Goal: Task Accomplishment & Management: Manage account settings

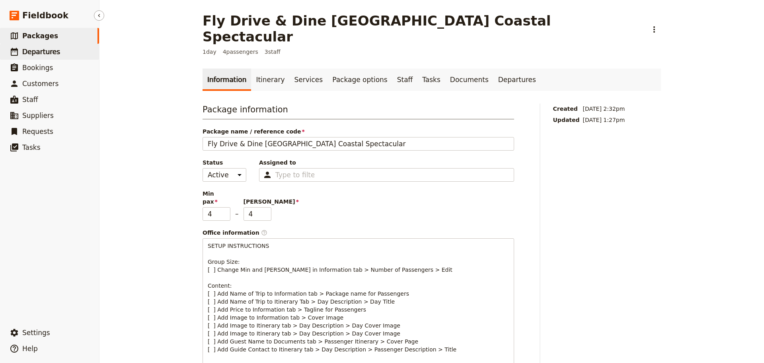
click at [60, 56] on link "​ Departures" at bounding box center [49, 52] width 99 height 16
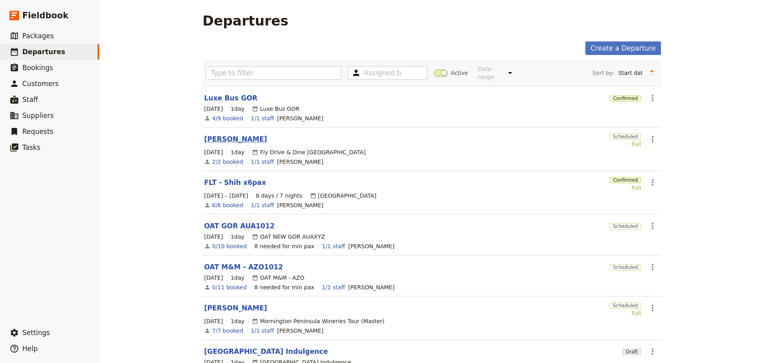
click at [227, 136] on link "[PERSON_NAME]" at bounding box center [235, 139] width 63 height 10
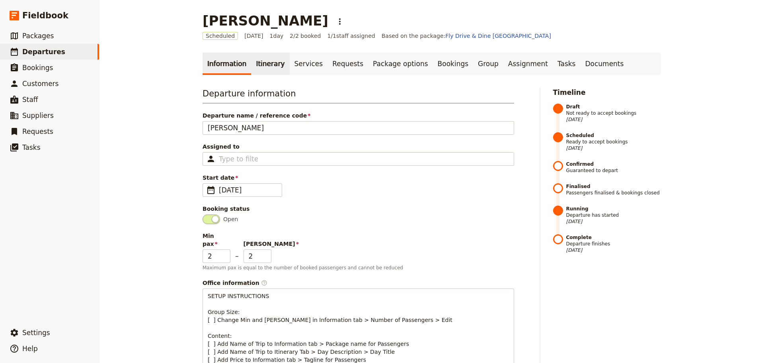
click at [271, 58] on link "Itinerary" at bounding box center [270, 64] width 38 height 22
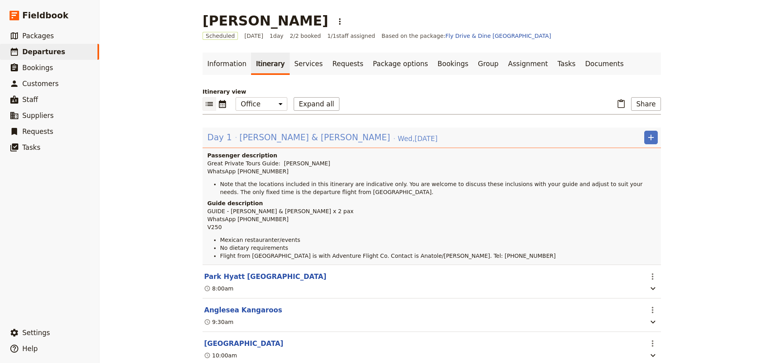
click at [250, 140] on span "Emma & Joaquin" at bounding box center [315, 137] width 151 height 12
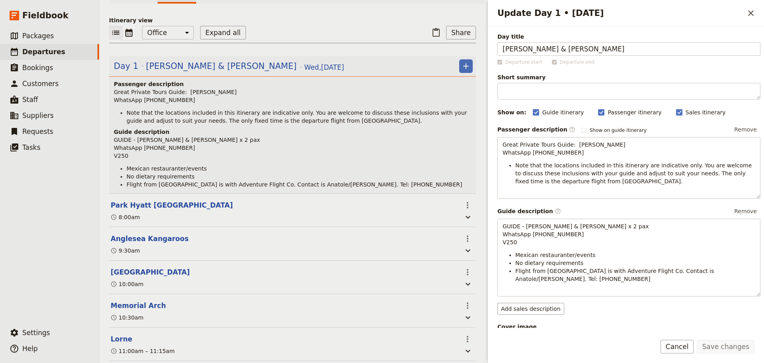
scroll to position [199, 0]
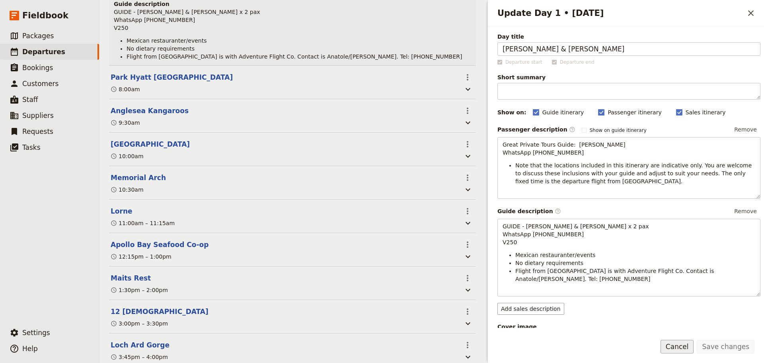
click at [690, 352] on button "Cancel" at bounding box center [677, 347] width 33 height 14
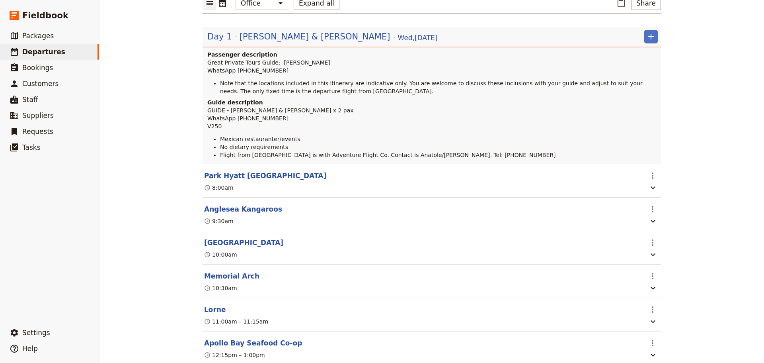
scroll to position [40, 0]
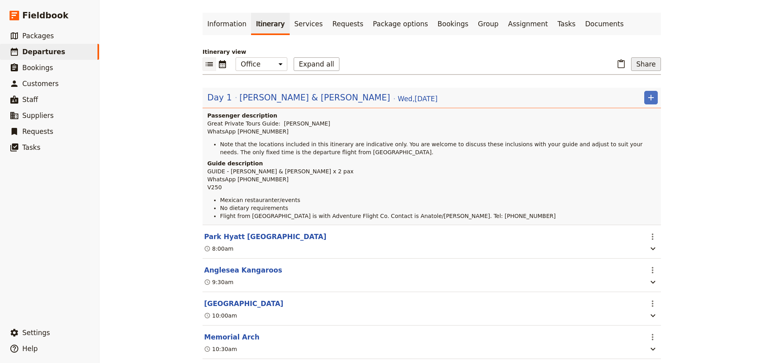
click at [639, 65] on button "Share" at bounding box center [647, 64] width 30 height 14
click at [638, 82] on span "Guide itinerary" at bounding box center [619, 82] width 42 height 8
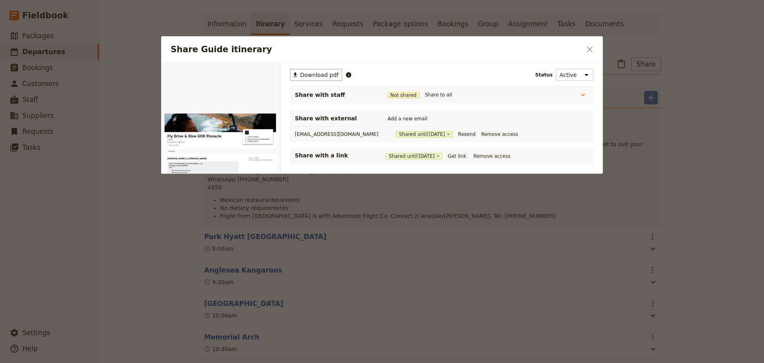
scroll to position [0, 0]
click at [592, 49] on icon "Close dialog" at bounding box center [590, 50] width 10 height 10
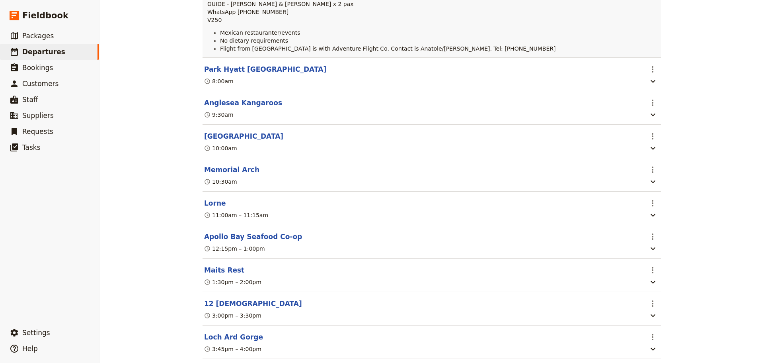
scroll to position [188, 0]
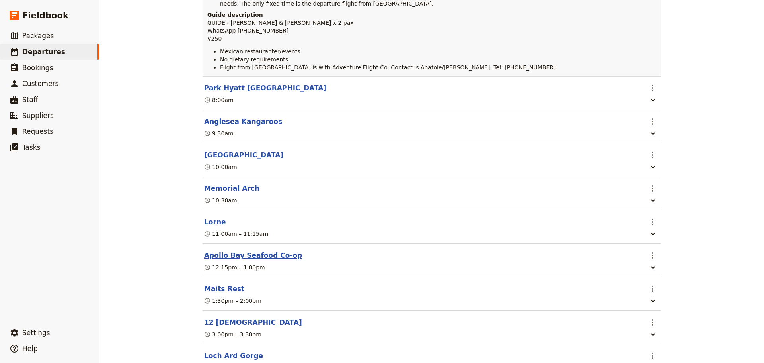
click at [241, 260] on button "Apollo Bay Seafood Co-op" at bounding box center [253, 255] width 98 height 10
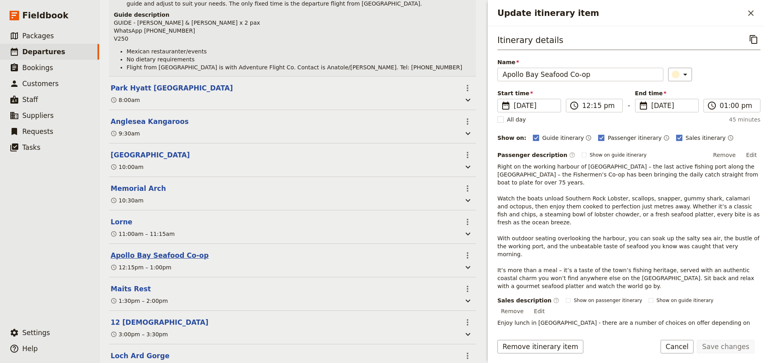
scroll to position [192, 0]
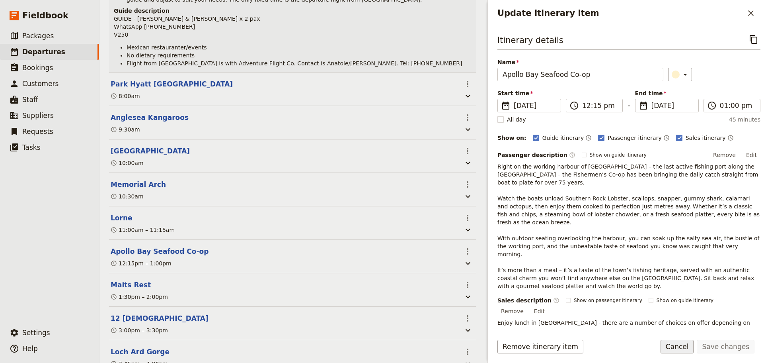
click at [686, 345] on button "Cancel" at bounding box center [677, 347] width 33 height 14
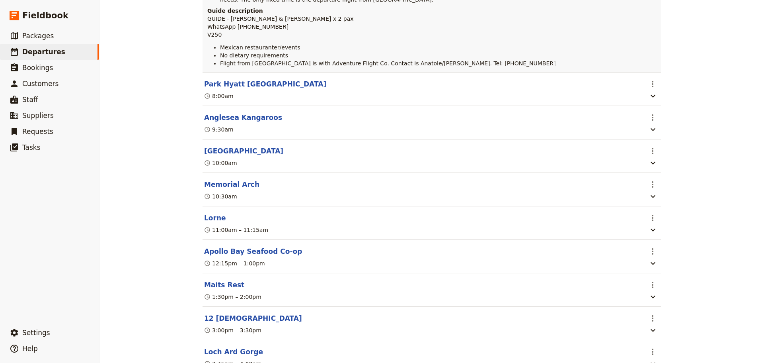
scroll to position [188, 0]
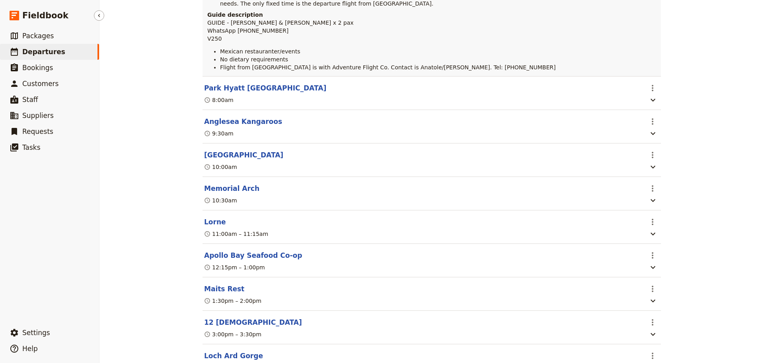
click at [41, 47] on link "​ Departures" at bounding box center [49, 52] width 99 height 16
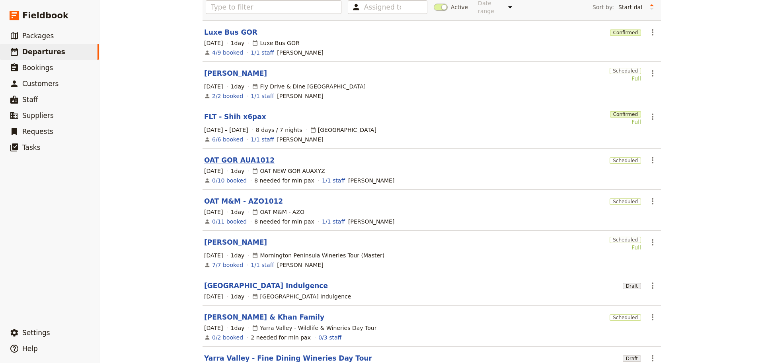
scroll to position [65, 0]
click at [209, 69] on link "Joaquin Valle" at bounding box center [235, 74] width 63 height 10
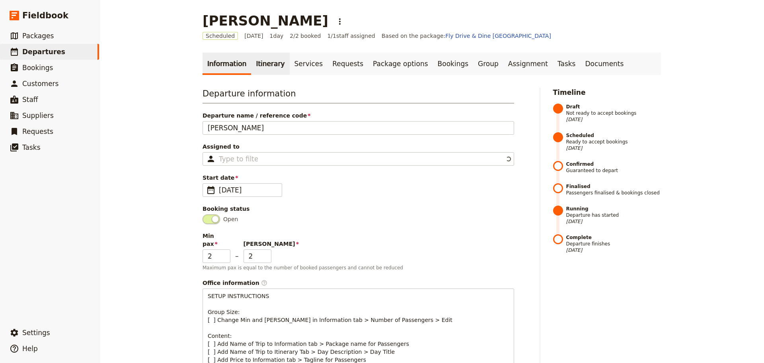
click at [258, 63] on link "Itinerary" at bounding box center [270, 64] width 38 height 22
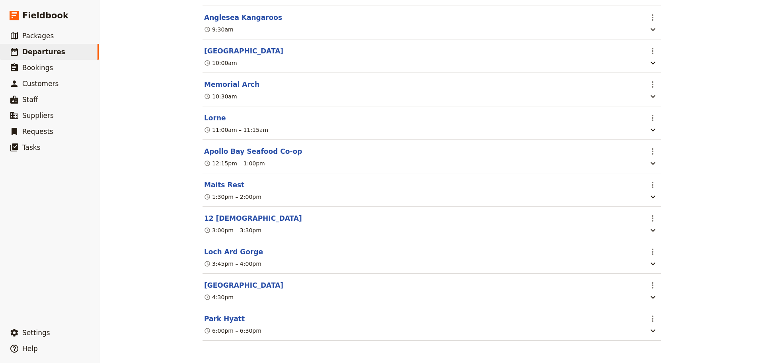
scroll to position [308, 0]
click at [649, 163] on icon "button" at bounding box center [654, 163] width 10 height 10
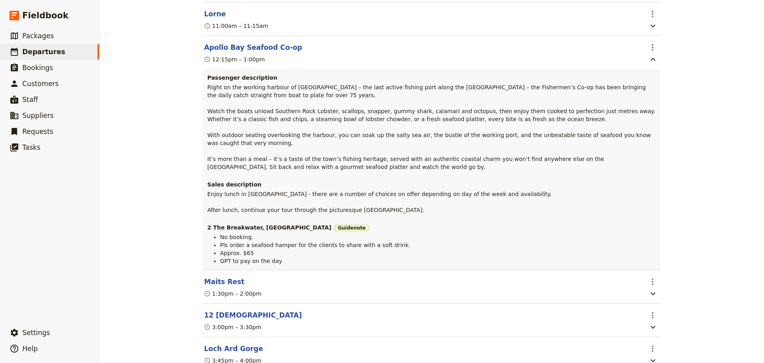
scroll to position [387, 0]
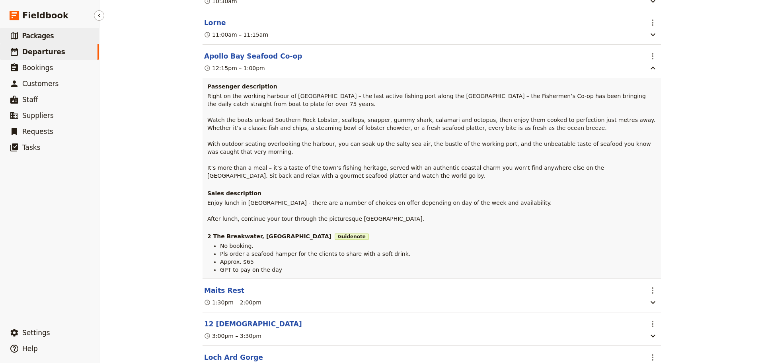
click at [41, 39] on span "Packages" at bounding box center [37, 36] width 31 height 8
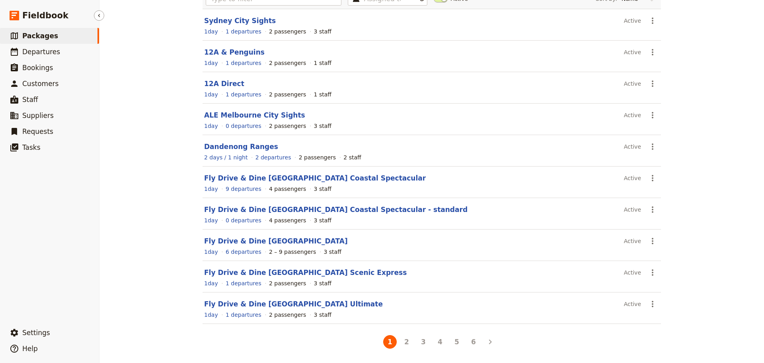
scroll to position [71, 0]
click at [38, 51] on span "Departures" at bounding box center [41, 52] width 38 height 8
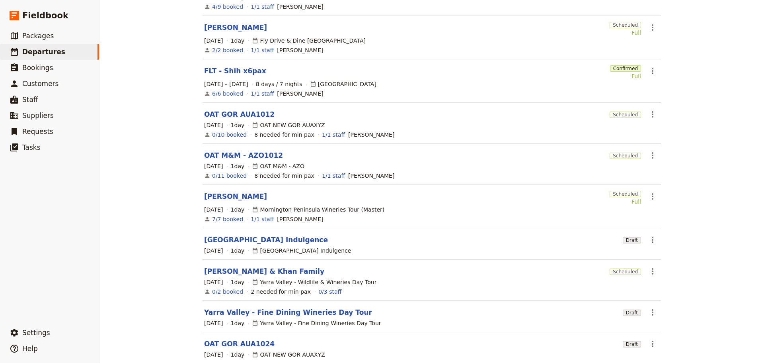
scroll to position [145, 0]
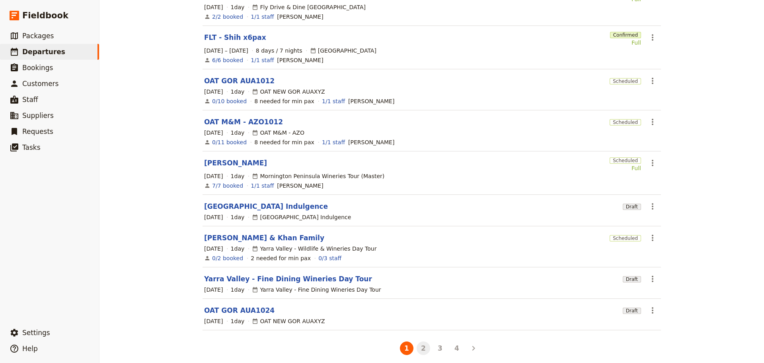
click at [420, 341] on button "2" at bounding box center [424, 348] width 14 height 14
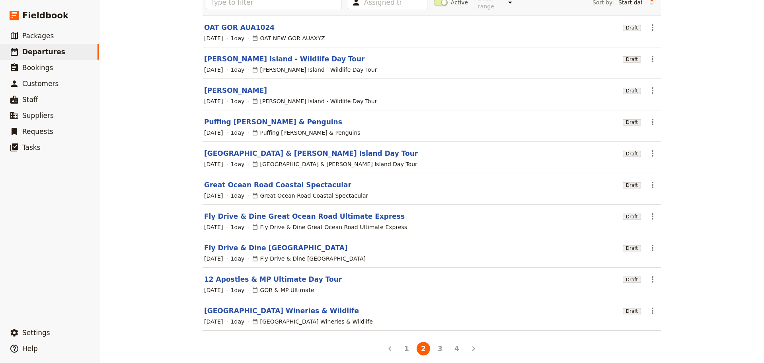
scroll to position [71, 0]
click at [43, 30] on link "​ Packages" at bounding box center [49, 36] width 99 height 16
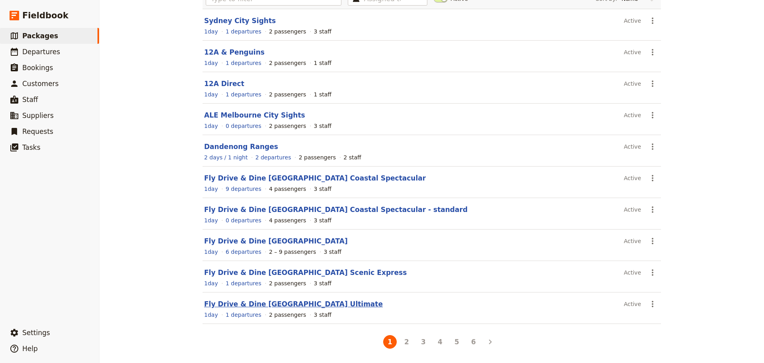
click at [257, 305] on link "Fly Drive & Dine Great Ocean Road Ultimate" at bounding box center [293, 304] width 179 height 8
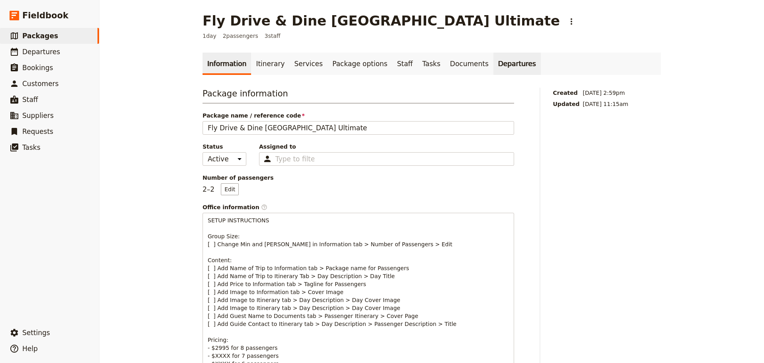
click at [494, 66] on link "Departures" at bounding box center [517, 64] width 47 height 22
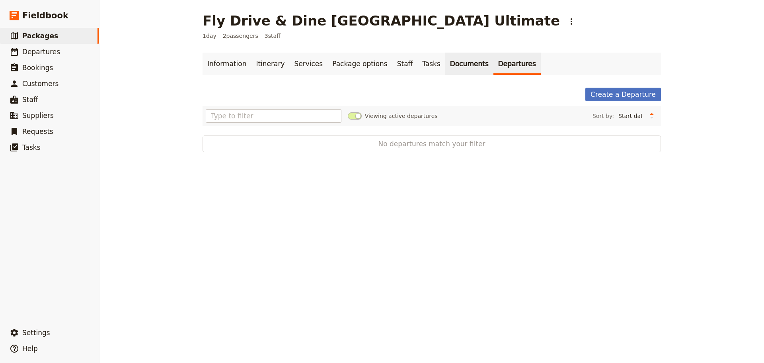
click at [446, 67] on link "Documents" at bounding box center [470, 64] width 48 height 22
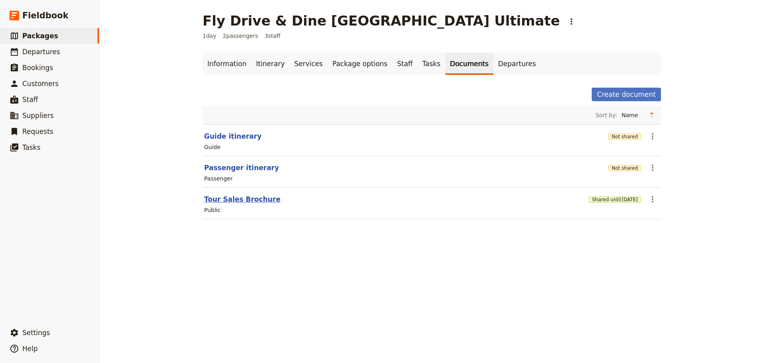
click at [235, 199] on button "Tour Sales Brochure" at bounding box center [242, 199] width 76 height 10
select select "DEFAULT"
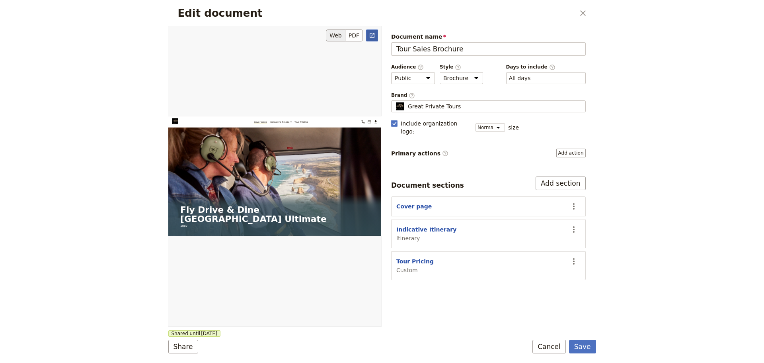
click at [373, 37] on icon "Open full preview" at bounding box center [372, 35] width 5 height 5
click at [558, 344] on button "Cancel" at bounding box center [549, 347] width 33 height 14
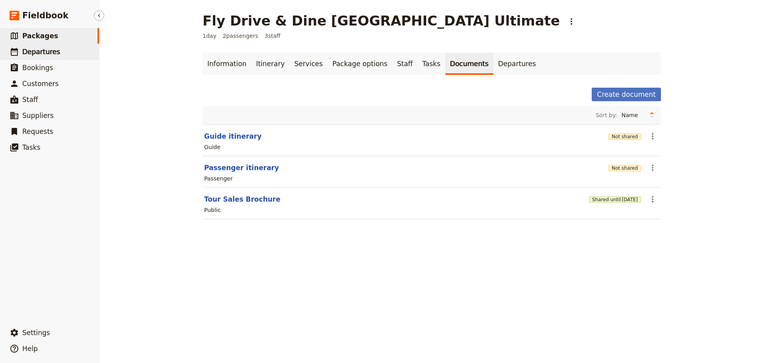
click at [19, 47] on icon at bounding box center [15, 52] width 10 height 10
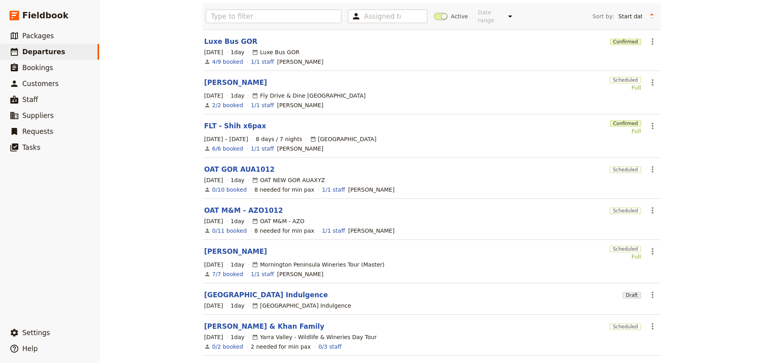
scroll to position [145, 0]
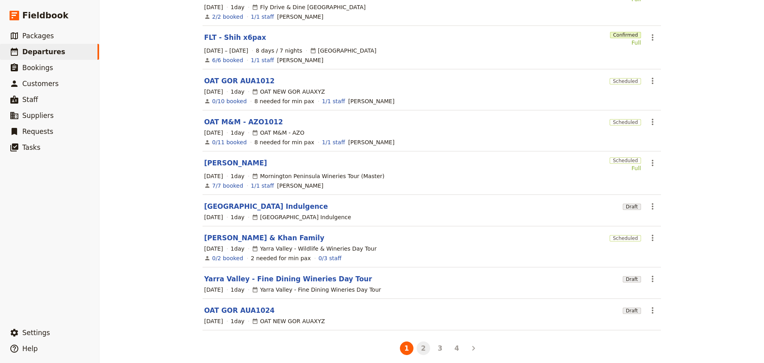
click at [419, 346] on button "2" at bounding box center [424, 348] width 14 height 14
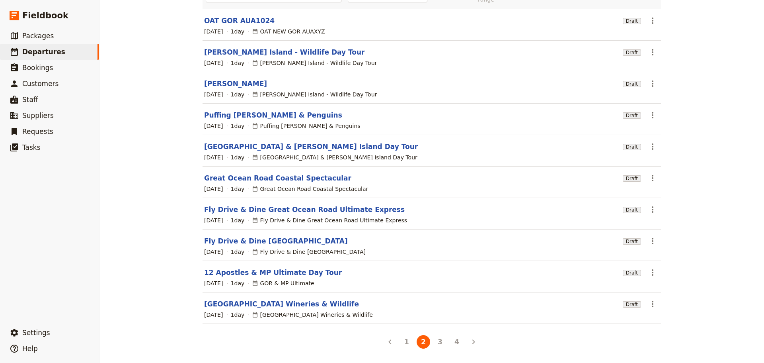
scroll to position [71, 0]
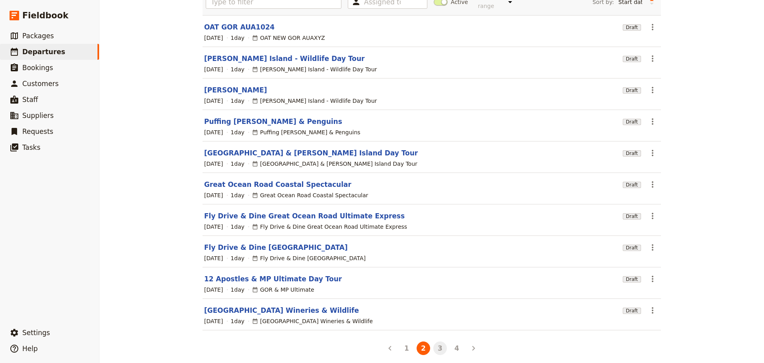
click at [434, 342] on button "3" at bounding box center [441, 348] width 14 height 14
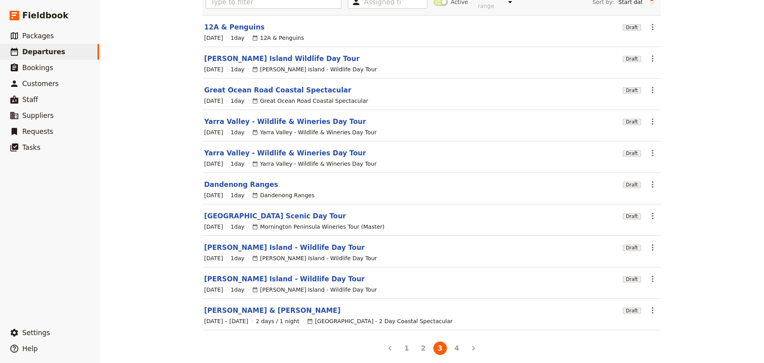
click at [460, 341] on button "4" at bounding box center [457, 348] width 14 height 14
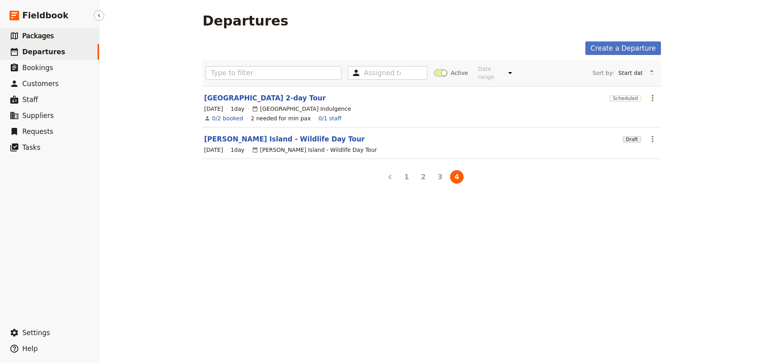
click at [57, 41] on link "​ Packages" at bounding box center [49, 36] width 99 height 16
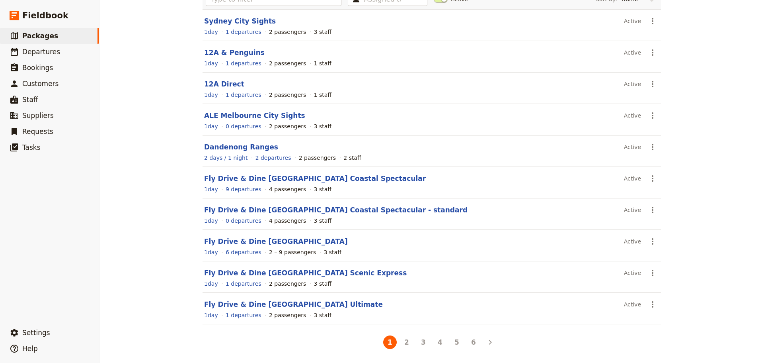
scroll to position [71, 0]
click at [289, 305] on link "Fly Drive & Dine Great Ocean Road Ultimate" at bounding box center [293, 304] width 179 height 8
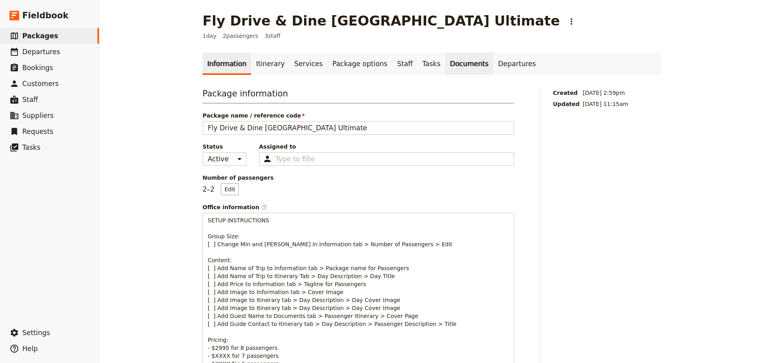
click at [446, 59] on link "Documents" at bounding box center [470, 64] width 48 height 22
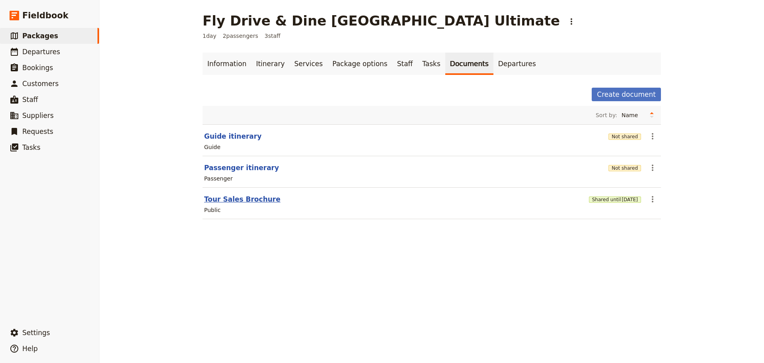
click at [233, 196] on button "Tour Sales Brochure" at bounding box center [242, 199] width 76 height 10
select select "DEFAULT"
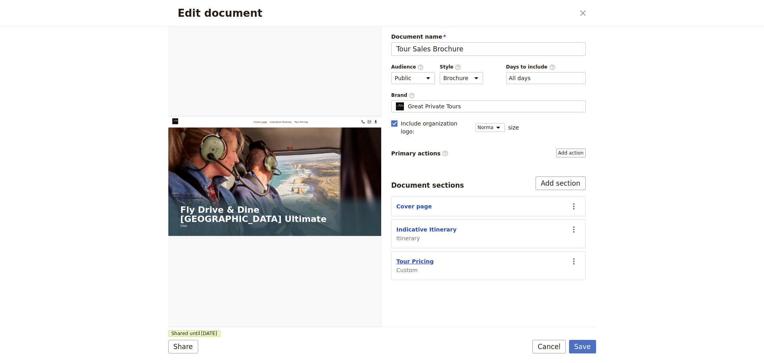
click at [413, 257] on button "Tour Pricing" at bounding box center [415, 261] width 37 height 8
select select "CUSTOM"
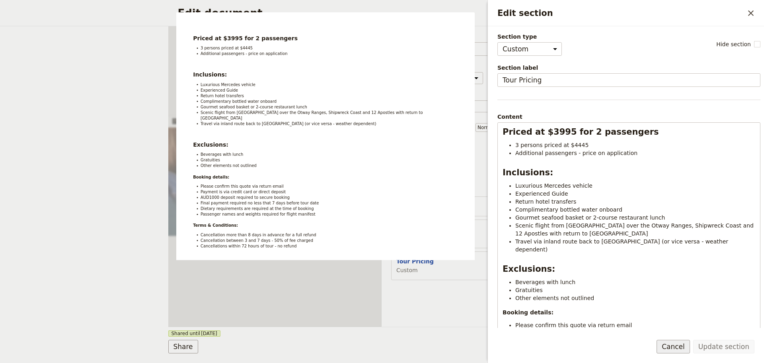
click at [686, 345] on button "Cancel" at bounding box center [673, 347] width 33 height 14
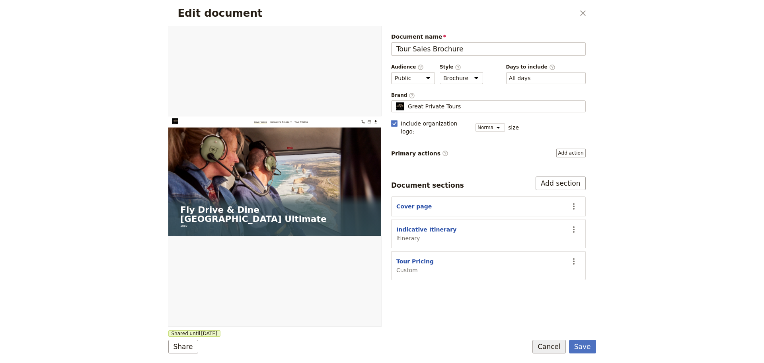
click at [554, 340] on button "Cancel" at bounding box center [549, 347] width 33 height 14
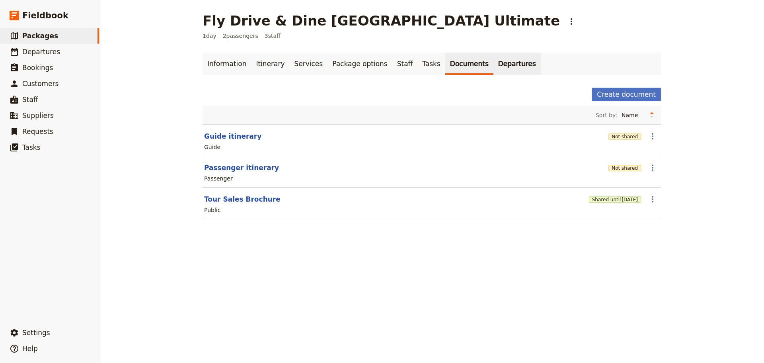
click at [494, 68] on link "Departures" at bounding box center [517, 64] width 47 height 22
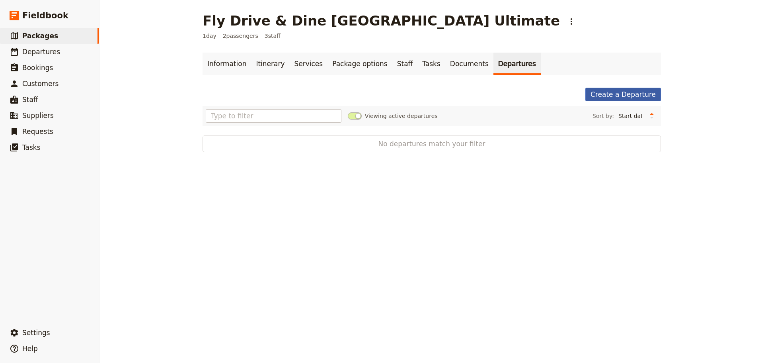
click at [642, 94] on link "Create a Departure" at bounding box center [624, 95] width 76 height 14
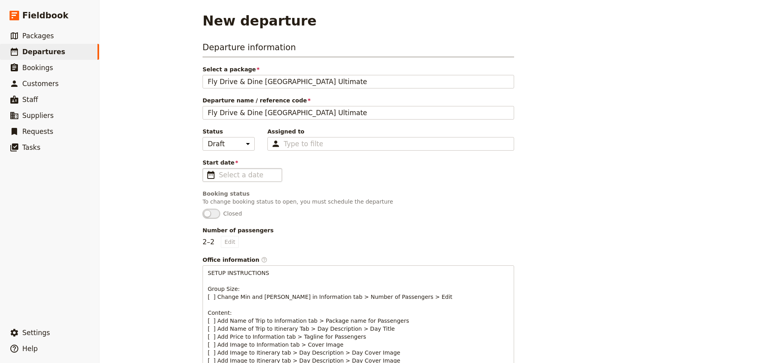
click at [211, 170] on span "​" at bounding box center [211, 175] width 10 height 10
click at [219, 170] on input "Start date ​" at bounding box center [248, 175] width 58 height 10
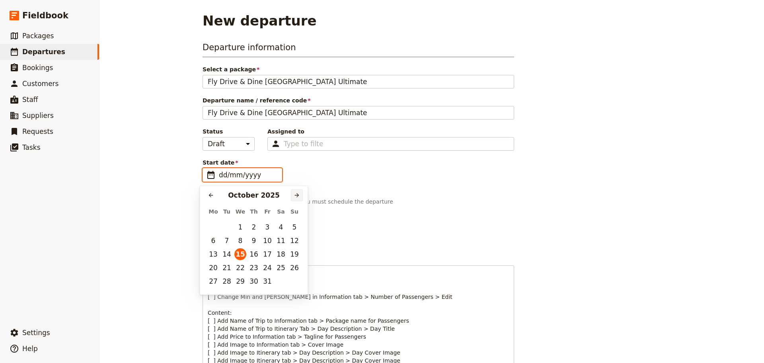
click at [295, 197] on icon "Next month" at bounding box center [297, 195] width 6 height 6
click at [295, 196] on icon "Next month" at bounding box center [297, 195] width 6 height 6
click at [297, 196] on icon "Next month" at bounding box center [297, 195] width 6 height 6
click at [265, 224] on button "2" at bounding box center [268, 227] width 12 height 12
type input "[DATE]"
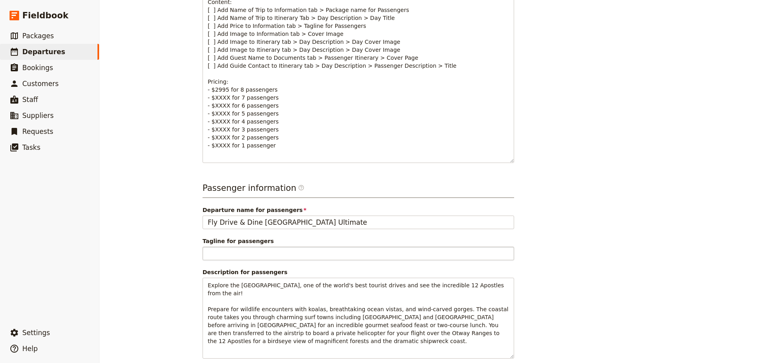
scroll to position [338, 0]
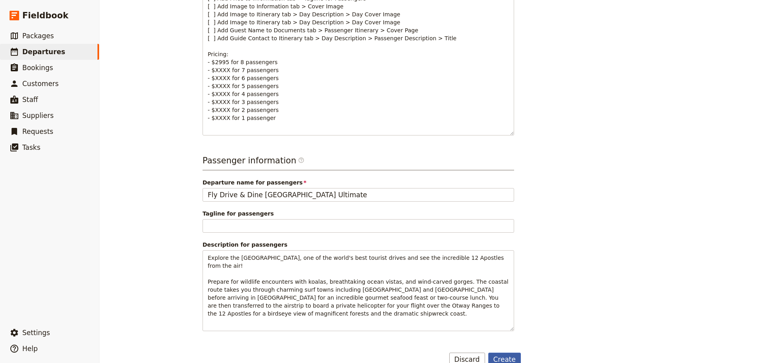
click at [512, 352] on button "Create" at bounding box center [505, 359] width 33 height 14
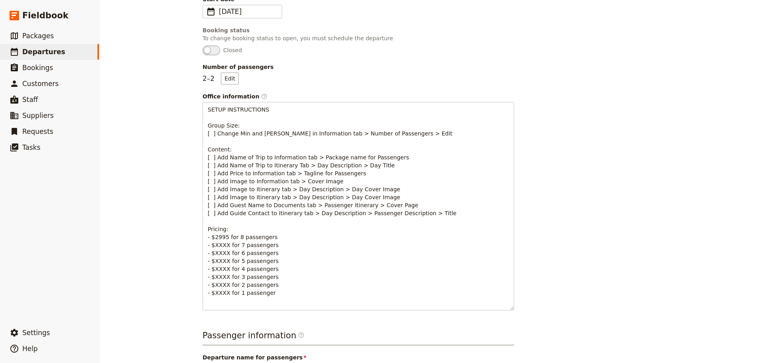
scroll to position [0, 0]
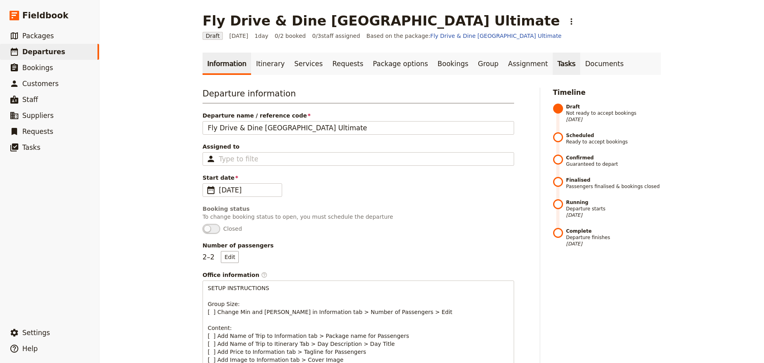
click at [553, 67] on link "Tasks" at bounding box center [567, 64] width 28 height 22
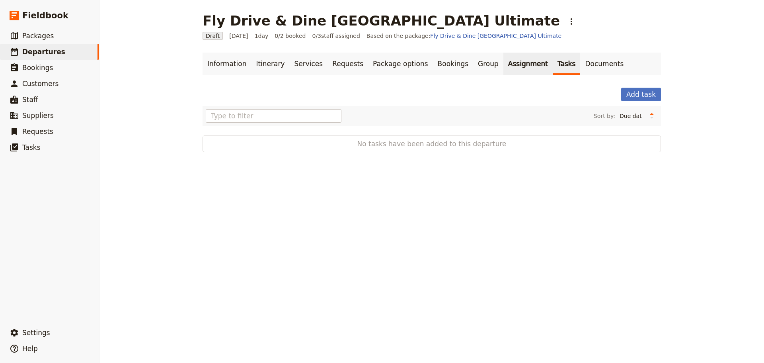
click at [504, 66] on link "Assignment" at bounding box center [528, 64] width 49 height 22
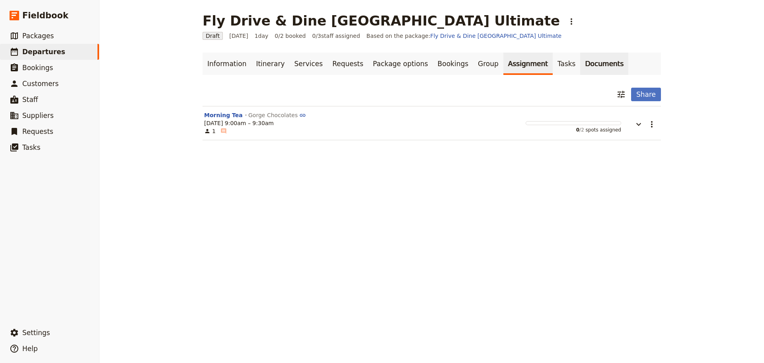
click at [581, 63] on link "Documents" at bounding box center [605, 64] width 48 height 22
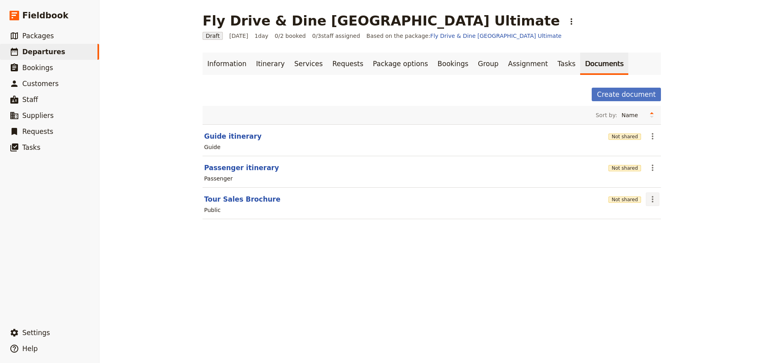
click at [649, 195] on icon "Actions" at bounding box center [653, 199] width 10 height 10
click at [240, 200] on button "Tour Sales Brochure" at bounding box center [242, 199] width 76 height 10
select select "DEFAULT"
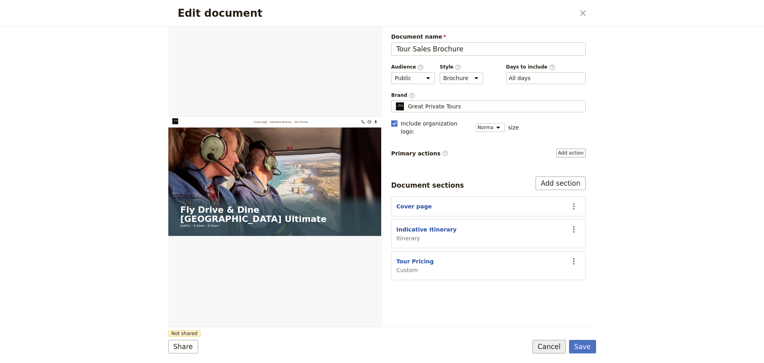
click at [552, 343] on button "Cancel" at bounding box center [549, 347] width 33 height 14
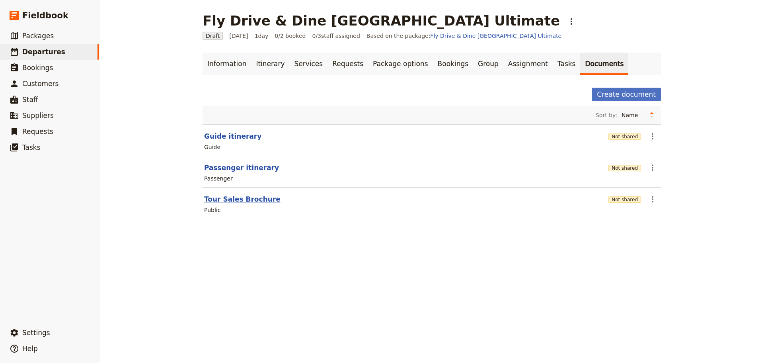
click at [219, 198] on button "Tour Sales Brochure" at bounding box center [242, 199] width 76 height 10
select select "DEFAULT"
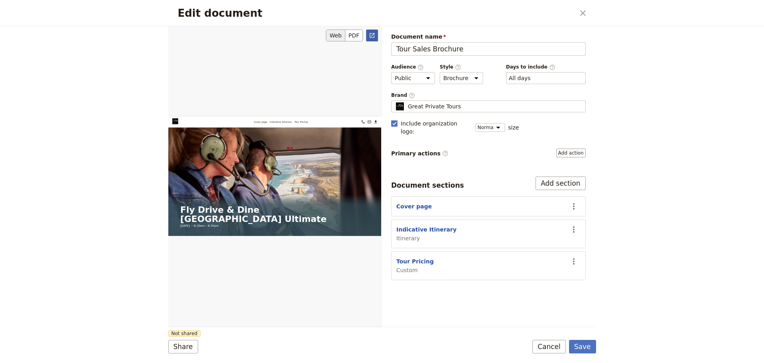
click at [370, 34] on icon "Open full preview" at bounding box center [372, 35] width 5 height 5
click at [544, 345] on button "Cancel" at bounding box center [549, 347] width 33 height 14
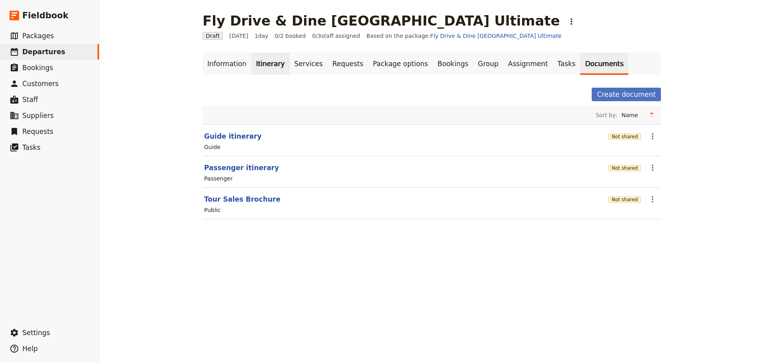
click at [251, 66] on link "Itinerary" at bounding box center [270, 64] width 38 height 22
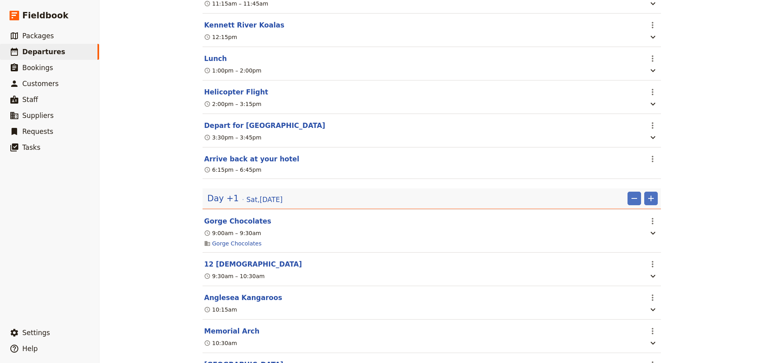
scroll to position [518, 0]
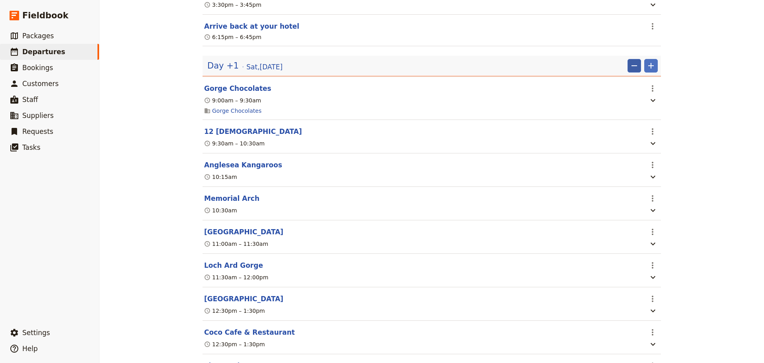
click at [630, 68] on icon "Remove" at bounding box center [635, 66] width 10 height 10
click at [620, 88] on span "Remove day" at bounding box center [615, 90] width 35 height 8
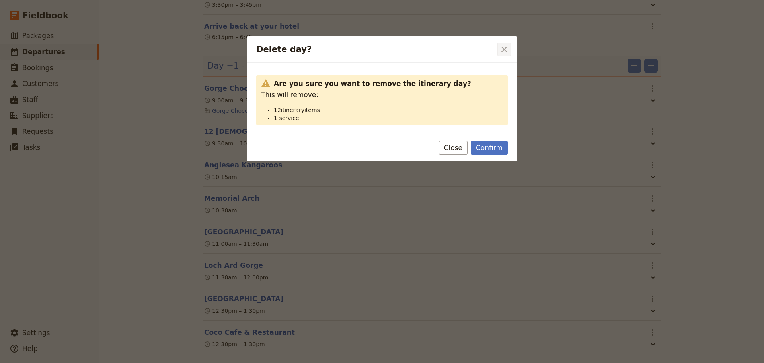
click at [504, 45] on icon "Close dialog" at bounding box center [505, 50] width 10 height 10
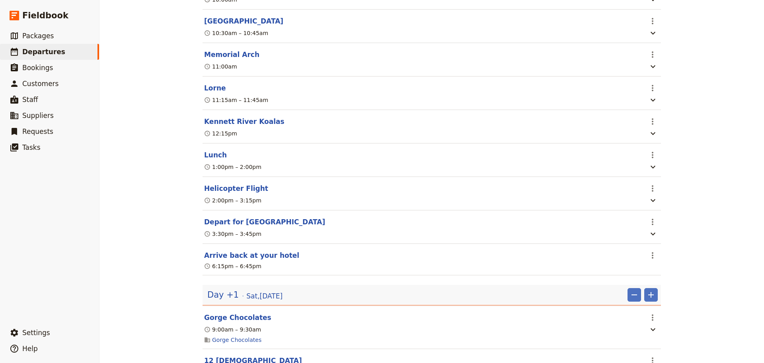
scroll to position [319, 0]
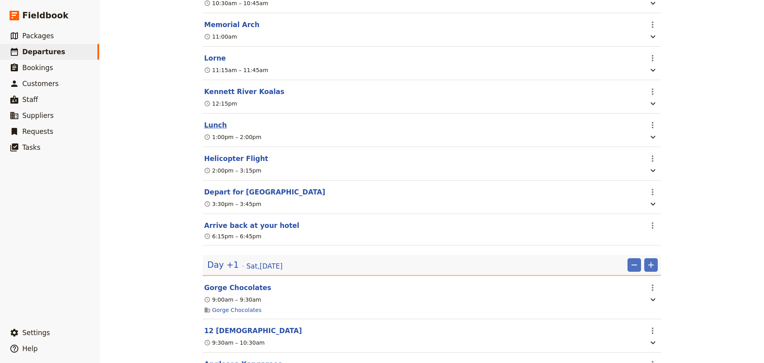
click at [208, 130] on button "Lunch" at bounding box center [215, 125] width 23 height 10
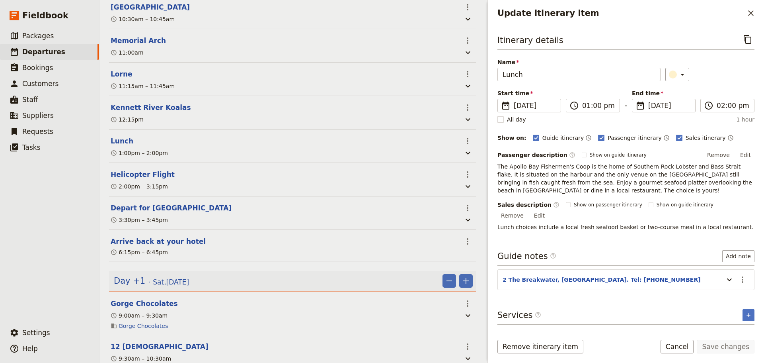
scroll to position [323, 0]
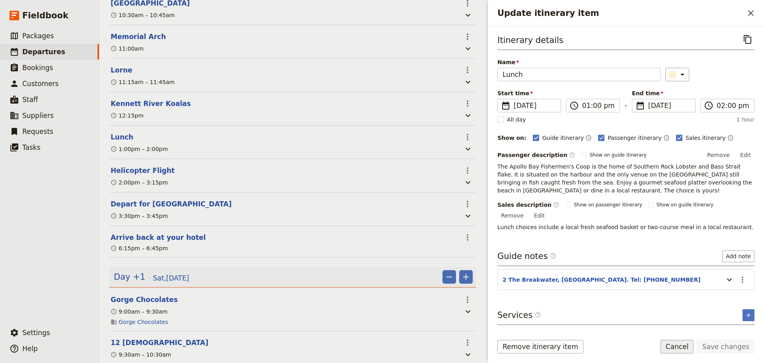
click at [683, 346] on button "Cancel" at bounding box center [677, 347] width 33 height 14
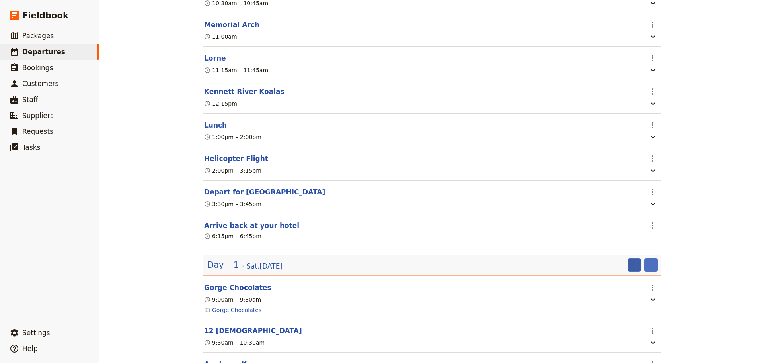
click at [630, 270] on icon "Remove" at bounding box center [635, 265] width 10 height 10
click at [622, 287] on span "Remove day" at bounding box center [615, 289] width 35 height 8
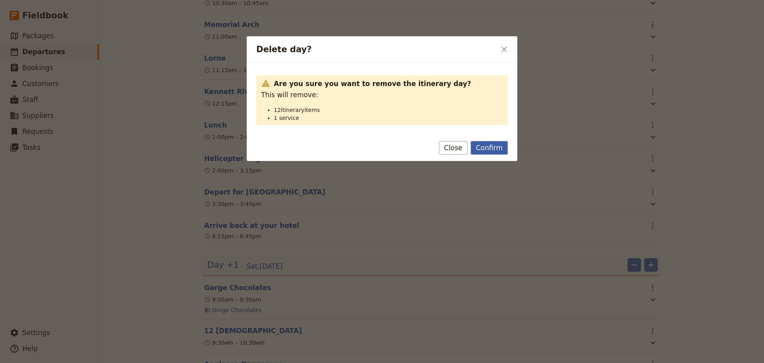
click at [489, 148] on button "Confirm" at bounding box center [489, 148] width 37 height 14
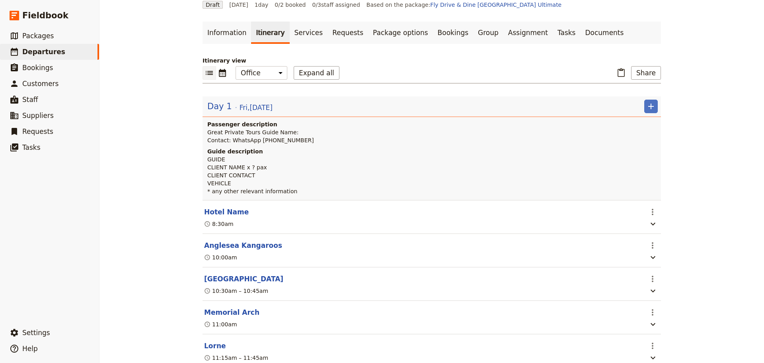
scroll to position [31, 0]
click at [581, 32] on link "Documents" at bounding box center [605, 33] width 48 height 22
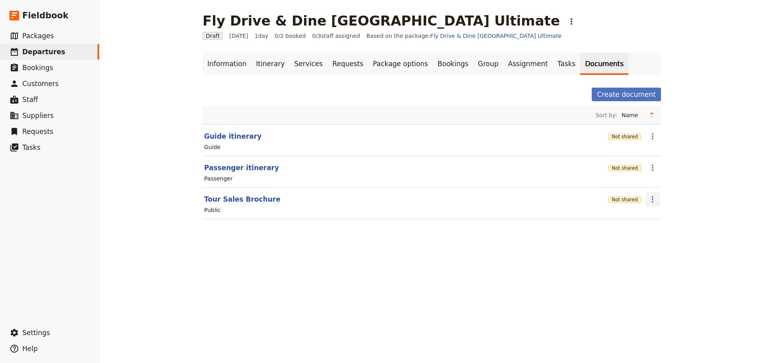
click at [652, 199] on icon "Actions" at bounding box center [653, 199] width 2 height 6
click at [654, 217] on span "Share" at bounding box center [657, 217] width 16 height 8
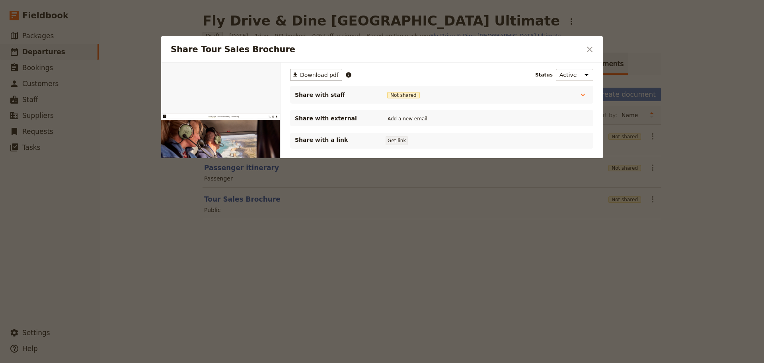
click at [396, 142] on button "Get link" at bounding box center [397, 140] width 22 height 9
click at [591, 50] on icon "Close dialog" at bounding box center [590, 50] width 6 height 6
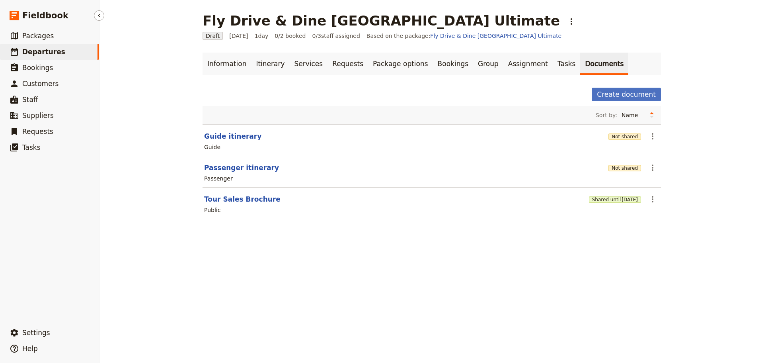
click at [29, 51] on span "Departures" at bounding box center [43, 52] width 43 height 8
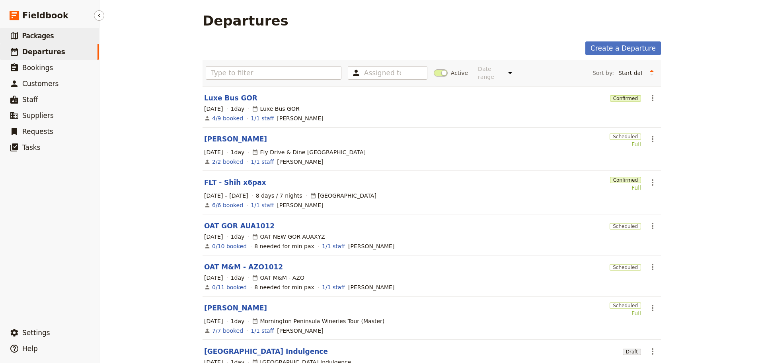
click at [29, 37] on span "Packages" at bounding box center [37, 36] width 31 height 8
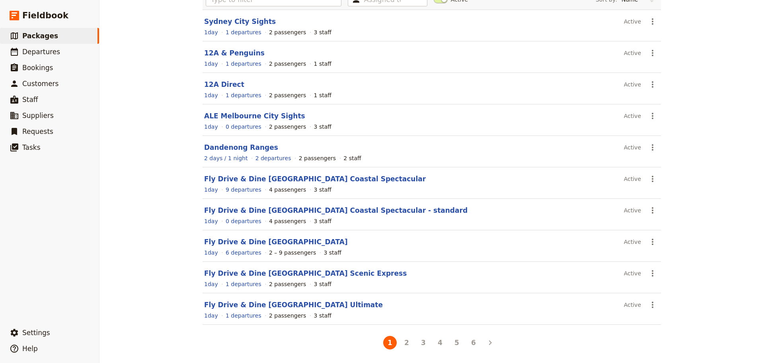
scroll to position [71, 0]
click at [42, 50] on span "Departures" at bounding box center [41, 52] width 38 height 8
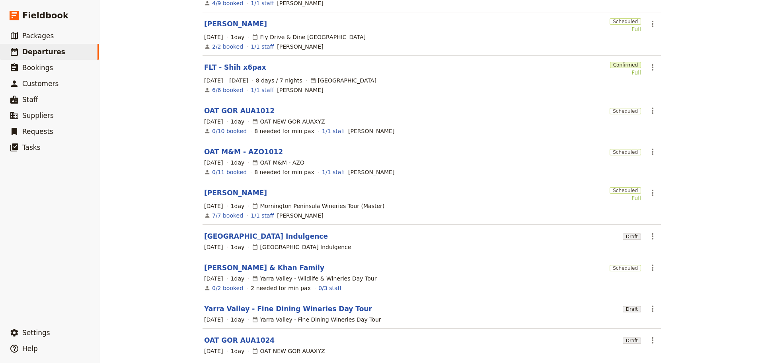
scroll to position [145, 0]
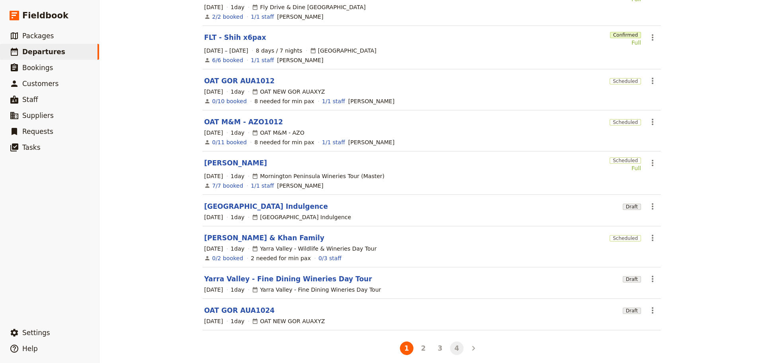
click at [455, 341] on button "4" at bounding box center [457, 348] width 14 height 14
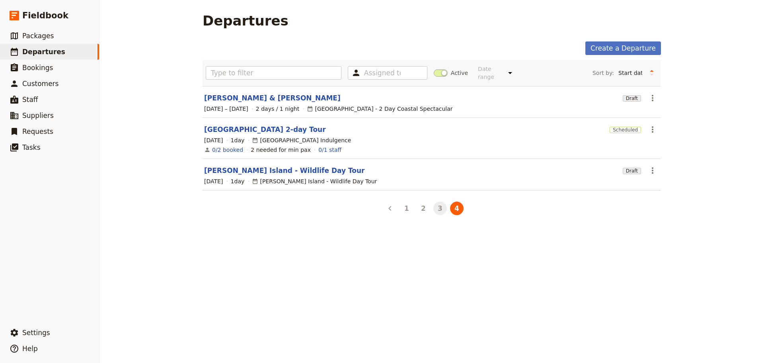
click at [436, 201] on button "3" at bounding box center [441, 208] width 14 height 14
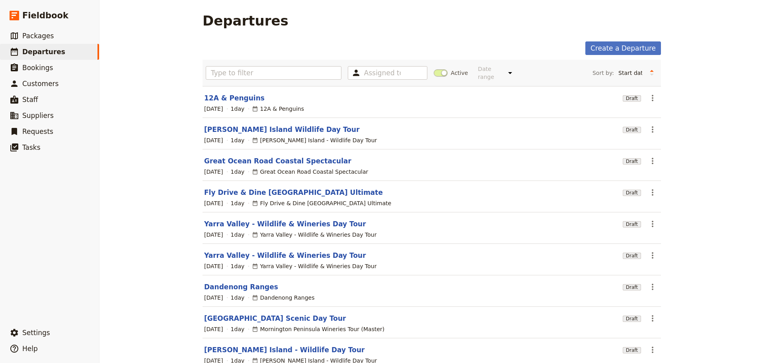
scroll to position [71, 0]
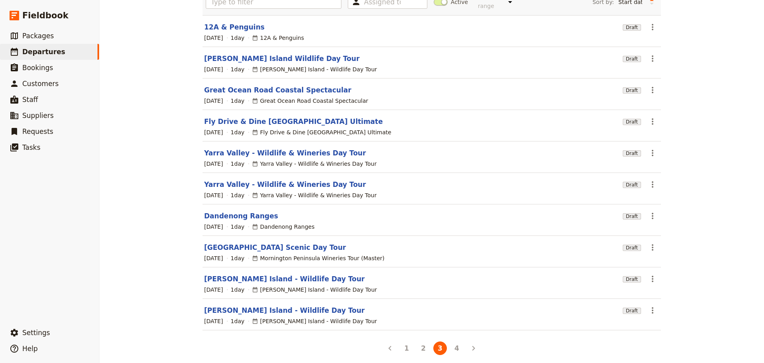
click at [416, 347] on li "2" at bounding box center [423, 348] width 17 height 17
click at [417, 341] on button "2" at bounding box center [424, 348] width 14 height 14
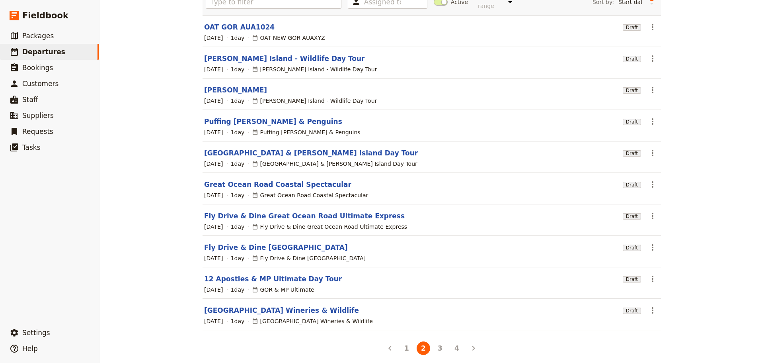
click at [253, 212] on link "Fly Drive & Dine Great Ocean Road Ultimate Express" at bounding box center [304, 216] width 201 height 10
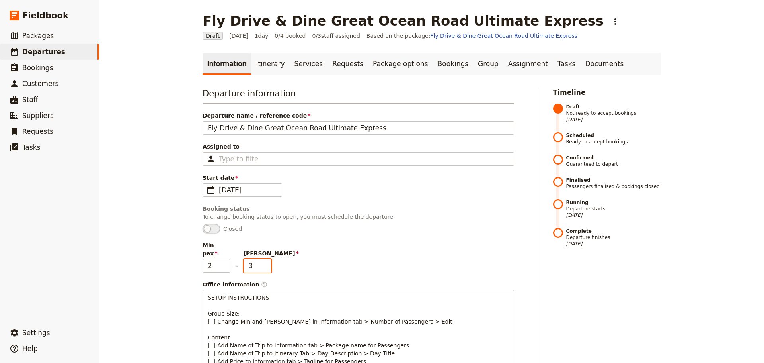
type input "3"
click at [262, 260] on input "3" at bounding box center [258, 266] width 28 height 14
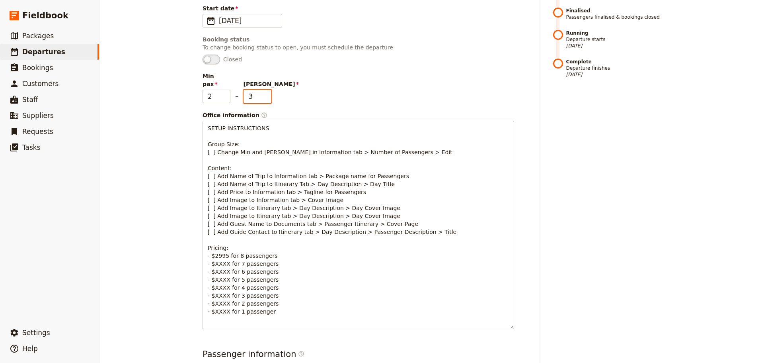
scroll to position [8, 0]
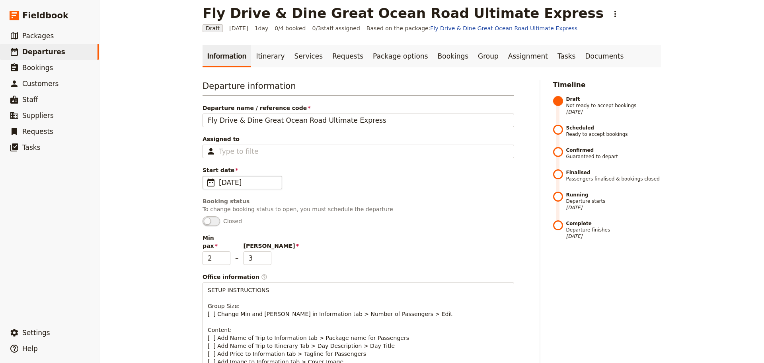
click at [209, 185] on span "​" at bounding box center [211, 183] width 10 height 10
click at [206, 176] on input "27/12/2025" at bounding box center [206, 176] width 0 height 0
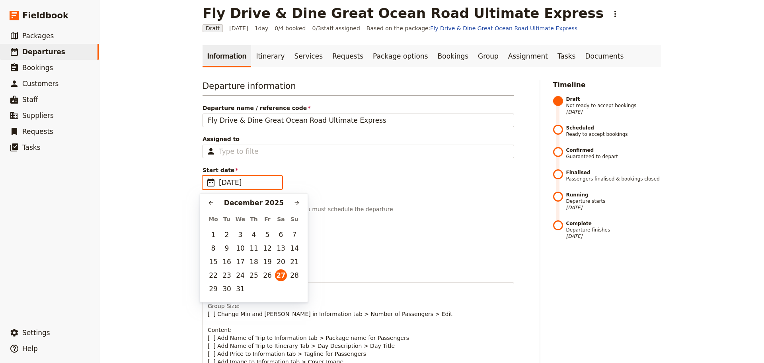
scroll to position [0, 0]
click at [291, 200] on button "​" at bounding box center [297, 203] width 12 height 12
click at [266, 237] on button "2" at bounding box center [268, 235] width 12 height 12
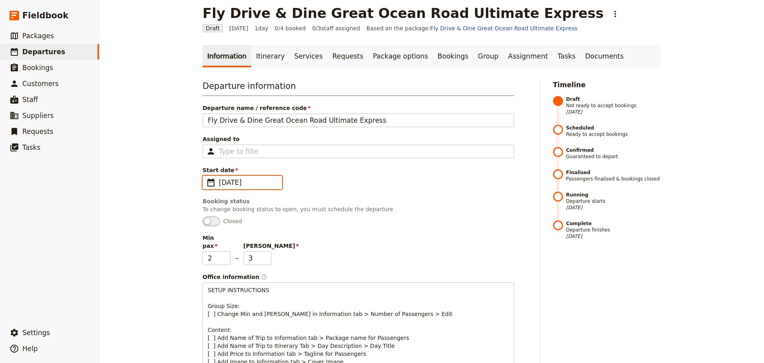
type input "02/01/2026"
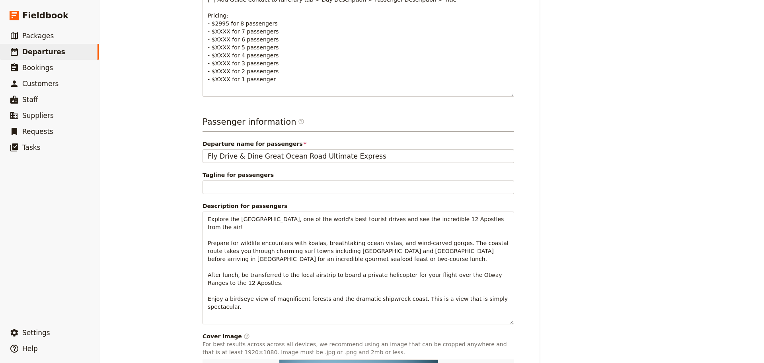
scroll to position [525, 0]
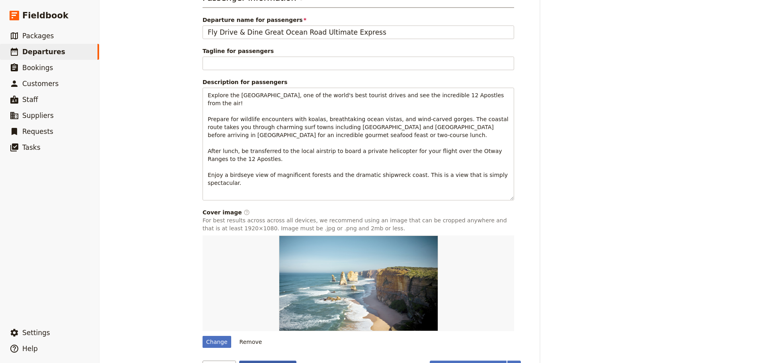
click at [250, 360] on button "Save changes" at bounding box center [268, 367] width 58 height 14
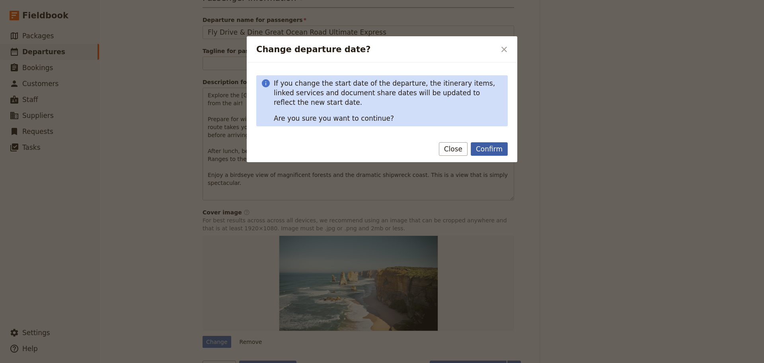
click at [489, 145] on button "Confirm" at bounding box center [489, 149] width 37 height 14
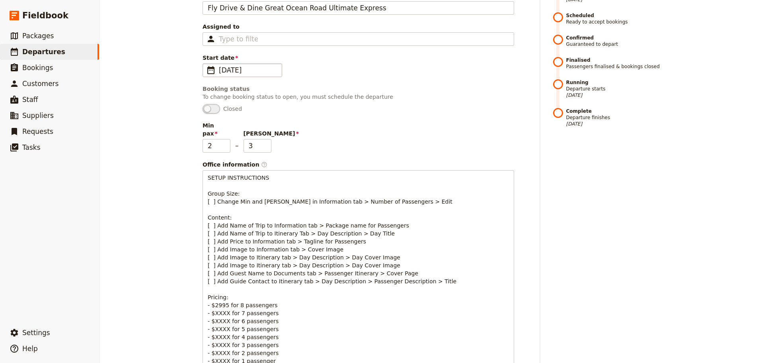
scroll to position [0, 0]
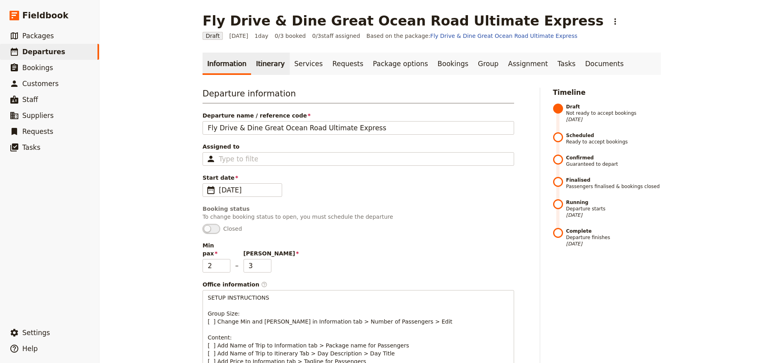
drag, startPoint x: 261, startPoint y: 61, endPoint x: 263, endPoint y: 57, distance: 4.7
click at [261, 61] on link "Itinerary" at bounding box center [270, 64] width 38 height 22
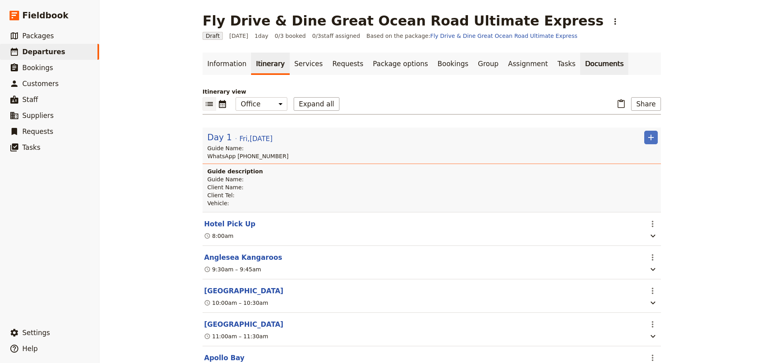
click at [581, 64] on link "Documents" at bounding box center [605, 64] width 48 height 22
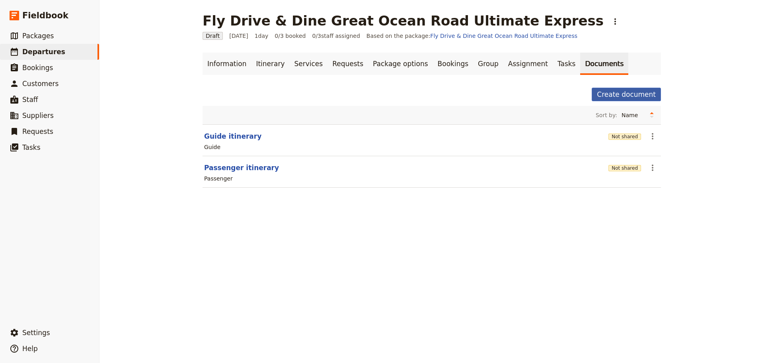
click at [611, 94] on button "Create document" at bounding box center [626, 95] width 69 height 14
select select "RUN_SHEET"
select select "DEFAULT"
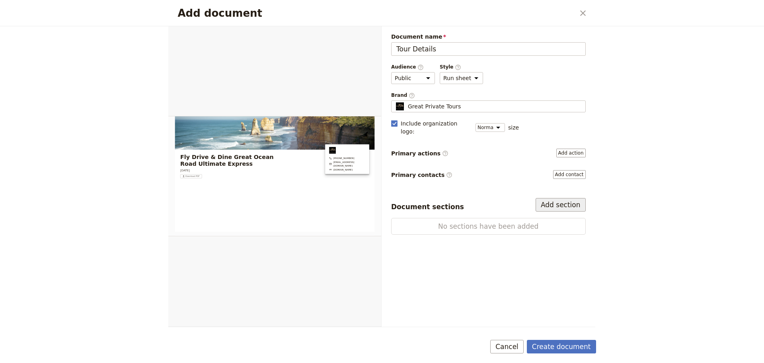
click at [563, 198] on button "Add section" at bounding box center [561, 205] width 50 height 14
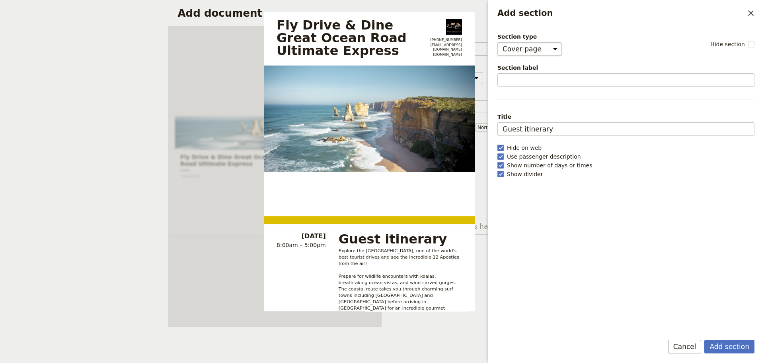
click at [549, 53] on select "Cover page Day summary Itinerary Custom" at bounding box center [530, 49] width 65 height 14
click at [749, 16] on icon "Close drawer" at bounding box center [752, 13] width 10 height 10
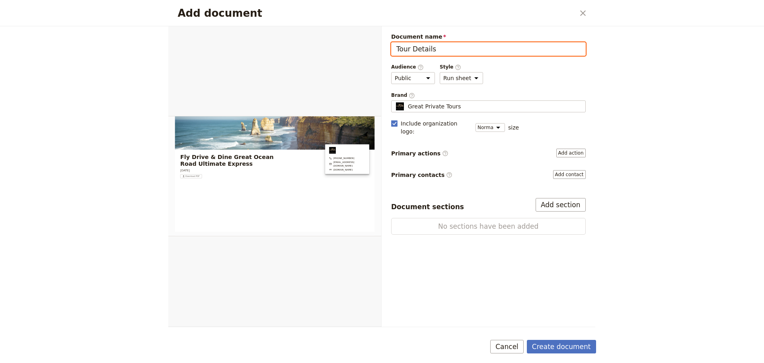
drag, startPoint x: 463, startPoint y: 47, endPoint x: 336, endPoint y: 52, distance: 126.7
click at [336, 52] on div "Document name Tour Details Audience ​ Public Passenger Guide Style ​ Brochure R…" at bounding box center [381, 176] width 427 height 301
click at [412, 47] on input "Tour Details" at bounding box center [488, 49] width 195 height 14
drag, startPoint x: 459, startPoint y: 50, endPoint x: 362, endPoint y: 41, distance: 97.2
click at [362, 41] on div "Document name Tour Details Audience ​ Public Passenger Guide Style ​ Brochure R…" at bounding box center [381, 176] width 427 height 301
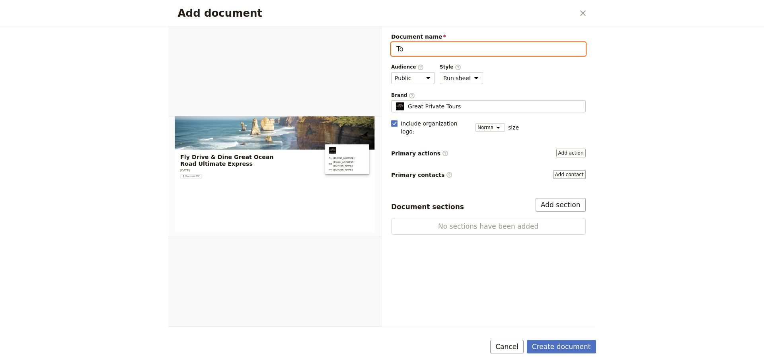
type input "T"
type input "Sales B"
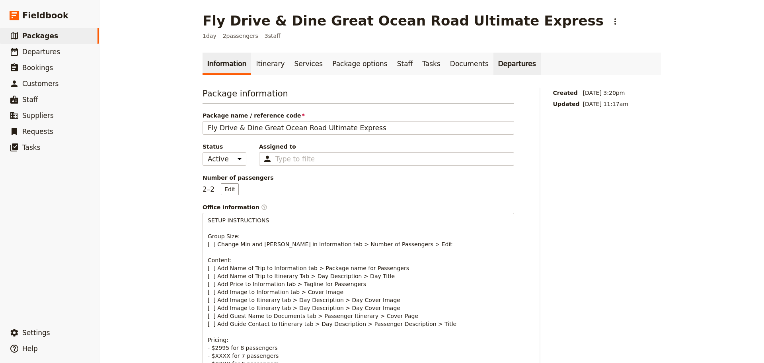
click at [494, 59] on link "Departures" at bounding box center [517, 64] width 47 height 22
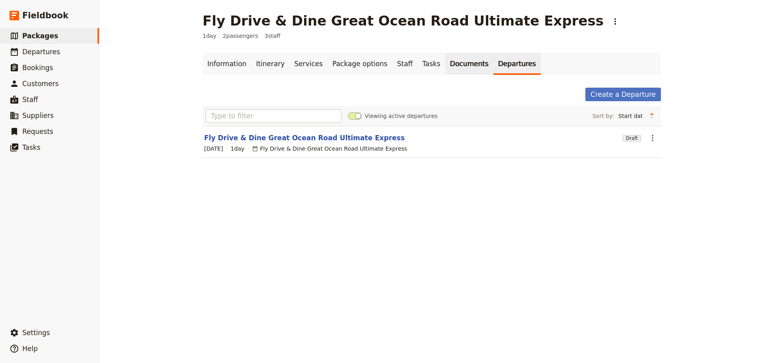
click at [446, 63] on link "Documents" at bounding box center [470, 64] width 48 height 22
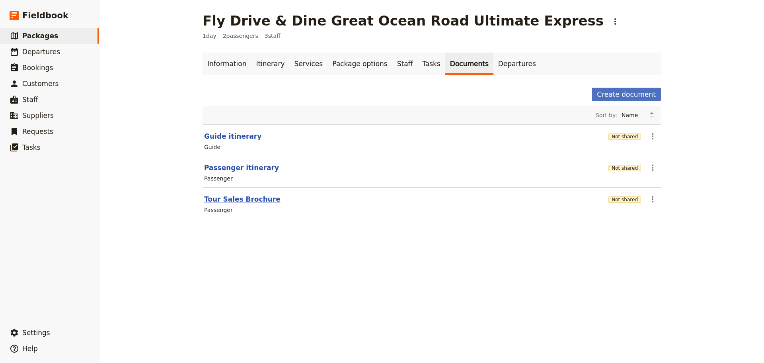
click at [223, 201] on button "Tour Sales Brochure" at bounding box center [242, 199] width 76 height 10
select select "PASSENGER"
select select "DEFAULT"
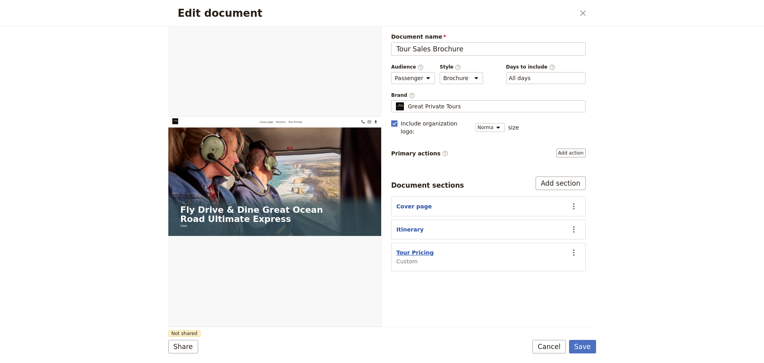
click at [403, 248] on button "Tour Pricing" at bounding box center [415, 252] width 37 height 8
select select "CUSTOM"
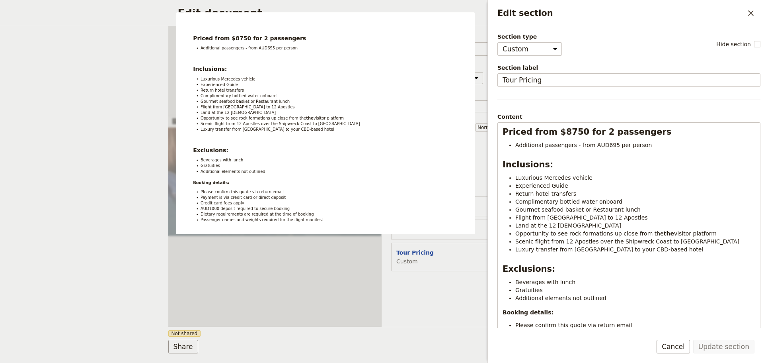
click at [680, 350] on button "Cancel" at bounding box center [673, 347] width 33 height 14
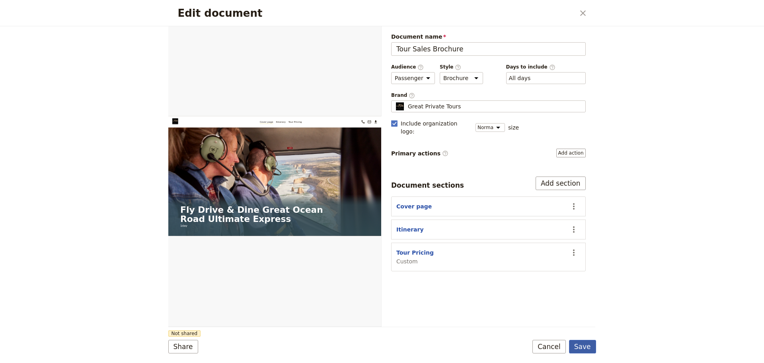
click at [578, 348] on button "Save" at bounding box center [582, 347] width 27 height 14
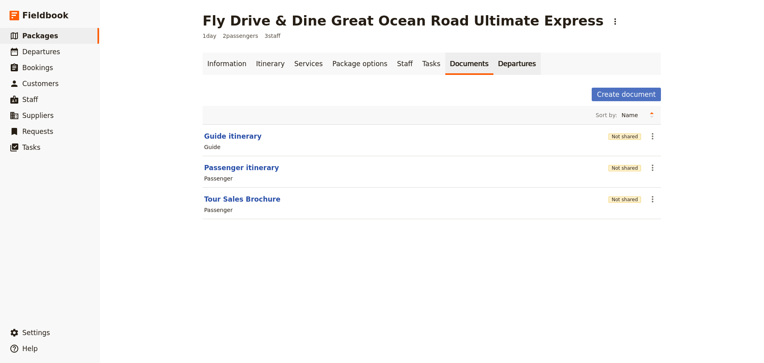
click at [494, 67] on link "Departures" at bounding box center [517, 64] width 47 height 22
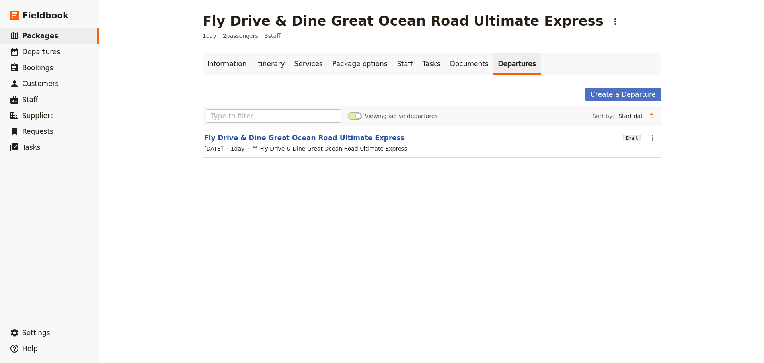
click at [259, 139] on link "Fly Drive & Dine Great Ocean Road Ultimate Express" at bounding box center [304, 138] width 201 height 10
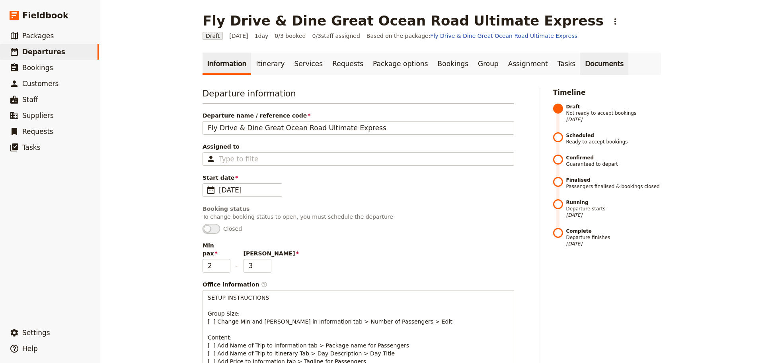
click at [581, 64] on link "Documents" at bounding box center [605, 64] width 48 height 22
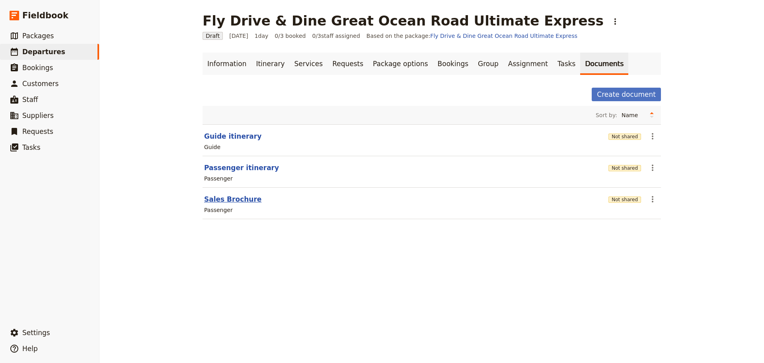
click at [225, 200] on button "Sales Brochure" at bounding box center [232, 199] width 57 height 10
select select "PASSENGER"
select select "DEFAULT"
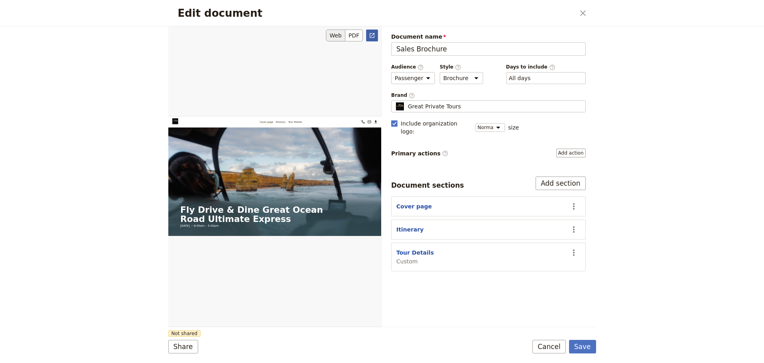
click at [372, 31] on link "​" at bounding box center [372, 35] width 12 height 12
click at [555, 347] on button "Cancel" at bounding box center [549, 347] width 33 height 14
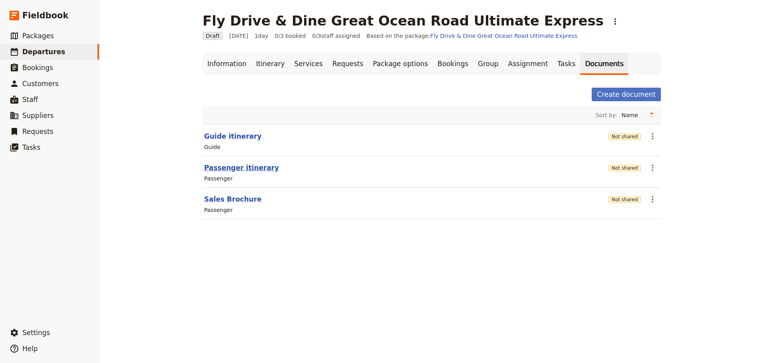
click at [246, 169] on button "Passenger itinerary" at bounding box center [241, 168] width 75 height 10
select select "PASSENGER"
select select "DEFAULT"
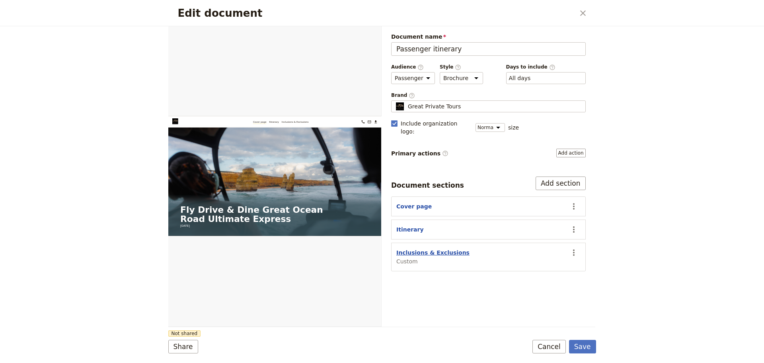
click at [439, 248] on button "Inclusions & Exclusions" at bounding box center [433, 252] width 73 height 8
select select "CUSTOM"
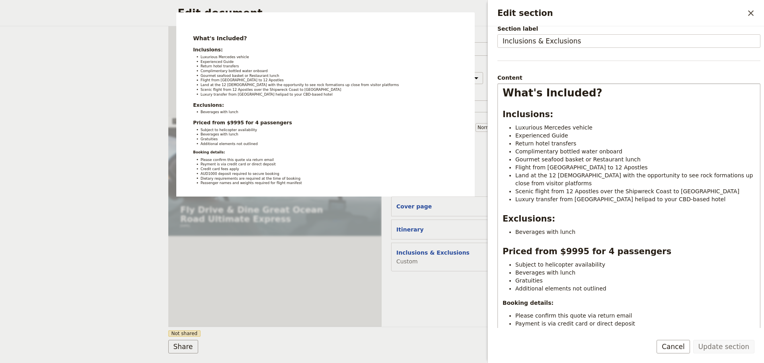
scroll to position [115, 0]
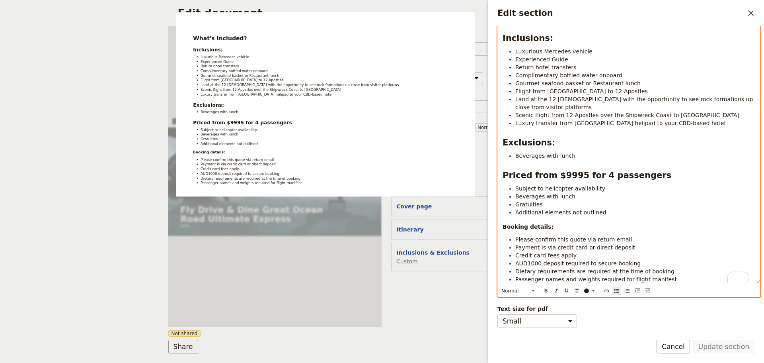
click at [667, 280] on li "Passenger names and weights required for flight manifest" at bounding box center [636, 279] width 240 height 8
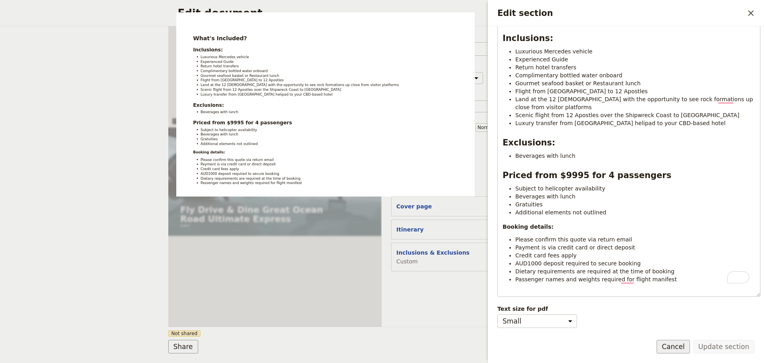
click at [672, 344] on button "Cancel" at bounding box center [673, 347] width 33 height 14
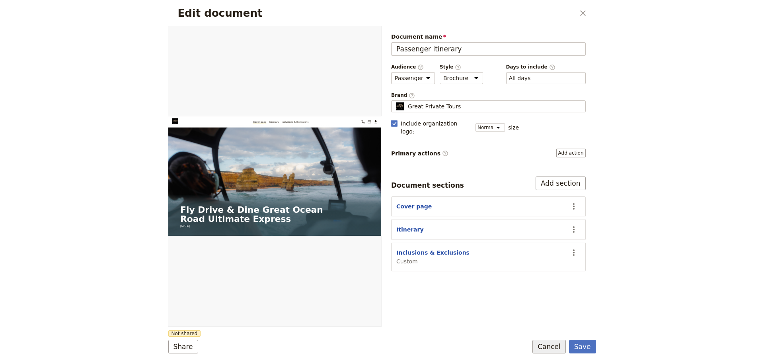
click at [559, 349] on button "Cancel" at bounding box center [549, 347] width 33 height 14
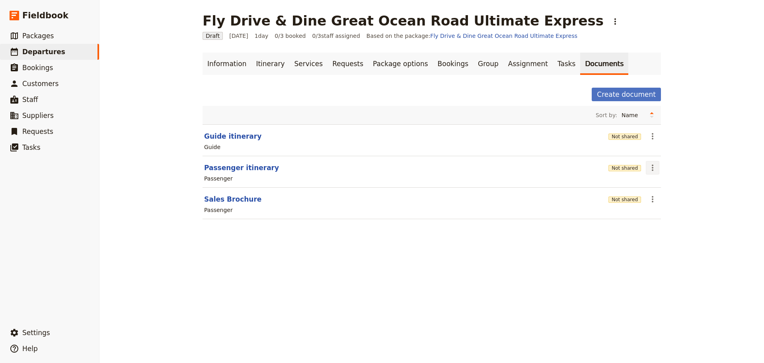
click at [649, 166] on icon "Actions" at bounding box center [653, 168] width 10 height 10
click at [248, 166] on button "Passenger itinerary" at bounding box center [241, 168] width 75 height 10
select select "PASSENGER"
select select "DEFAULT"
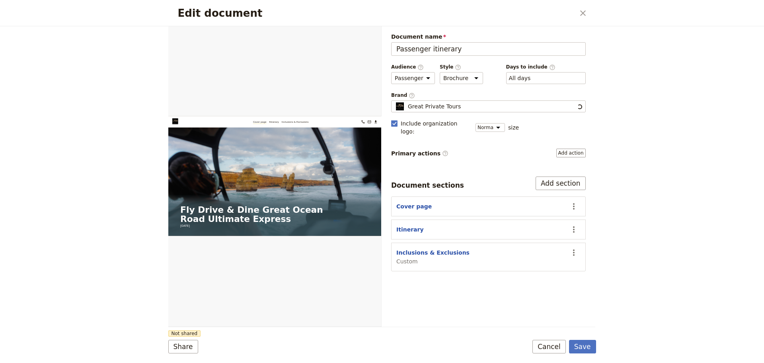
scroll to position [0, 0]
click at [373, 31] on link "​" at bounding box center [372, 35] width 12 height 12
click at [556, 348] on button "Cancel" at bounding box center [549, 347] width 33 height 14
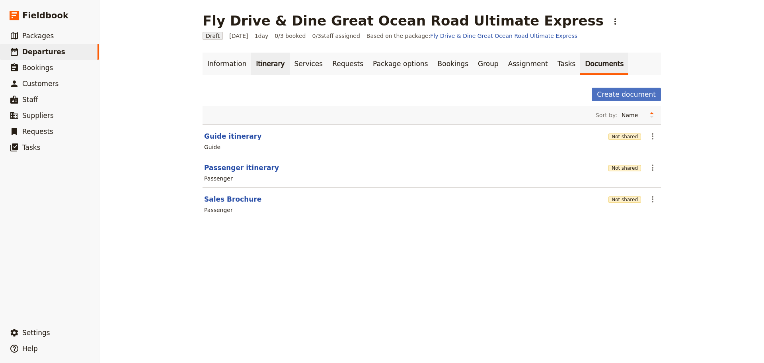
click at [251, 63] on link "Itinerary" at bounding box center [270, 64] width 38 height 22
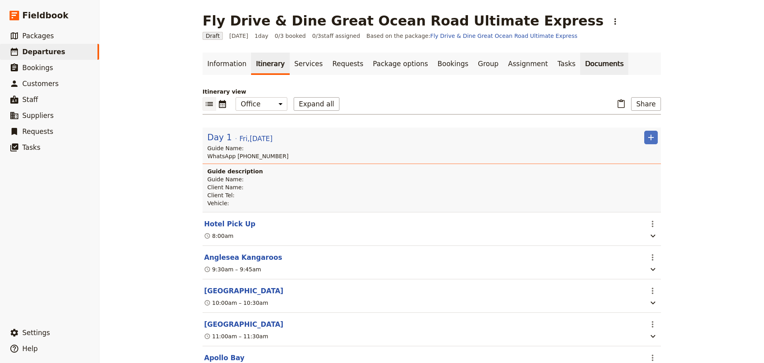
click at [581, 63] on link "Documents" at bounding box center [605, 64] width 48 height 22
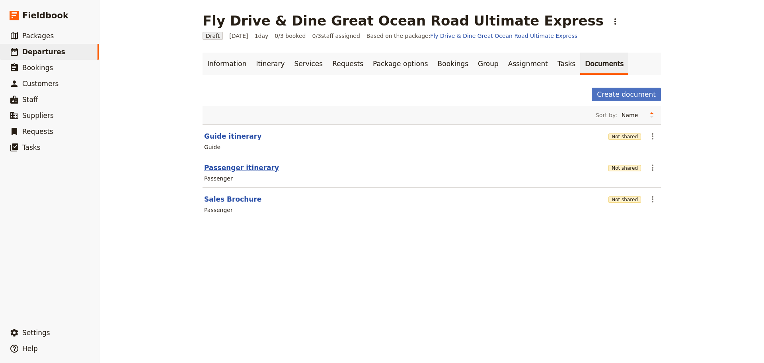
click at [227, 167] on button "Passenger itinerary" at bounding box center [241, 168] width 75 height 10
select select "PASSENGER"
select select "DEFAULT"
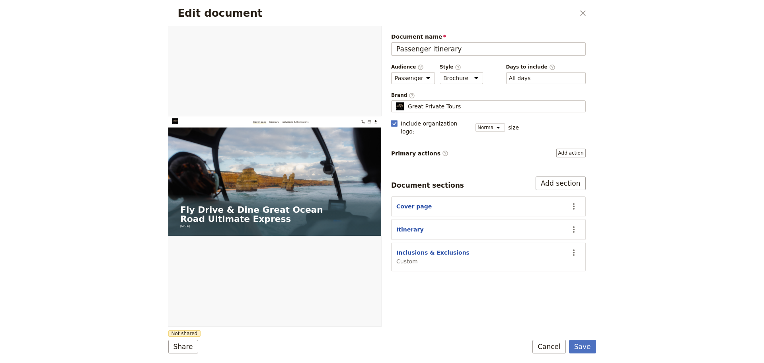
click at [404, 225] on button "Itinerary" at bounding box center [410, 229] width 27 height 8
select select "ITINERARY"
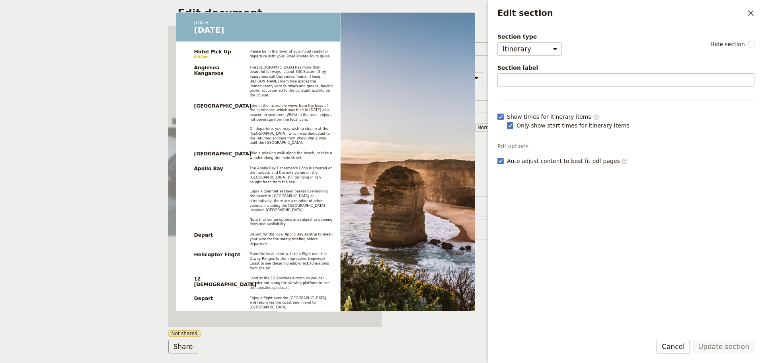
click at [510, 125] on rect "Edit section" at bounding box center [510, 125] width 6 height 6
click at [507, 121] on input "Only show start times for itinerary items" at bounding box center [507, 121] width 0 height 0
checkbox input "false"
click at [735, 349] on button "Update section" at bounding box center [724, 347] width 61 height 14
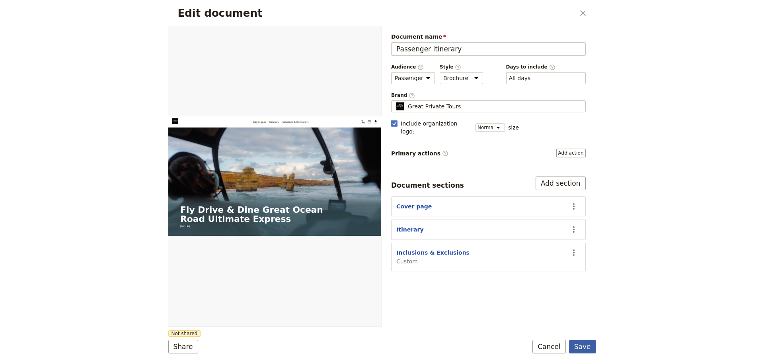
click at [591, 348] on button "Save" at bounding box center [582, 347] width 27 height 14
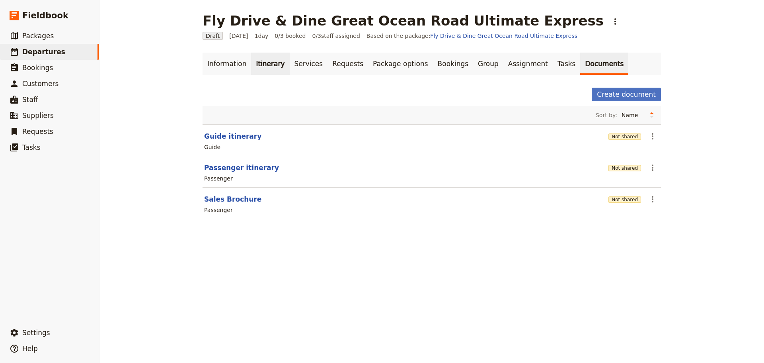
click at [259, 67] on link "Itinerary" at bounding box center [270, 64] width 38 height 22
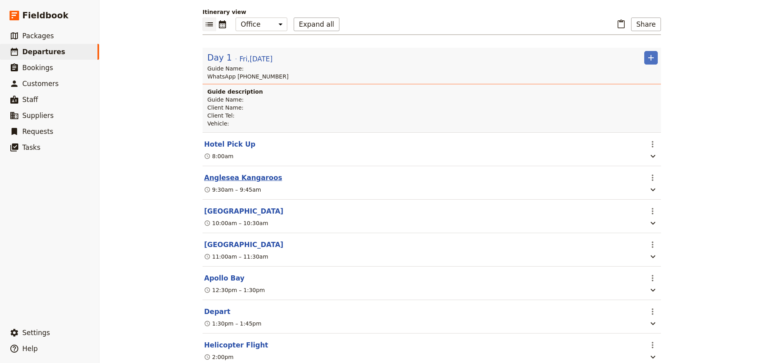
click at [239, 181] on button "Anglesea Kangaroos" at bounding box center [243, 178] width 78 height 10
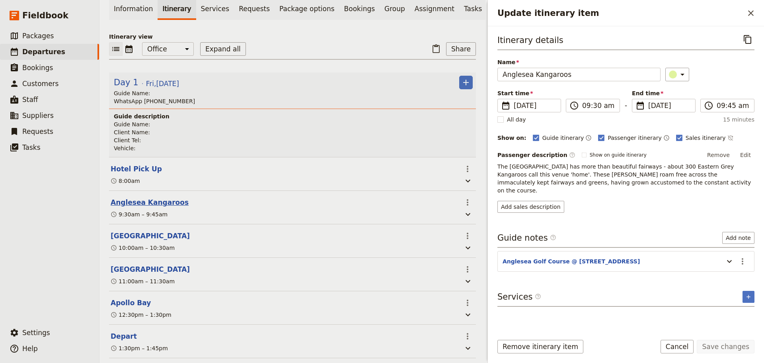
scroll to position [84, 0]
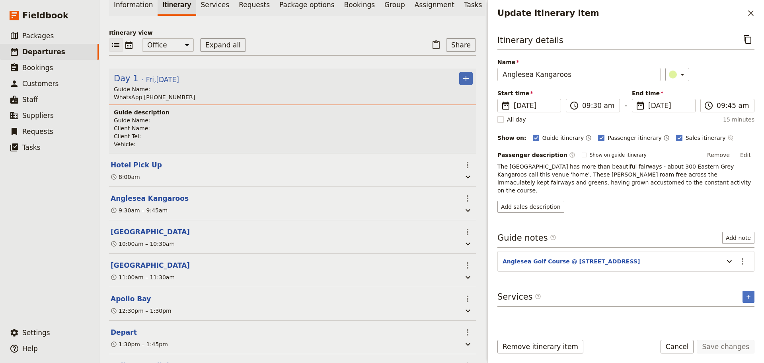
click at [728, 138] on icon "Time not shown on sales itinerary" at bounding box center [731, 138] width 6 height 6
click at [723, 344] on button "Save changes" at bounding box center [726, 347] width 58 height 14
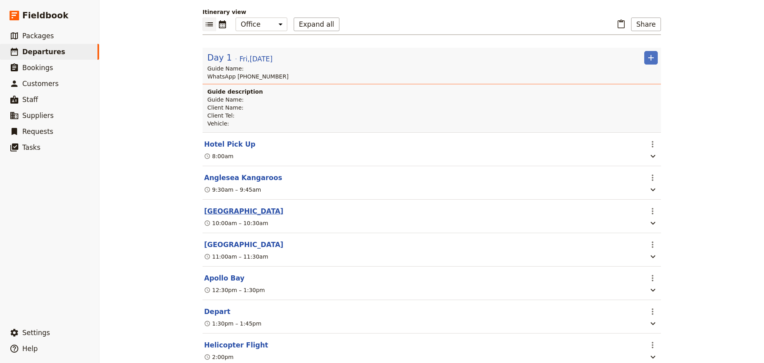
click at [204, 215] on button "[GEOGRAPHIC_DATA]" at bounding box center [243, 211] width 79 height 10
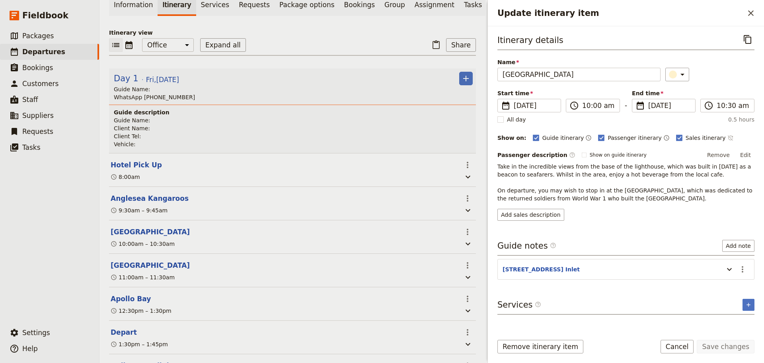
click at [728, 135] on icon "Time not shown on sales itinerary" at bounding box center [731, 138] width 6 height 6
click at [724, 344] on button "Save changes" at bounding box center [726, 347] width 58 height 14
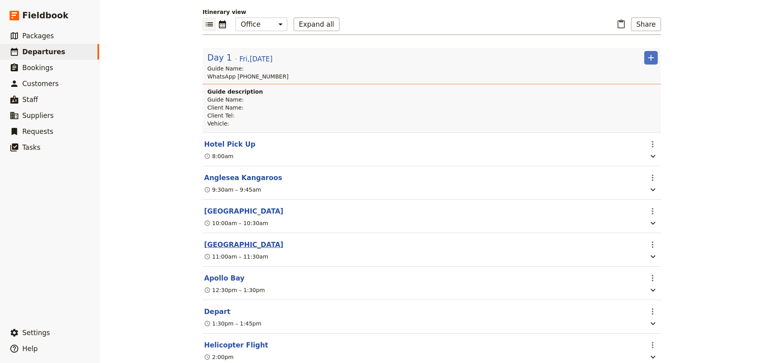
click at [219, 248] on button "[GEOGRAPHIC_DATA]" at bounding box center [243, 245] width 79 height 10
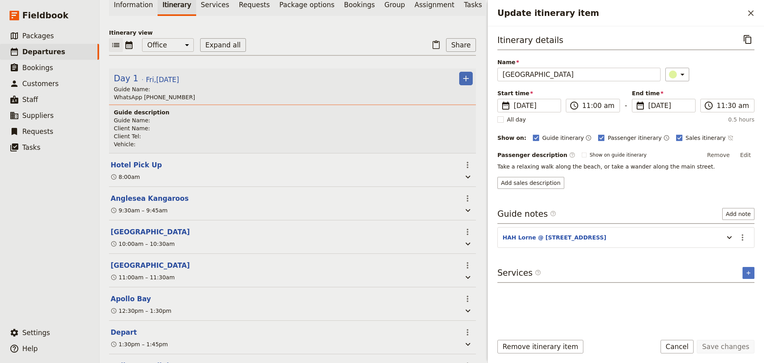
click at [728, 136] on icon "Time not shown on sales itinerary" at bounding box center [730, 137] width 5 height 5
click at [718, 346] on button "Save changes" at bounding box center [726, 347] width 58 height 14
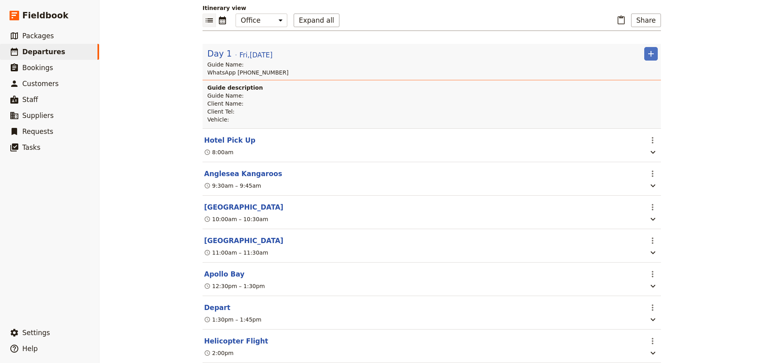
scroll to position [80, 0]
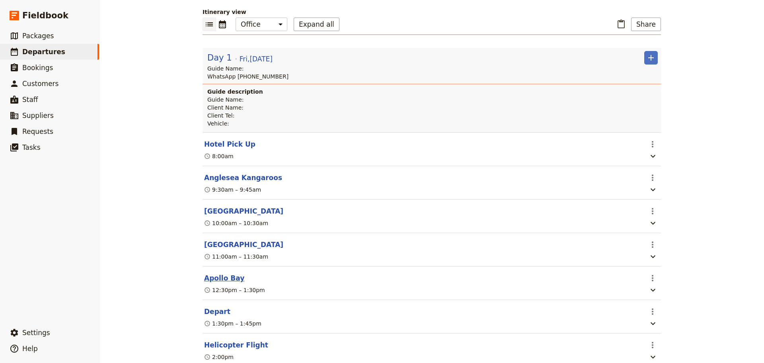
click at [211, 283] on button "Apollo Bay" at bounding box center [224, 278] width 40 height 10
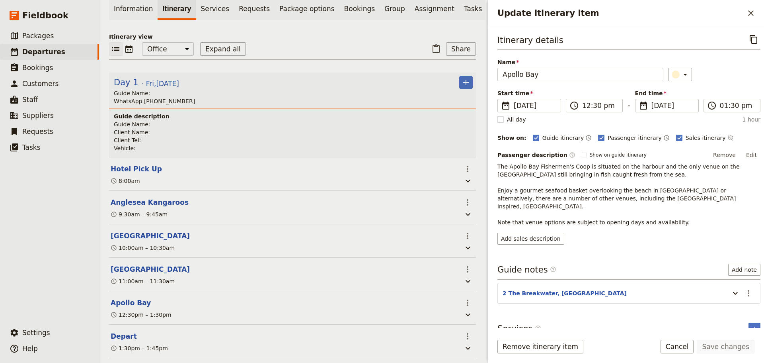
scroll to position [84, 0]
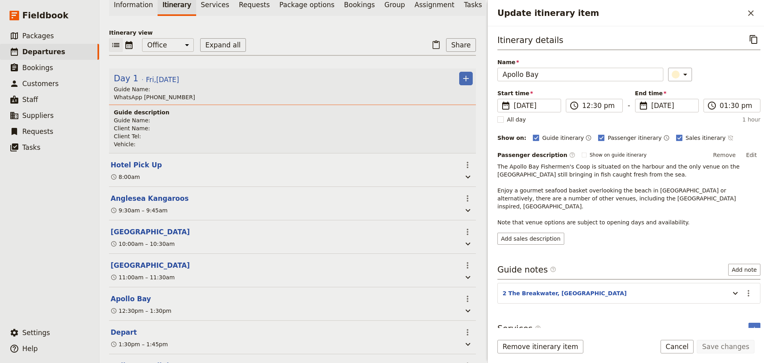
click at [728, 136] on icon "Time not shown on sales itinerary" at bounding box center [731, 138] width 6 height 6
click at [749, 153] on button "Edit" at bounding box center [752, 155] width 18 height 12
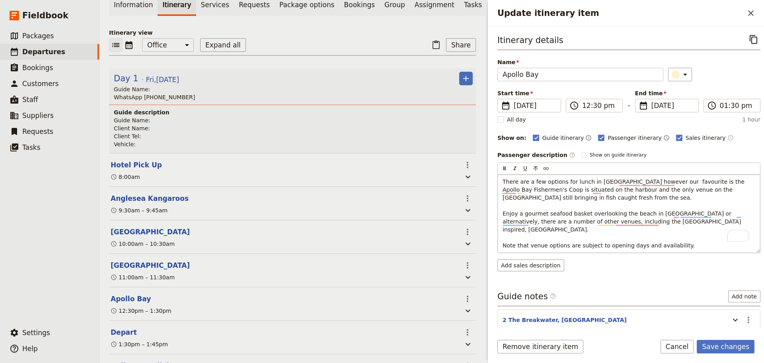
click at [523, 190] on span "There are a few options for lunch in Apollo Bay however our favourite is the Ap…" at bounding box center [625, 213] width 244 height 70
click at [579, 190] on span "There are a few options for lunch in Apollo Bay however our favourite is the Ap…" at bounding box center [625, 213] width 244 height 70
click at [577, 198] on p "There are a few options for lunch in Apollo Bay however our favourite is the Ap…" at bounding box center [629, 214] width 253 height 72
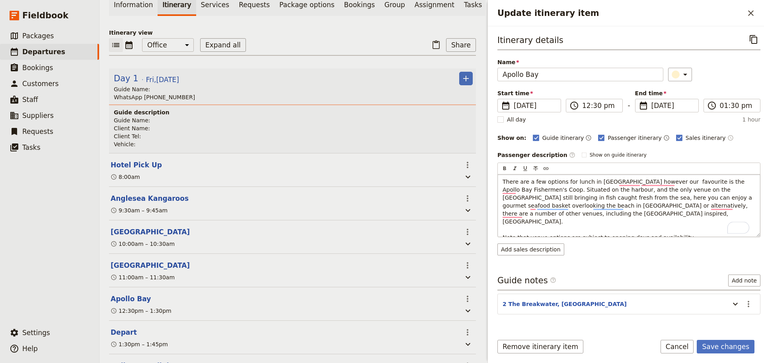
click at [529, 205] on span "There are a few options for lunch in Apollo Bay however our favourite is the Ap…" at bounding box center [628, 209] width 251 height 62
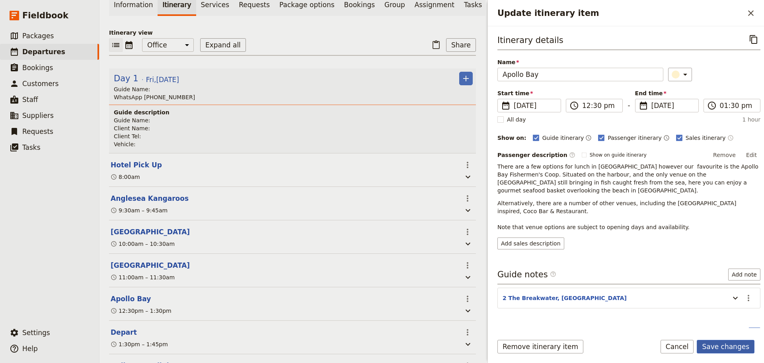
click at [741, 345] on button "Save changes" at bounding box center [726, 347] width 58 height 14
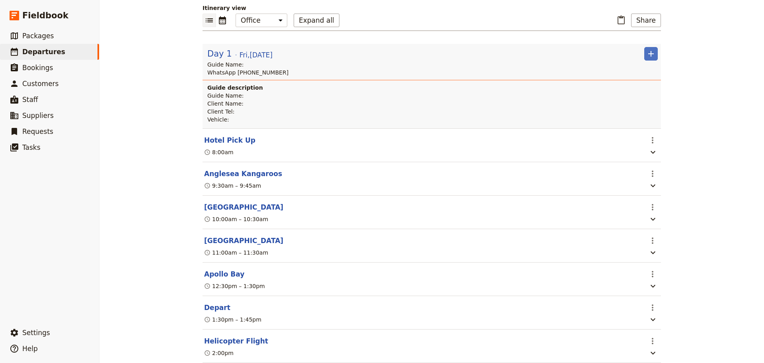
scroll to position [80, 0]
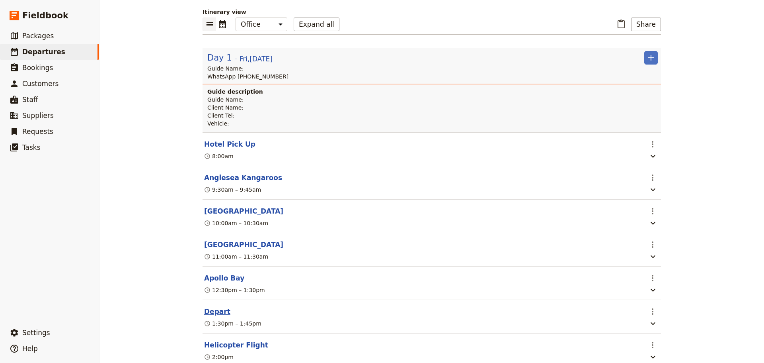
click at [213, 316] on button "Depart" at bounding box center [217, 312] width 26 height 10
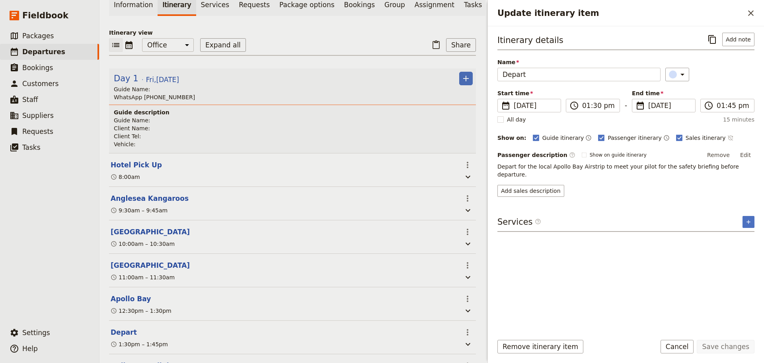
click at [728, 137] on icon "Time not shown on sales itinerary" at bounding box center [731, 138] width 6 height 6
click at [729, 344] on button "Save changes" at bounding box center [726, 347] width 58 height 14
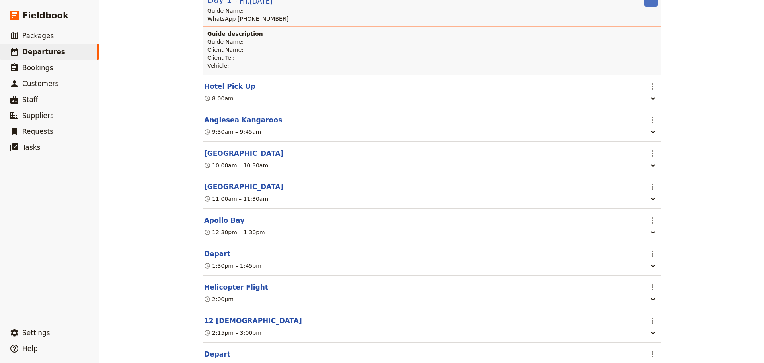
scroll to position [213, 0]
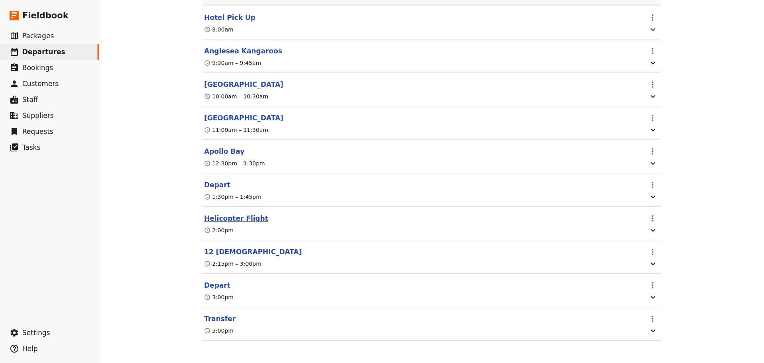
click at [213, 213] on button "Helicopter Flight" at bounding box center [236, 218] width 64 height 10
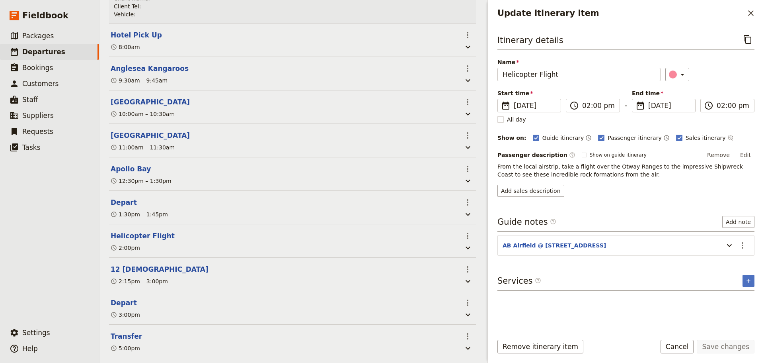
scroll to position [217, 0]
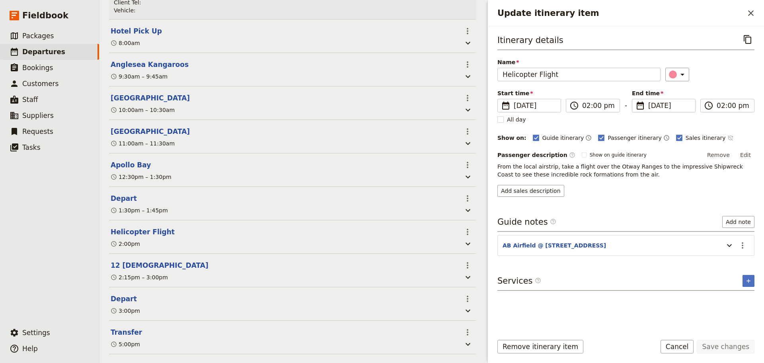
click at [728, 137] on icon "Time not shown on sales itinerary" at bounding box center [731, 138] width 6 height 6
click at [720, 346] on button "Save changes" at bounding box center [726, 347] width 58 height 14
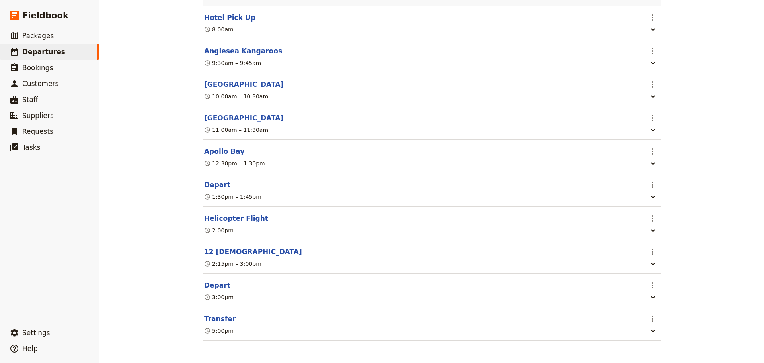
click at [212, 253] on button "12 [DEMOGRAPHIC_DATA]" at bounding box center [253, 252] width 98 height 10
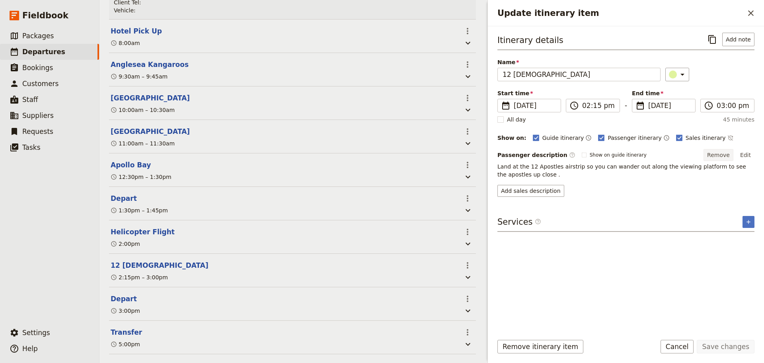
drag, startPoint x: 708, startPoint y: 137, endPoint x: 719, endPoint y: 158, distance: 24.8
click at [728, 137] on icon "Time not shown on sales itinerary" at bounding box center [731, 138] width 6 height 6
click at [718, 348] on button "Save changes" at bounding box center [726, 347] width 58 height 14
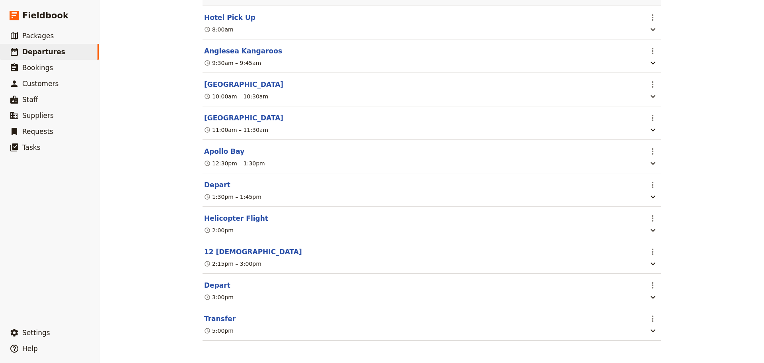
scroll to position [213, 0]
click at [211, 280] on button "Depart" at bounding box center [217, 285] width 26 height 10
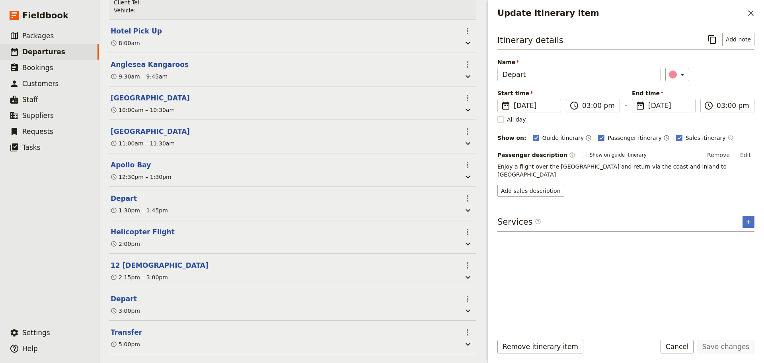
click at [728, 135] on icon "Time not shown on sales itinerary" at bounding box center [731, 138] width 6 height 6
click at [715, 346] on button "Save changes" at bounding box center [726, 347] width 58 height 14
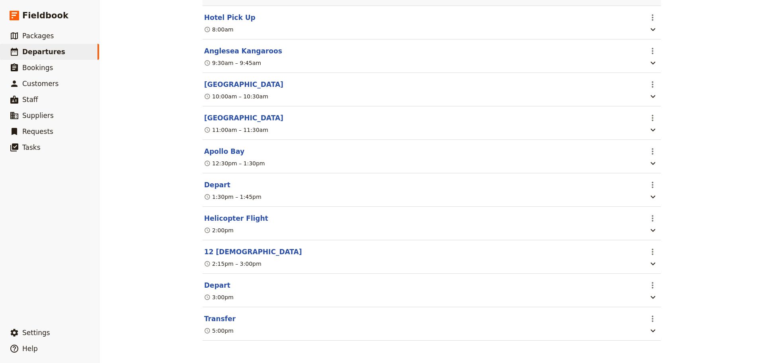
scroll to position [213, 0]
click at [209, 318] on button "Transfer" at bounding box center [219, 319] width 31 height 10
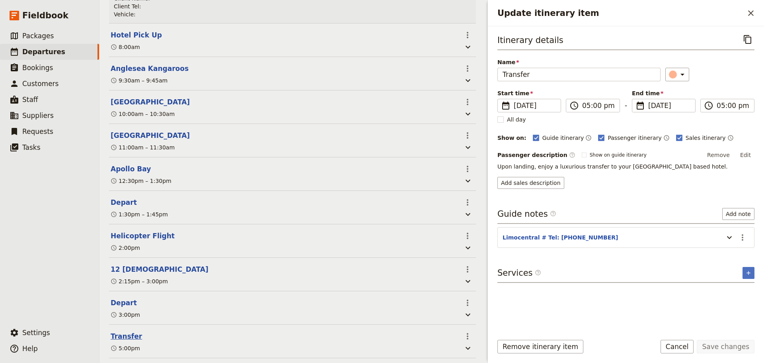
scroll to position [217, 0]
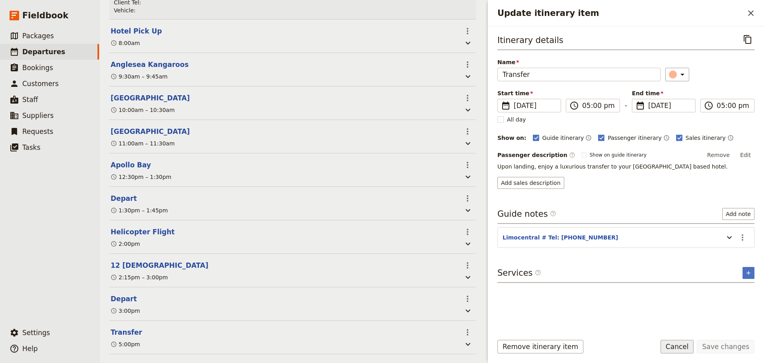
click at [689, 346] on button "Cancel" at bounding box center [677, 347] width 33 height 14
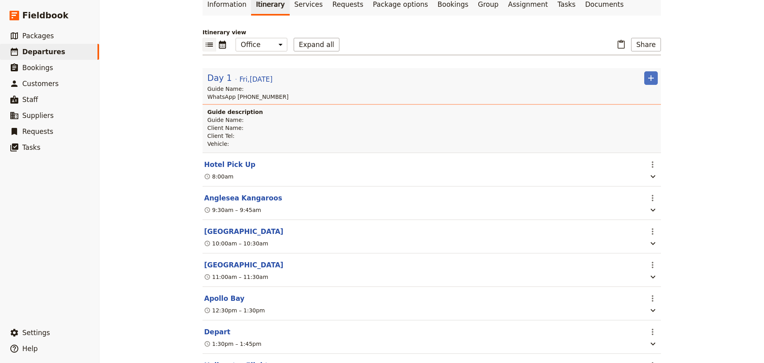
scroll to position [0, 0]
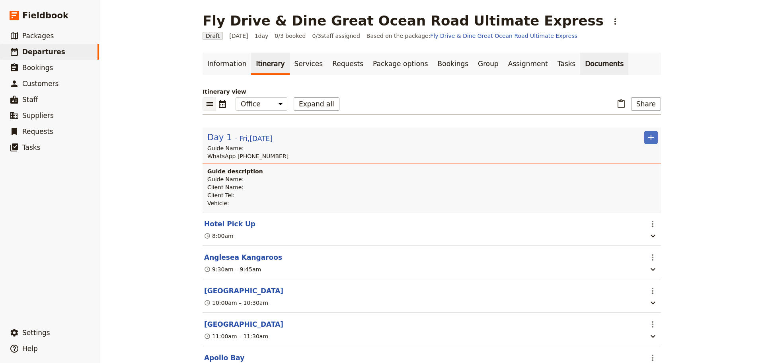
click at [581, 64] on link "Documents" at bounding box center [605, 64] width 48 height 22
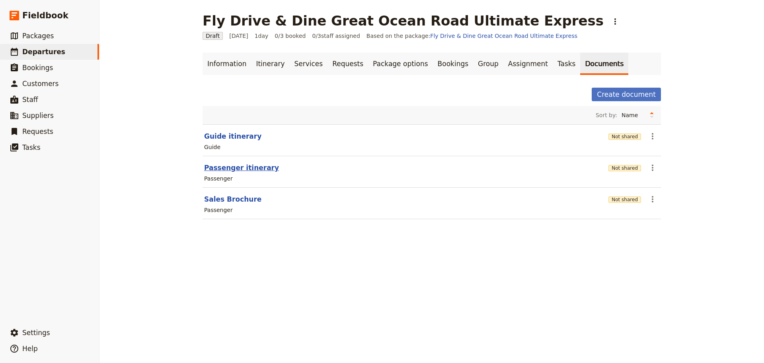
click at [234, 171] on button "Passenger itinerary" at bounding box center [241, 168] width 75 height 10
select select "PASSENGER"
select select "DEFAULT"
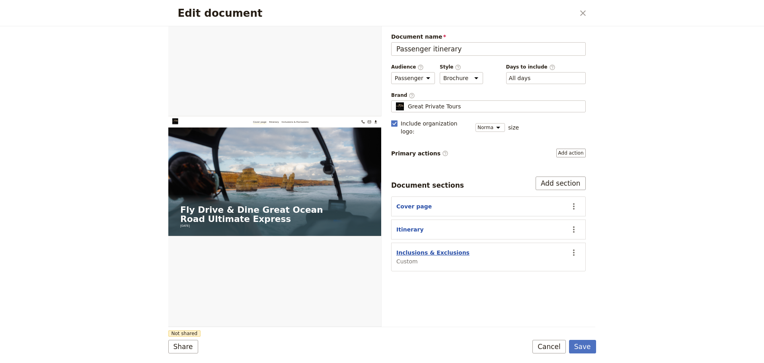
click at [420, 248] on button "Inclusions & Exclusions" at bounding box center [433, 252] width 73 height 8
select select "CUSTOM"
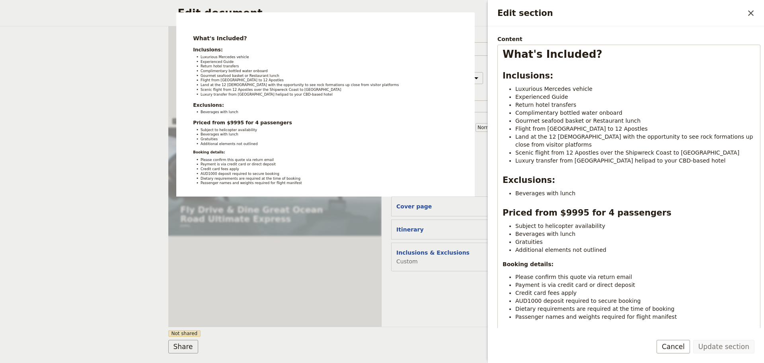
scroll to position [80, 0]
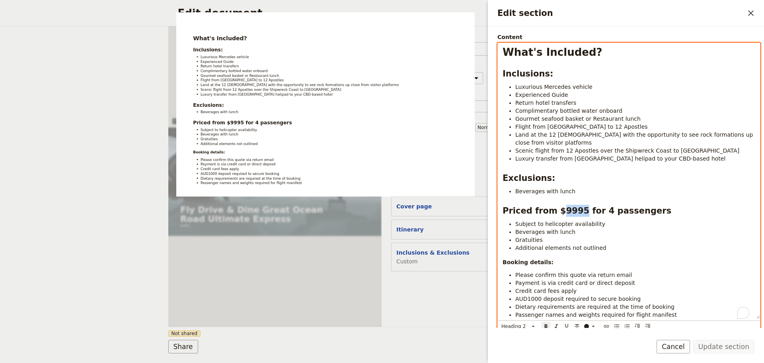
drag, startPoint x: 576, startPoint y: 212, endPoint x: 557, endPoint y: 212, distance: 18.7
click at [557, 212] on strong "Priced from $9995 for 4 passengers" at bounding box center [587, 211] width 169 height 10
click at [595, 212] on strong "Priced from $8750 for 4 passengers" at bounding box center [587, 211] width 169 height 10
click at [657, 211] on h2 "Priced from $8750 for 2 passengers" at bounding box center [629, 211] width 253 height 12
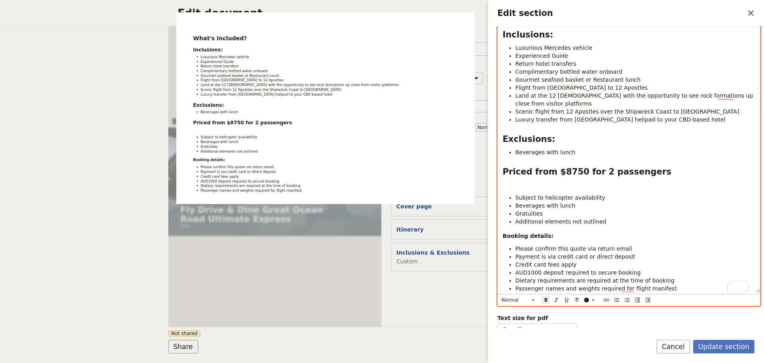
scroll to position [134, 0]
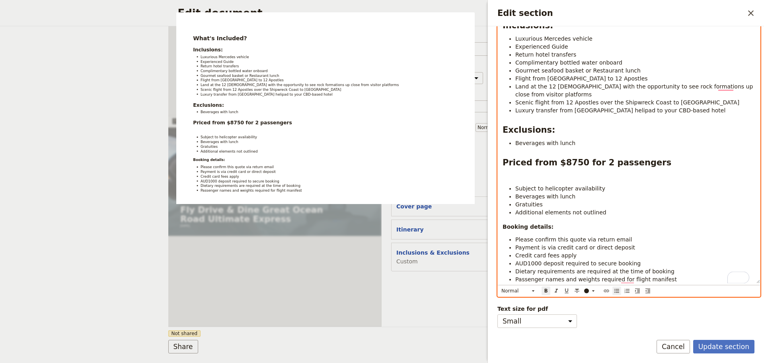
click at [616, 287] on icon "Bulleted list" at bounding box center [617, 290] width 6 height 6
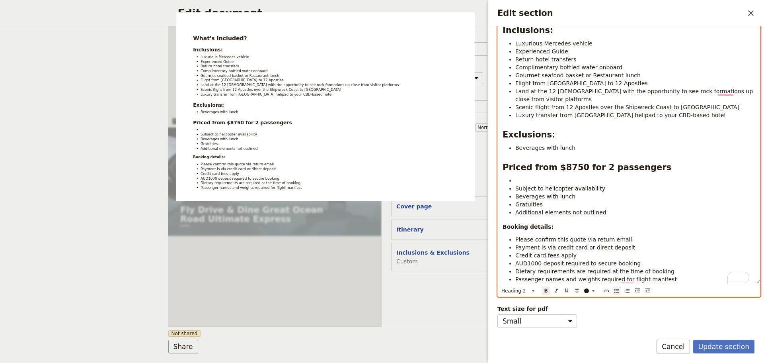
scroll to position [129, 0]
click at [540, 176] on li "To enrich screen reader interactions, please activate Accessibility in Grammarl…" at bounding box center [636, 180] width 240 height 8
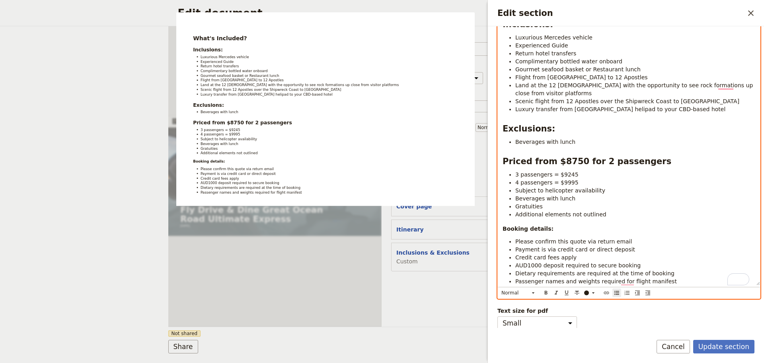
click at [573, 183] on li "4 passengers = $9995" at bounding box center [636, 182] width 240 height 8
click at [585, 174] on li "3 passengers = $9245" at bounding box center [636, 174] width 240 height 8
click at [616, 199] on li "Beverages with lunch" at bounding box center [636, 198] width 240 height 8
drag, startPoint x: 573, startPoint y: 182, endPoint x: 548, endPoint y: 182, distance: 25.1
click at [548, 182] on li "4 passengers = $9995" at bounding box center [636, 182] width 240 height 8
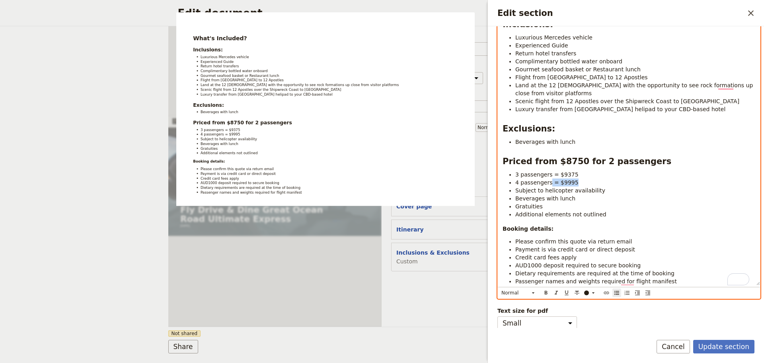
click at [582, 183] on li "4 passengers = $9995" at bounding box center [636, 182] width 240 height 8
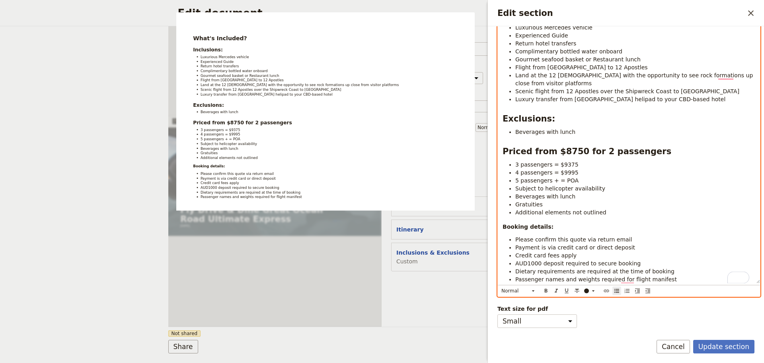
scroll to position [145, 0]
drag, startPoint x: 556, startPoint y: 198, endPoint x: 512, endPoint y: 192, distance: 44.6
click at [512, 192] on ul "3 passengers = $9375 4 passengers = $9995 5 passengers + = POA Subject to helic…" at bounding box center [629, 188] width 253 height 56
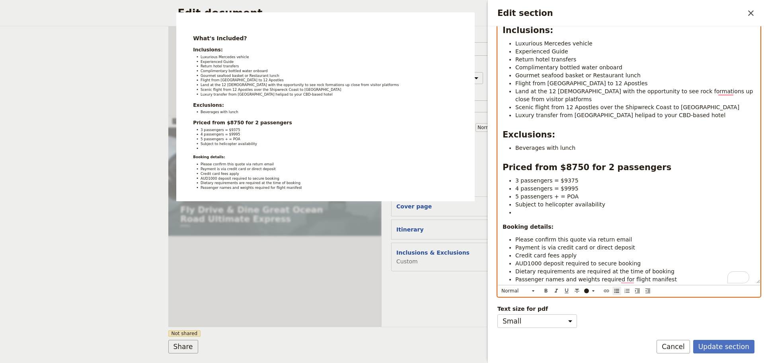
scroll to position [129, 0]
click at [571, 144] on li "Beverages with lunch" at bounding box center [636, 148] width 240 height 8
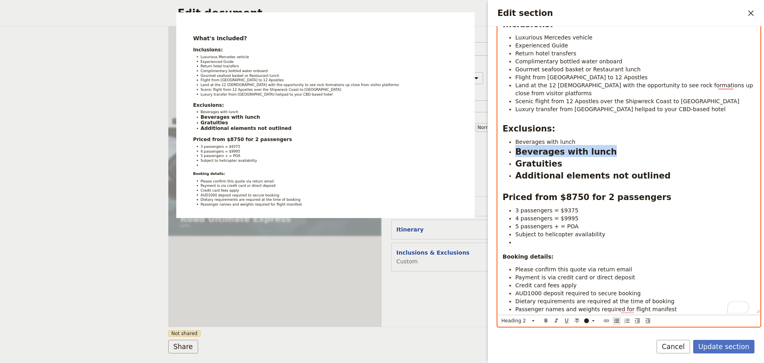
drag, startPoint x: 603, startPoint y: 149, endPoint x: 511, endPoint y: 155, distance: 91.8
click at [511, 155] on ul "Beverages with lunch Beverages with lunch Gratuities Additional elements not ou…" at bounding box center [629, 160] width 253 height 44
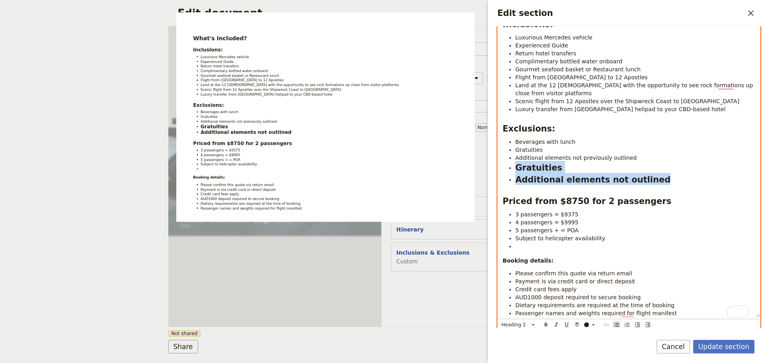
drag, startPoint x: 628, startPoint y: 181, endPoint x: 510, endPoint y: 173, distance: 118.2
click at [510, 173] on ul "Beverages with lunch Gratuities Additional elements not previously outlined Gra…" at bounding box center [629, 162] width 253 height 48
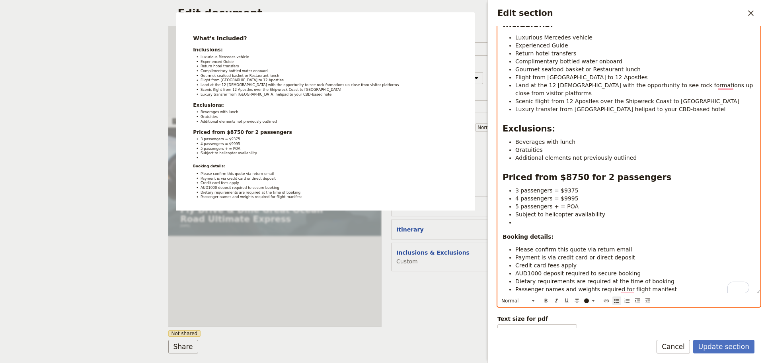
click at [524, 218] on li "To enrich screen reader interactions, please activate Accessibility in Grammarl…" at bounding box center [636, 222] width 240 height 8
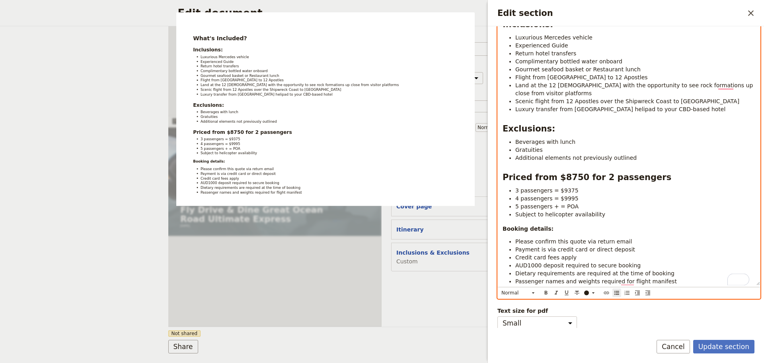
scroll to position [137, 0]
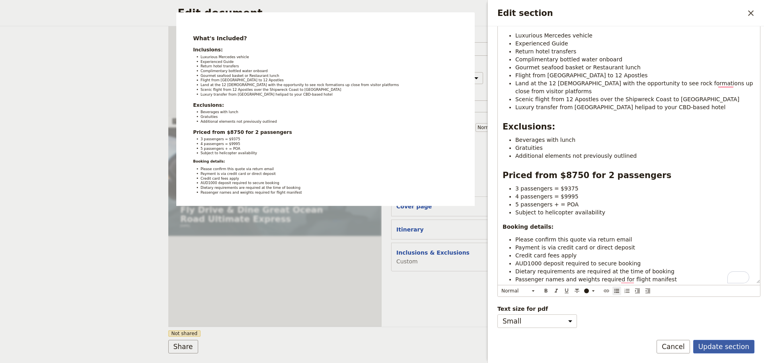
click at [727, 342] on button "Update section" at bounding box center [724, 347] width 61 height 14
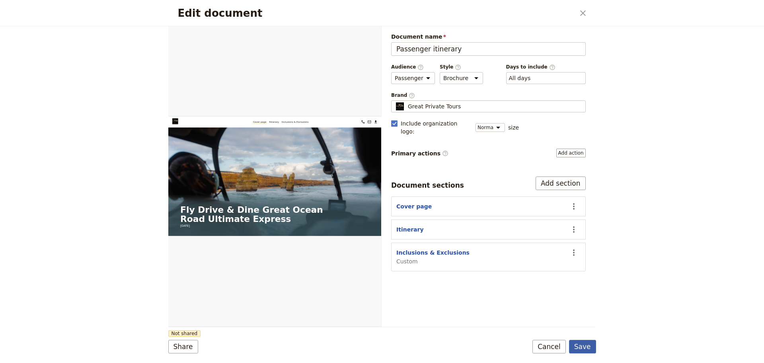
click at [577, 346] on button "Save" at bounding box center [582, 347] width 27 height 14
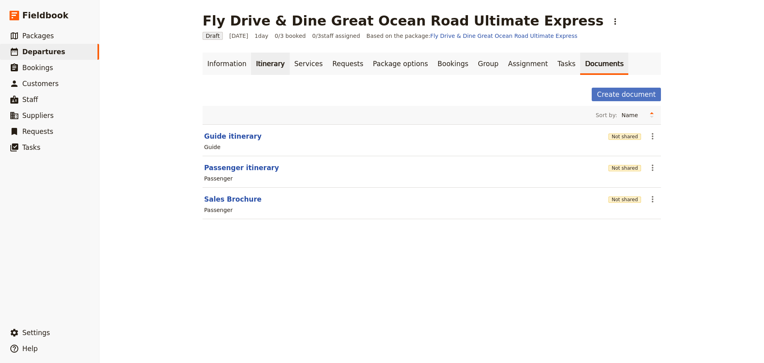
click at [255, 72] on link "Itinerary" at bounding box center [270, 64] width 38 height 22
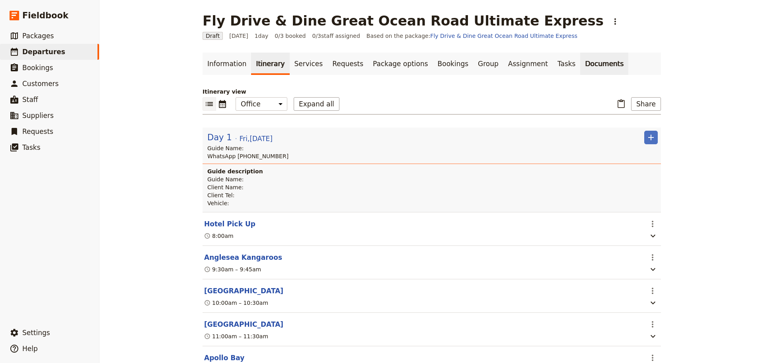
click at [581, 74] on link "Documents" at bounding box center [605, 64] width 48 height 22
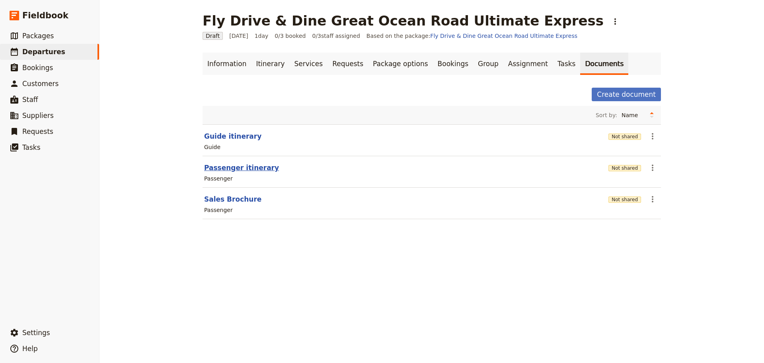
click at [233, 168] on button "Passenger itinerary" at bounding box center [241, 168] width 75 height 10
select select "PASSENGER"
select select "DEFAULT"
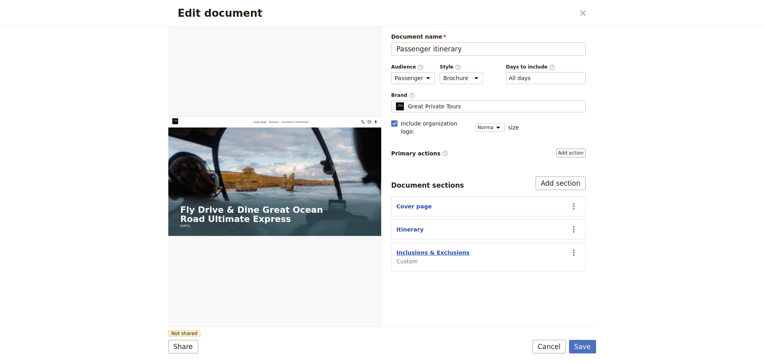
click at [444, 248] on button "Inclusions & Exclusions" at bounding box center [433, 252] width 73 height 8
select select "CUSTOM"
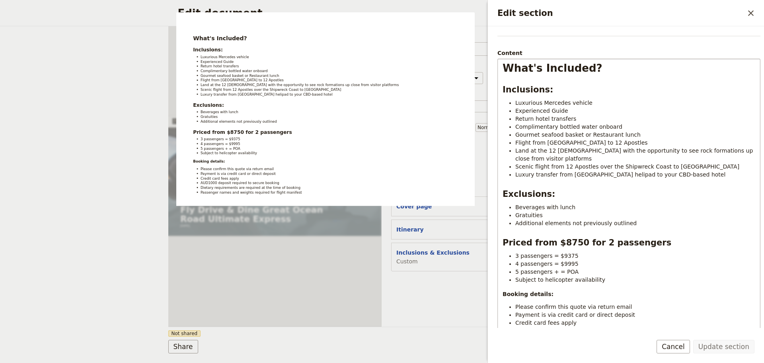
scroll to position [131, 0]
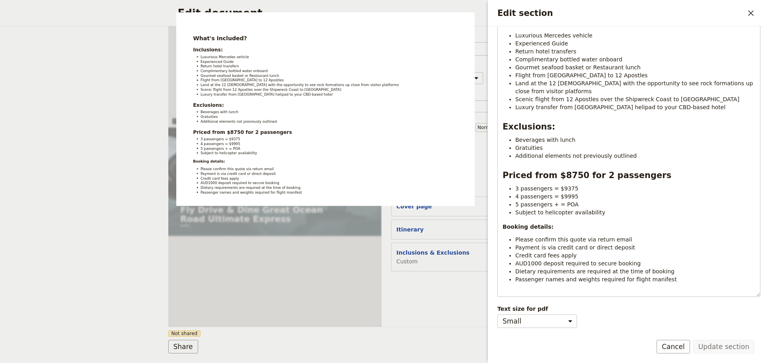
click at [687, 342] on button "Cancel" at bounding box center [673, 347] width 33 height 14
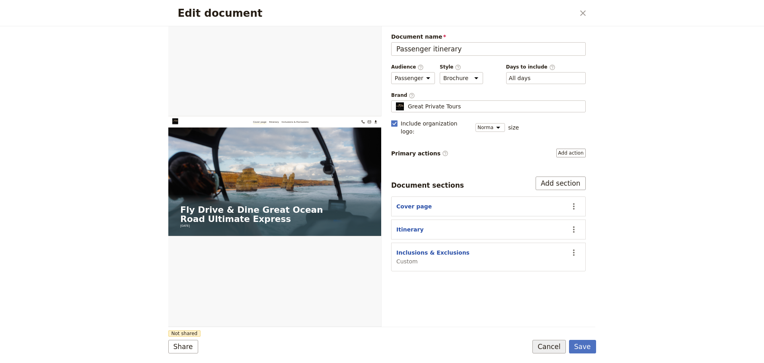
click at [548, 348] on button "Cancel" at bounding box center [549, 347] width 33 height 14
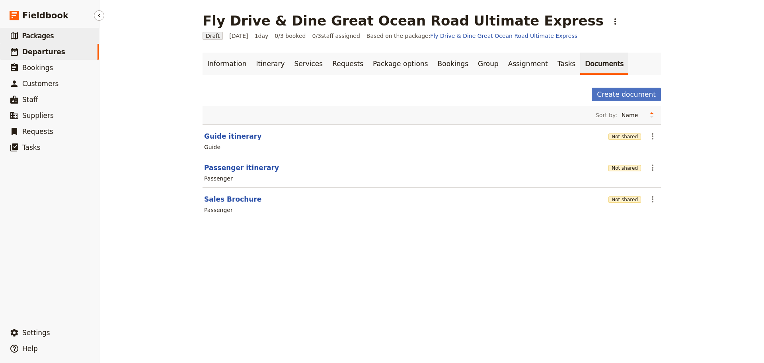
click at [26, 41] on link "​ Packages" at bounding box center [49, 36] width 99 height 16
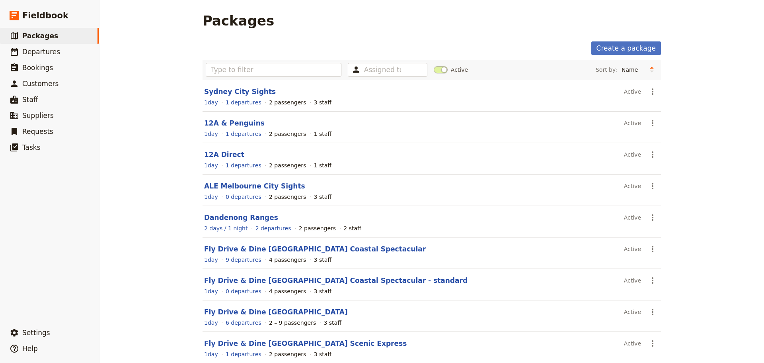
scroll to position [71, 0]
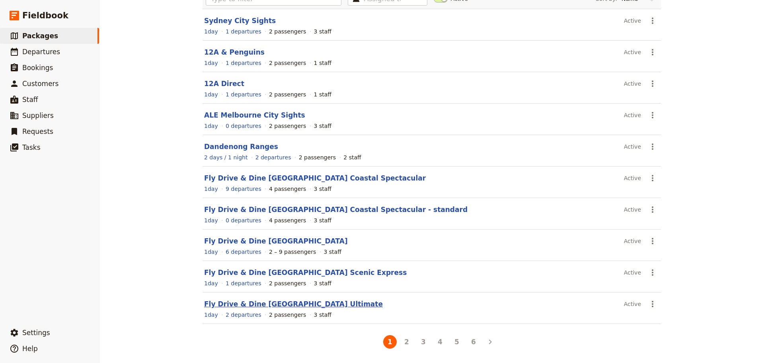
click at [248, 303] on link "Fly Drive & Dine Great Ocean Road Ultimate" at bounding box center [293, 304] width 179 height 8
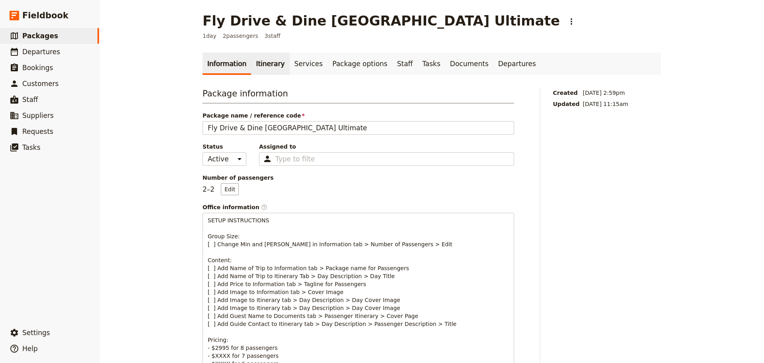
click at [256, 63] on link "Itinerary" at bounding box center [270, 64] width 38 height 22
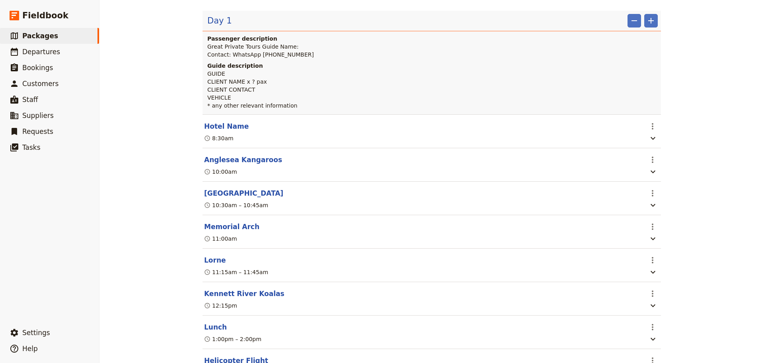
scroll to position [40, 0]
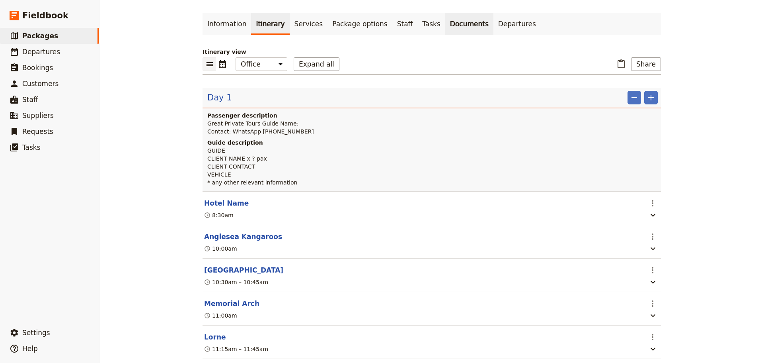
click at [446, 20] on link "Documents" at bounding box center [470, 24] width 48 height 22
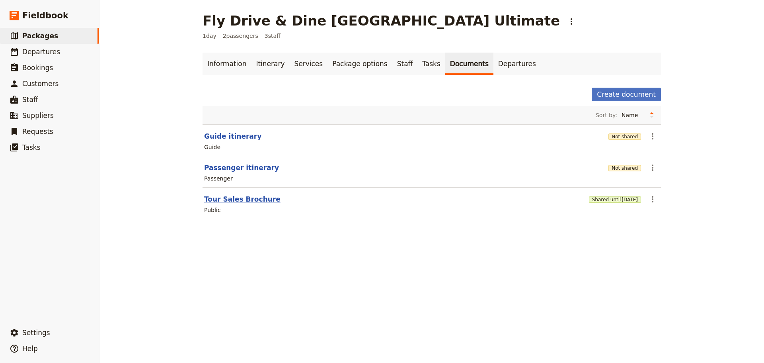
click at [225, 201] on button "Tour Sales Brochure" at bounding box center [242, 199] width 76 height 10
select select "DEFAULT"
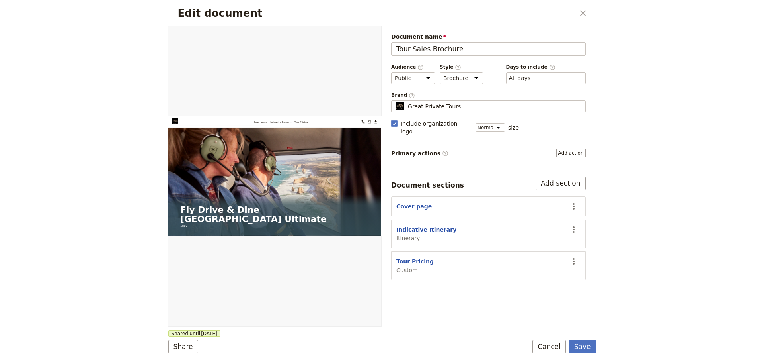
click at [416, 257] on button "Tour Pricing" at bounding box center [415, 261] width 37 height 8
select select "CUSTOM"
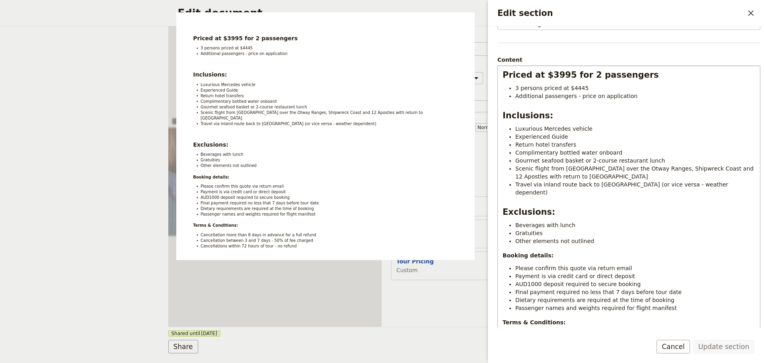
scroll to position [121, 0]
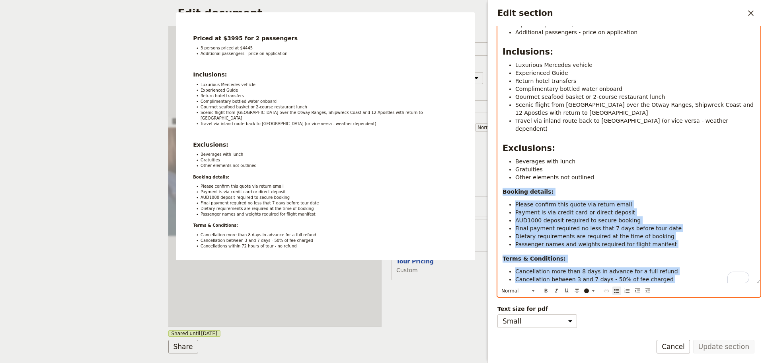
drag, startPoint x: 634, startPoint y: 279, endPoint x: 498, endPoint y: 182, distance: 167.6
click at [498, 182] on div "Priced at $3995 for 2 passengers 3 persons priced at $4445 Additional passenger…" at bounding box center [629, 149] width 263 height 295
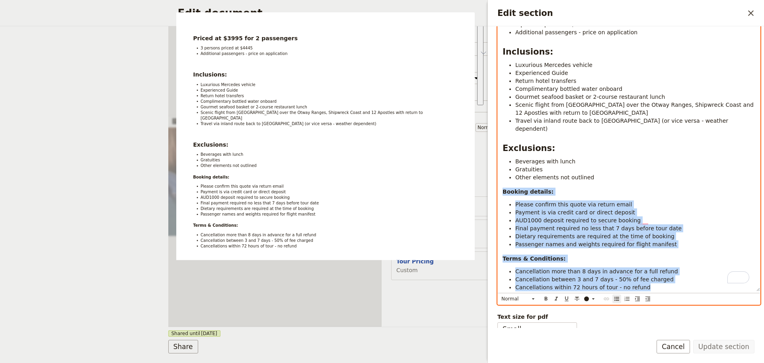
copy div "Booking details: Please confirm this quote via return email Payment is via cred…"
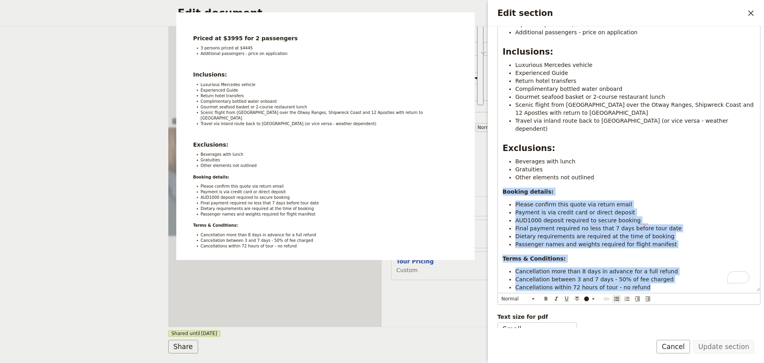
click at [670, 342] on button "Cancel" at bounding box center [673, 347] width 33 height 14
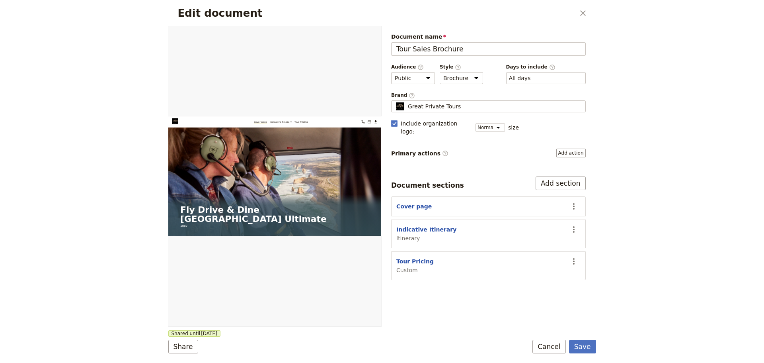
click at [600, 346] on div "Edit document ​ Web PDF ​ Document name Tour Sales Brochure Preview Audience ​ …" at bounding box center [382, 181] width 764 height 363
click at [583, 347] on button "Save" at bounding box center [582, 347] width 27 height 14
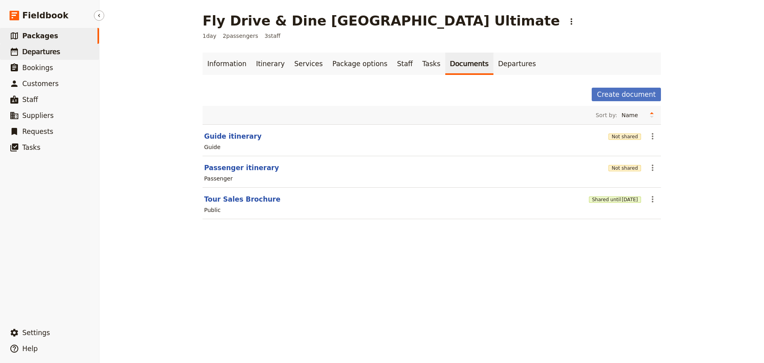
click at [66, 49] on link "​ Departures" at bounding box center [49, 52] width 99 height 16
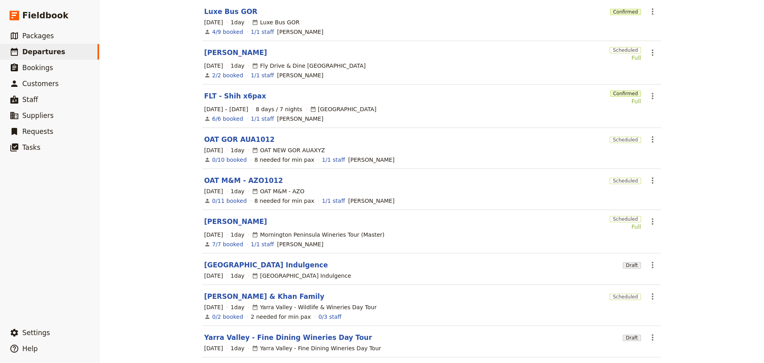
scroll to position [145, 0]
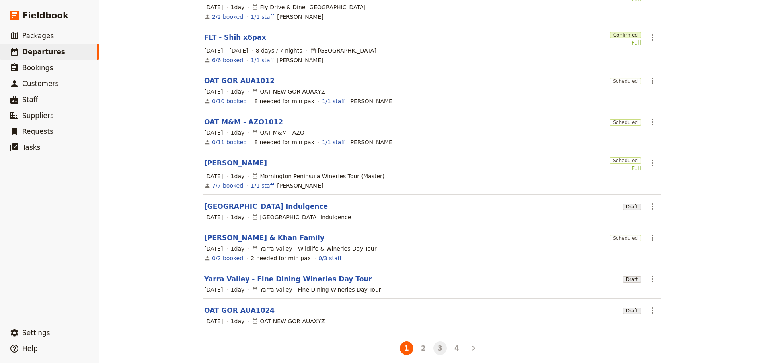
click at [434, 343] on button "3" at bounding box center [441, 348] width 14 height 14
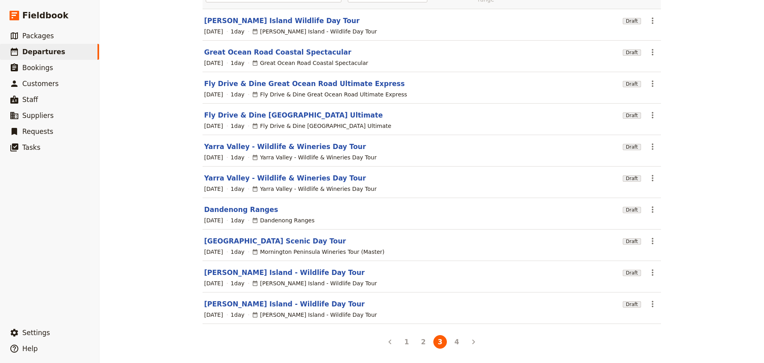
scroll to position [71, 0]
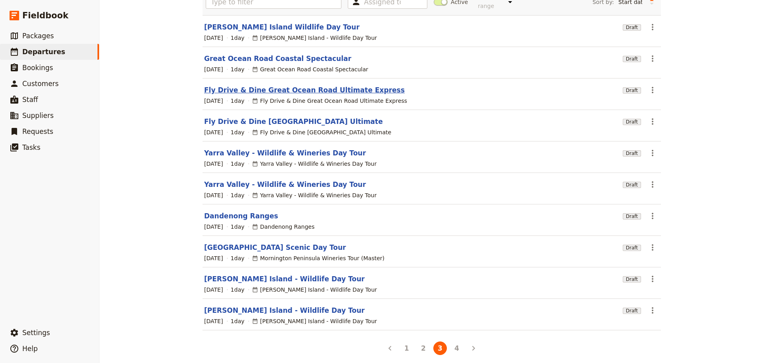
click at [268, 85] on link "Fly Drive & Dine Great Ocean Road Ultimate Express" at bounding box center [304, 90] width 201 height 10
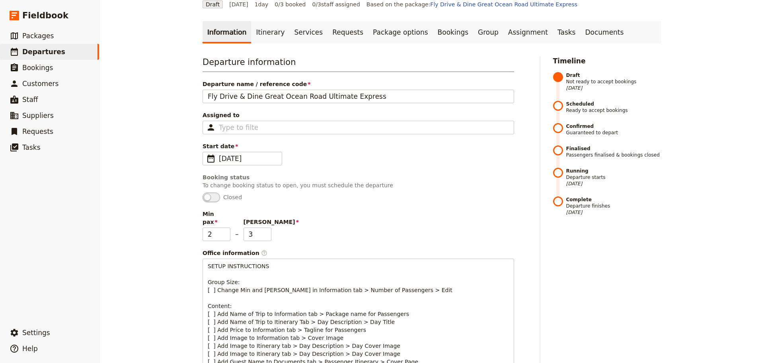
scroll to position [31, 0]
click at [257, 37] on link "Itinerary" at bounding box center [270, 33] width 38 height 22
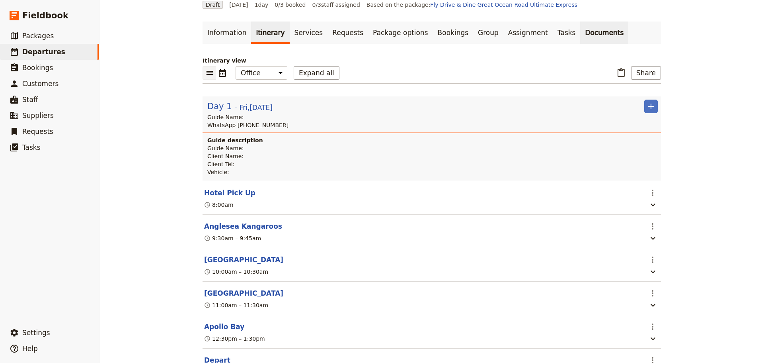
click at [581, 34] on link "Documents" at bounding box center [605, 33] width 48 height 22
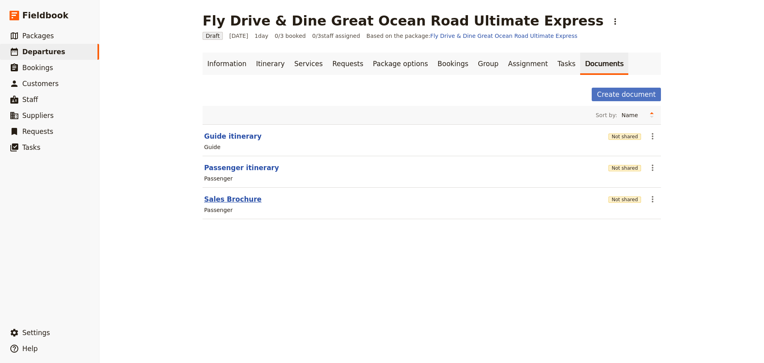
click at [223, 197] on button "Sales Brochure" at bounding box center [232, 199] width 57 height 10
select select "PASSENGER"
select select "DEFAULT"
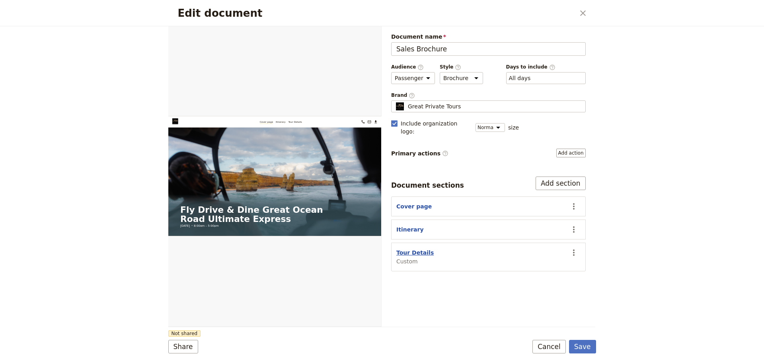
click at [416, 248] on button "Tour Details" at bounding box center [415, 252] width 37 height 8
select select "CUSTOM"
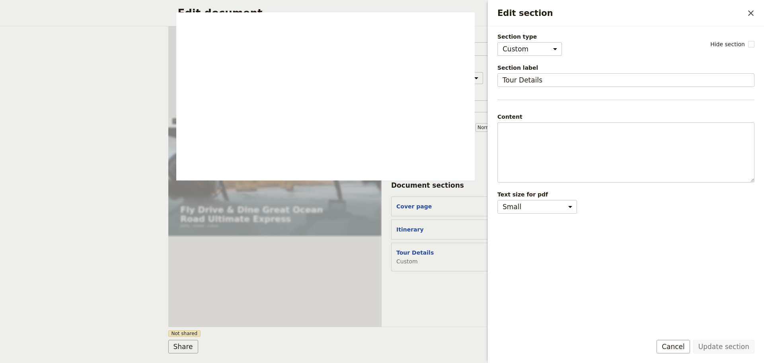
click at [672, 351] on button "Cancel" at bounding box center [673, 347] width 33 height 14
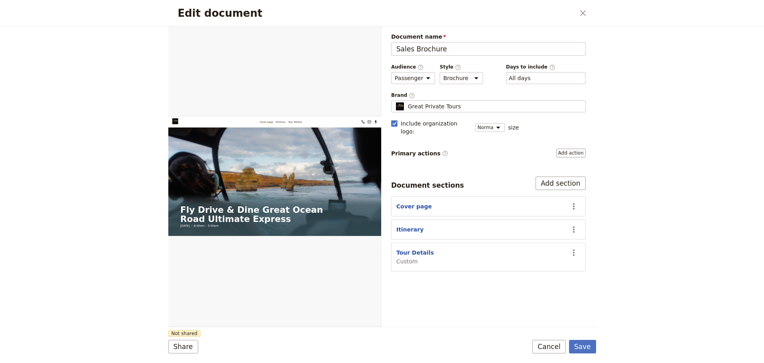
click at [561, 348] on button "Cancel" at bounding box center [549, 347] width 33 height 14
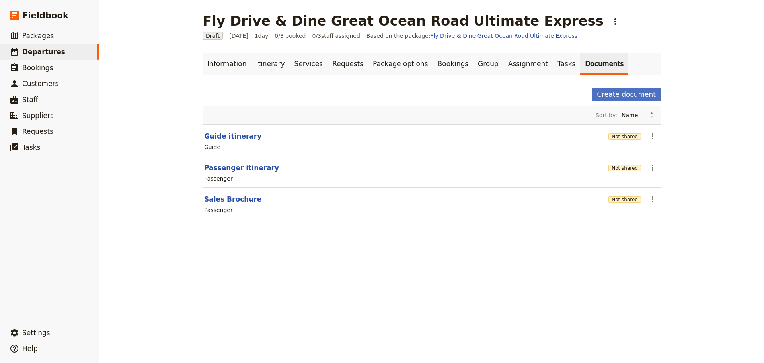
click at [251, 168] on button "Passenger itinerary" at bounding box center [241, 168] width 75 height 10
select select "PASSENGER"
select select "DEFAULT"
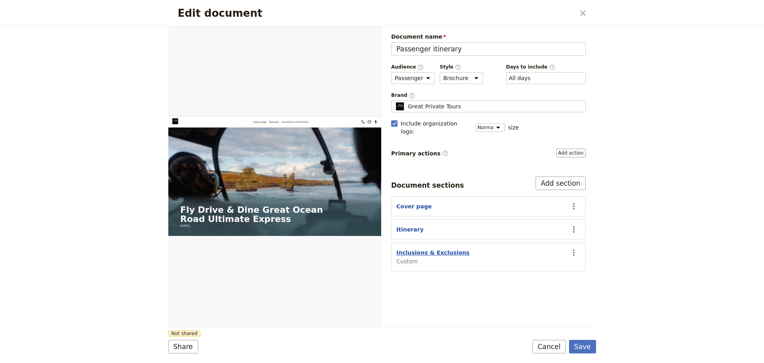
click at [441, 248] on button "Inclusions & Exclusions" at bounding box center [433, 252] width 73 height 8
select select "CUSTOM"
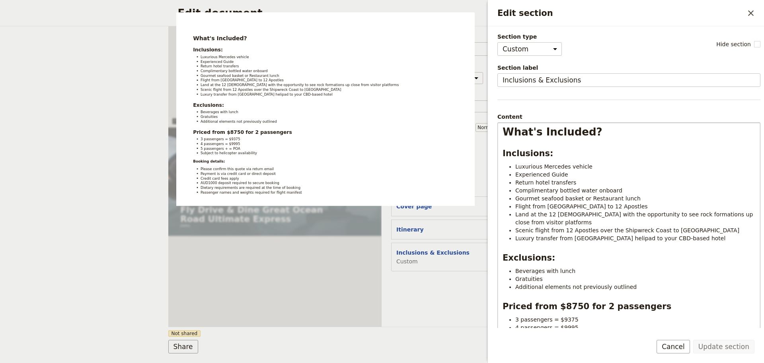
scroll to position [131, 0]
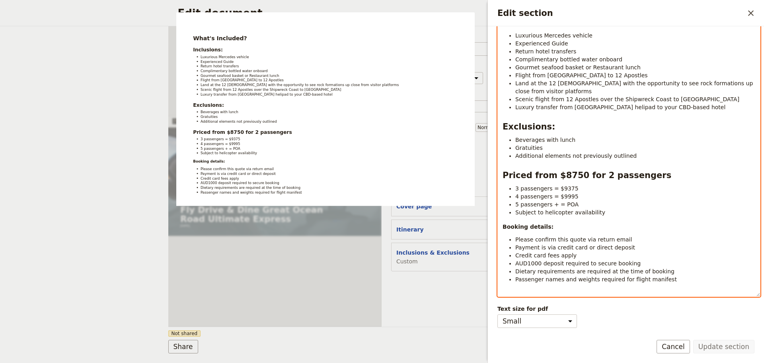
click at [668, 280] on li "Passenger names and weights required for flight manifest" at bounding box center [636, 279] width 240 height 8
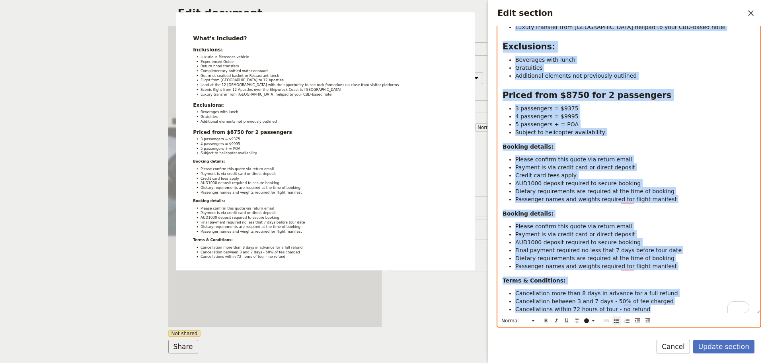
scroll to position [0, 0]
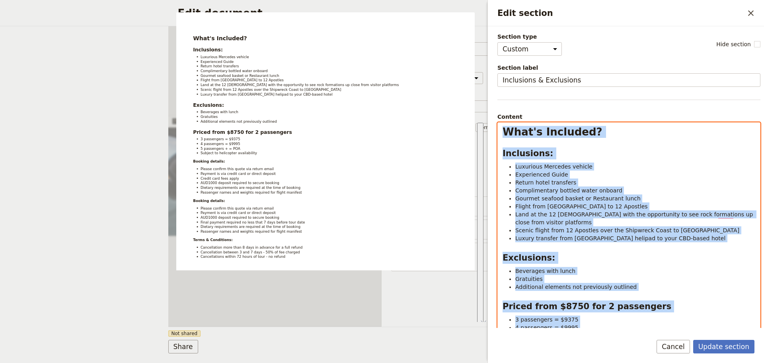
drag, startPoint x: 645, startPoint y: 273, endPoint x: 481, endPoint y: 12, distance: 308.8
click at [481, 12] on body "Fieldbook ​ ​ Fieldbook ​ ​ Packages ​ Departures ​ Bookings ​ Customers ​ Staf…" at bounding box center [382, 181] width 764 height 363
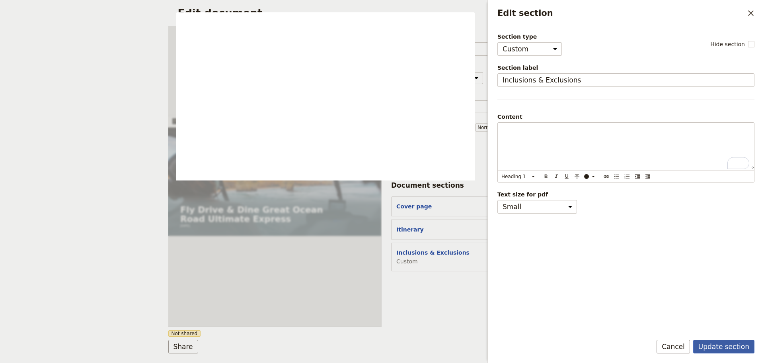
click at [720, 346] on button "Update section" at bounding box center [724, 347] width 61 height 14
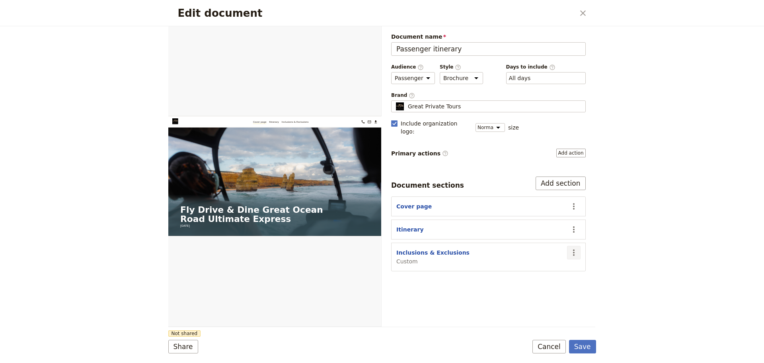
click at [569, 248] on icon "Actions" at bounding box center [574, 253] width 10 height 10
click at [538, 304] on button "Hide section" at bounding box center [543, 299] width 74 height 11
click at [590, 346] on button "Save" at bounding box center [582, 347] width 27 height 14
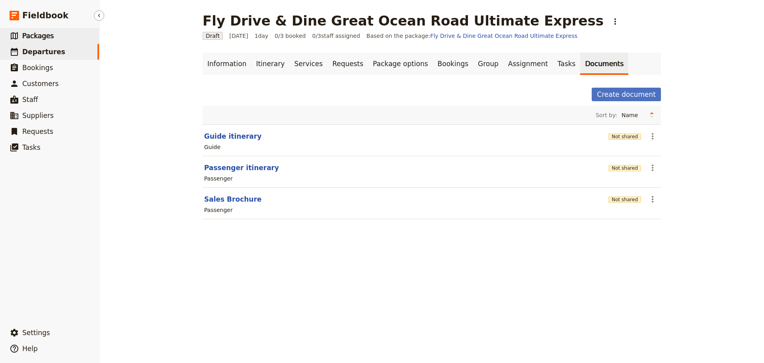
click at [40, 37] on span "Packages" at bounding box center [37, 36] width 31 height 8
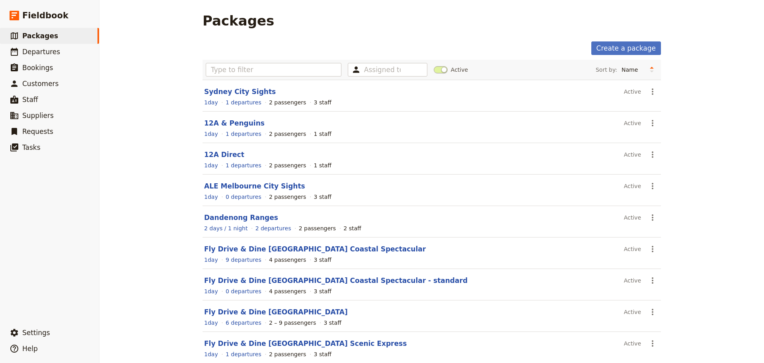
scroll to position [71, 0]
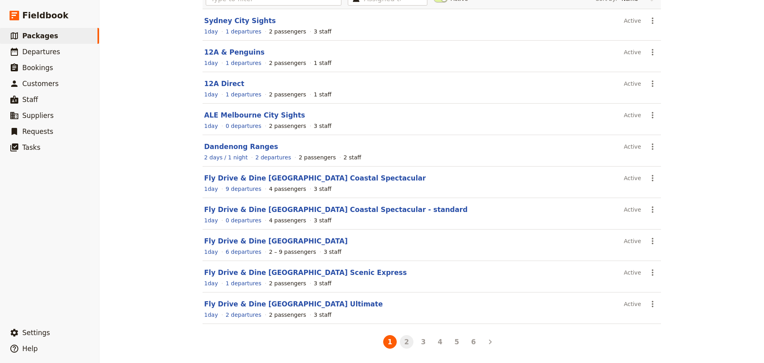
click at [405, 341] on button "2" at bounding box center [407, 342] width 14 height 14
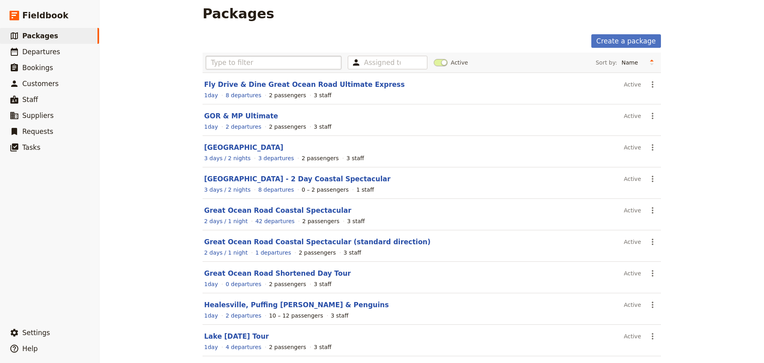
scroll to position [0, 0]
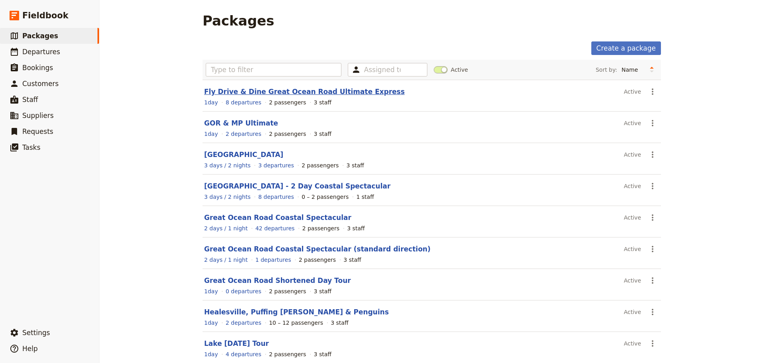
click at [278, 91] on link "Fly Drive & Dine Great Ocean Road Ultimate Express" at bounding box center [304, 92] width 201 height 8
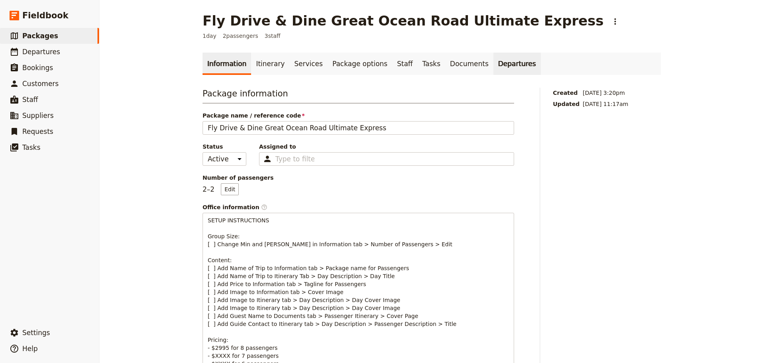
click at [494, 62] on link "Departures" at bounding box center [517, 64] width 47 height 22
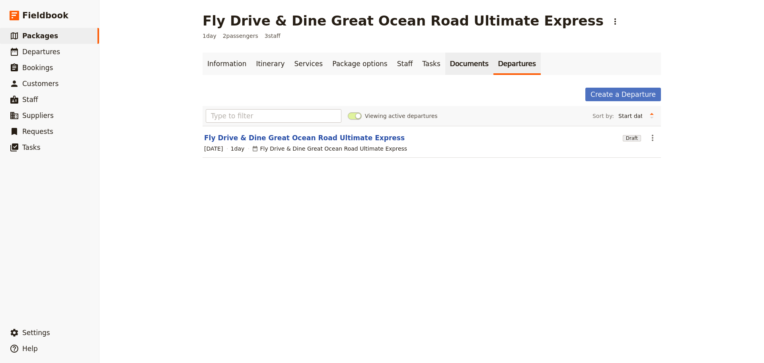
click at [446, 63] on link "Documents" at bounding box center [470, 64] width 48 height 22
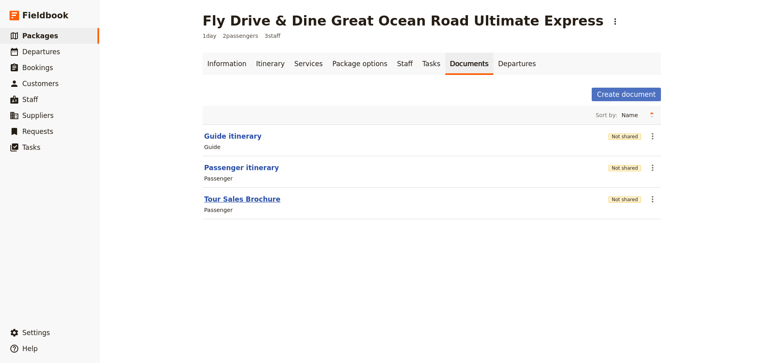
click at [234, 198] on button "Tour Sales Brochure" at bounding box center [242, 199] width 76 height 10
select select "PASSENGER"
select select "DEFAULT"
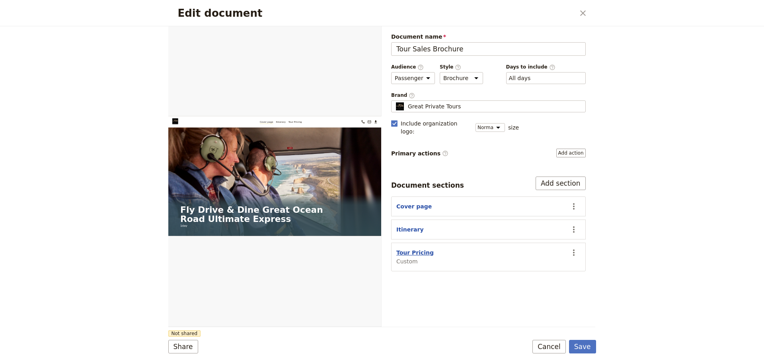
click at [409, 248] on button "Tour Pricing" at bounding box center [415, 252] width 37 height 8
select select "CUSTOM"
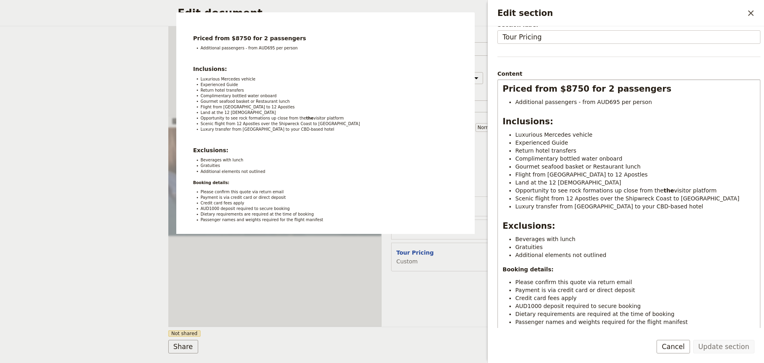
scroll to position [86, 0]
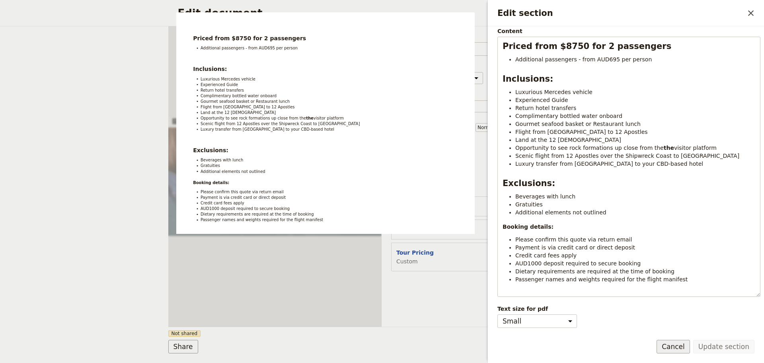
click at [674, 348] on button "Cancel" at bounding box center [673, 347] width 33 height 14
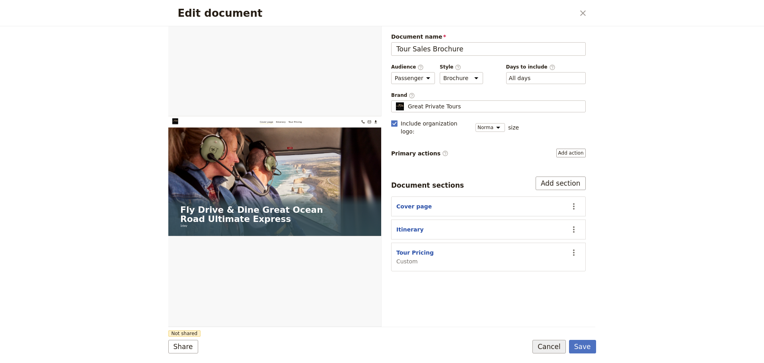
click at [549, 348] on button "Cancel" at bounding box center [549, 347] width 33 height 14
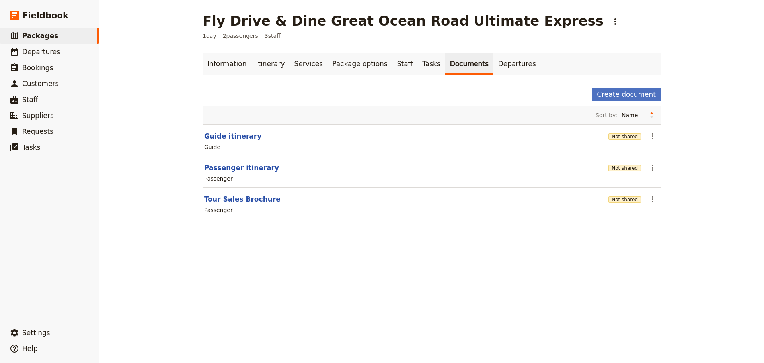
click at [207, 197] on button "Tour Sales Brochure" at bounding box center [242, 199] width 76 height 10
select select "PASSENGER"
select select "DEFAULT"
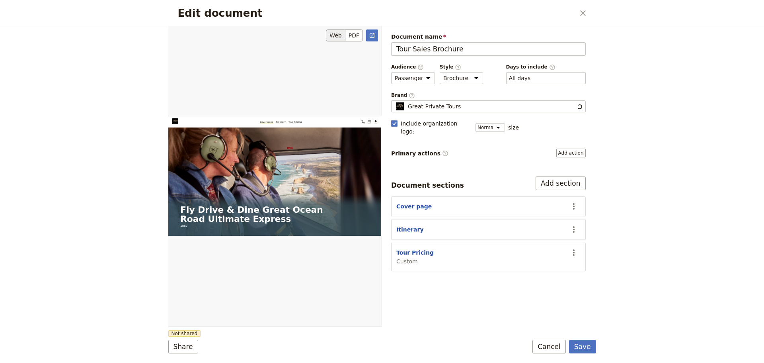
scroll to position [0, 0]
click at [407, 248] on button "Tour Pricing" at bounding box center [415, 252] width 37 height 8
select select "CUSTOM"
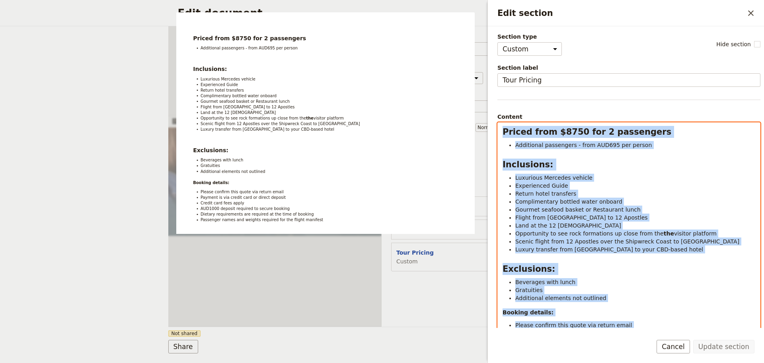
scroll to position [86, 0]
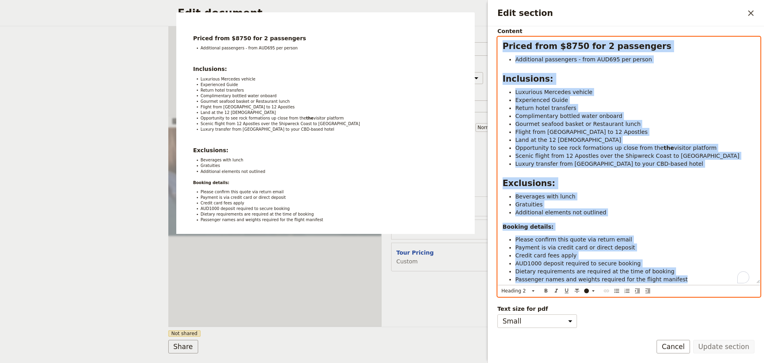
drag, startPoint x: 504, startPoint y: 132, endPoint x: 660, endPoint y: 249, distance: 195.4
click at [697, 362] on html "Fieldbook ​ ​ Fieldbook ​ ​ Packages ​ Departures ​ Bookings ​ Customers ​ Staf…" at bounding box center [382, 181] width 764 height 363
copy div "Priced from $8750 for 2 passengers Additional passengers - from AUD695 per pers…"
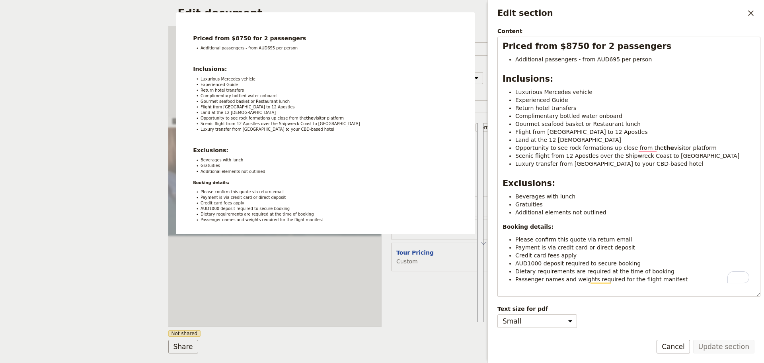
click at [674, 349] on div "Update section Cancel" at bounding box center [626, 351] width 276 height 23
click at [674, 346] on button "Cancel" at bounding box center [673, 347] width 33 height 14
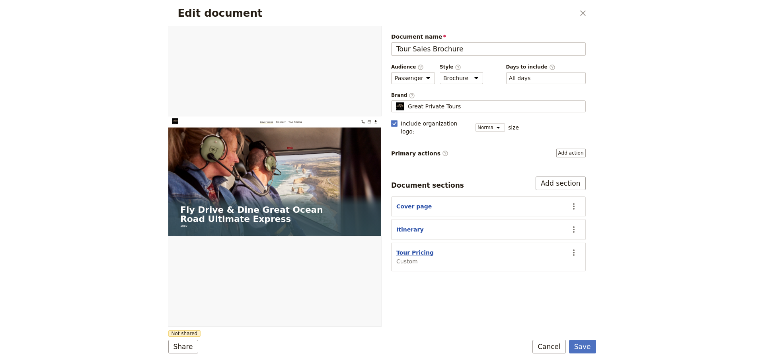
click at [416, 248] on button "Tour Pricing" at bounding box center [415, 252] width 37 height 8
select select "CUSTOM"
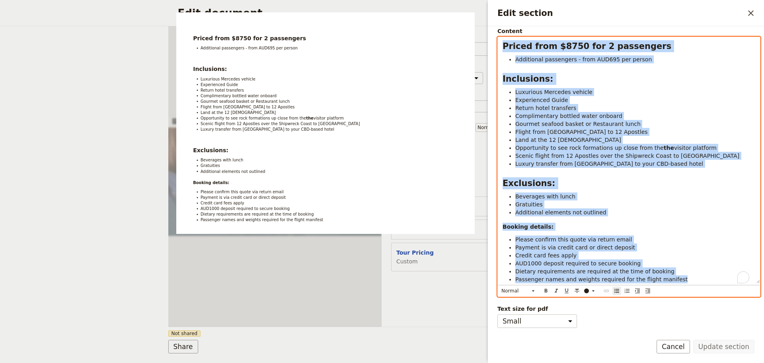
scroll to position [0, 0]
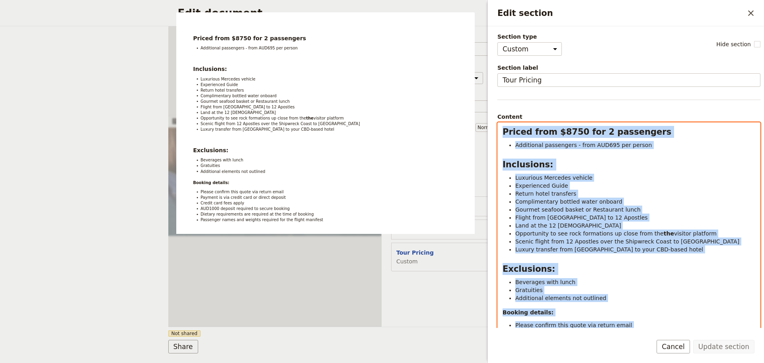
drag, startPoint x: 689, startPoint y: 279, endPoint x: 443, endPoint y: 4, distance: 368.9
click at [443, 4] on body "Fieldbook ​ ​ Fieldbook ​ ​ Packages ​ Departures ​ Bookings ​ Customers ​ Staf…" at bounding box center [382, 181] width 764 height 363
copy div "Priced from $8750 for 2 passengers Additional passengers - from AUD695 per pers…"
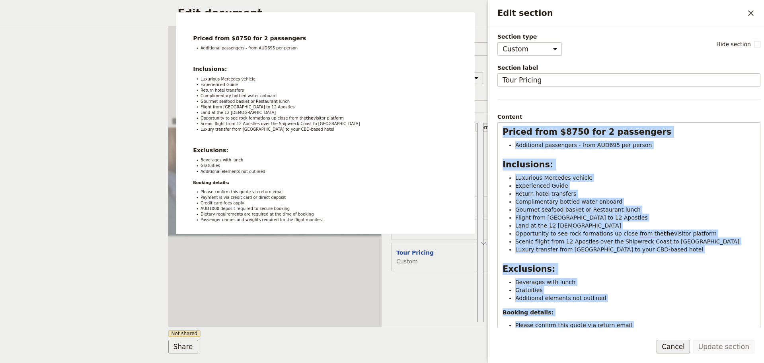
click at [673, 344] on button "Cancel" at bounding box center [673, 347] width 33 height 14
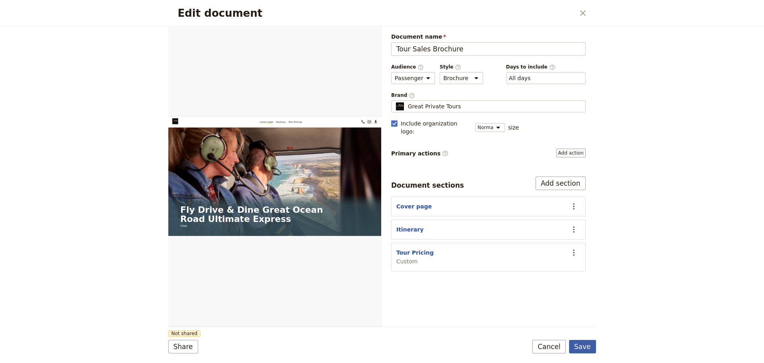
click at [577, 347] on button "Save" at bounding box center [582, 347] width 27 height 14
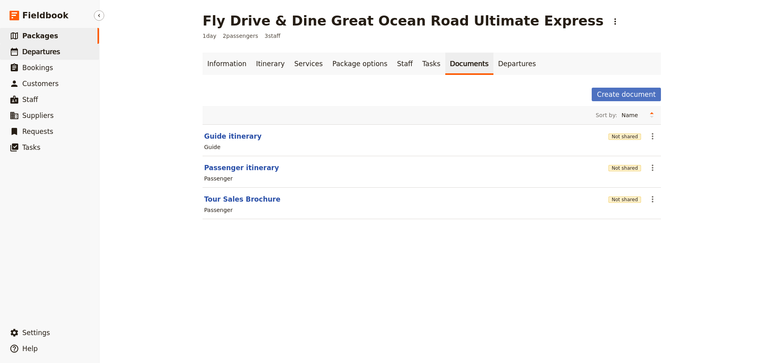
click at [41, 55] on span "Departures" at bounding box center [41, 52] width 38 height 8
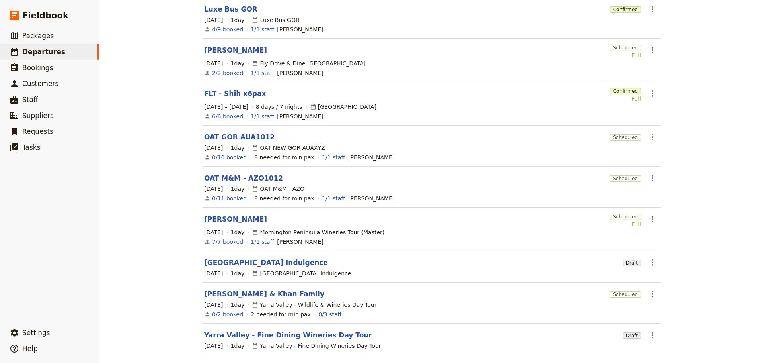
scroll to position [145, 0]
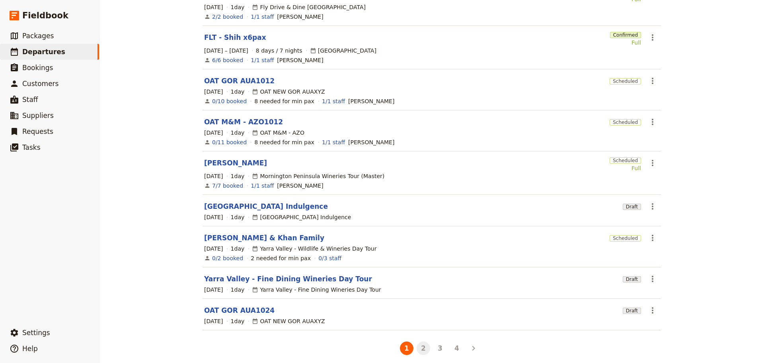
click at [422, 346] on button "2" at bounding box center [424, 348] width 14 height 14
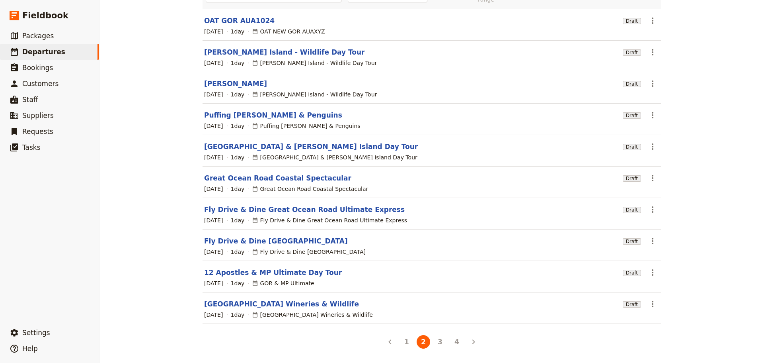
scroll to position [71, 0]
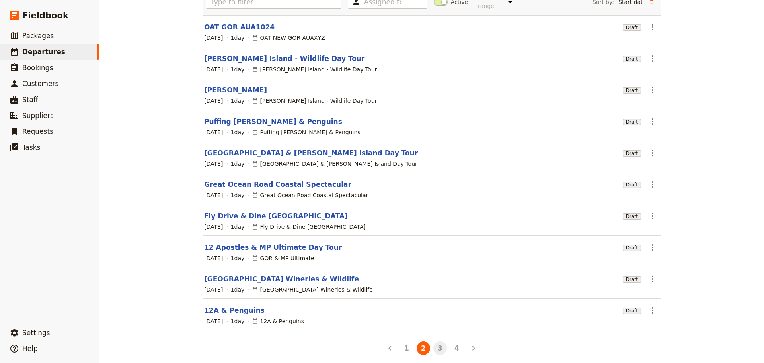
click at [440, 345] on button "3" at bounding box center [441, 348] width 14 height 14
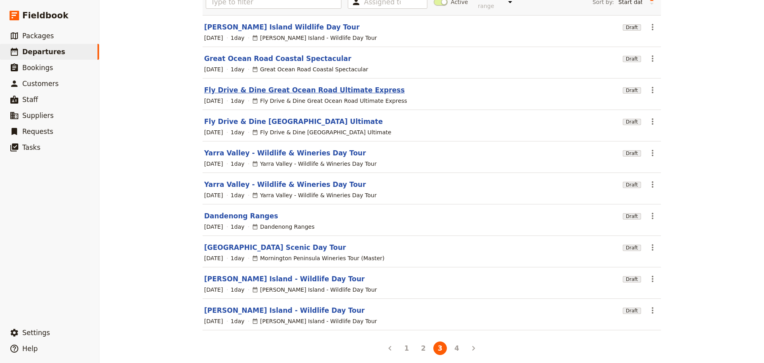
click at [272, 85] on link "Fly Drive & Dine Great Ocean Road Ultimate Express" at bounding box center [304, 90] width 201 height 10
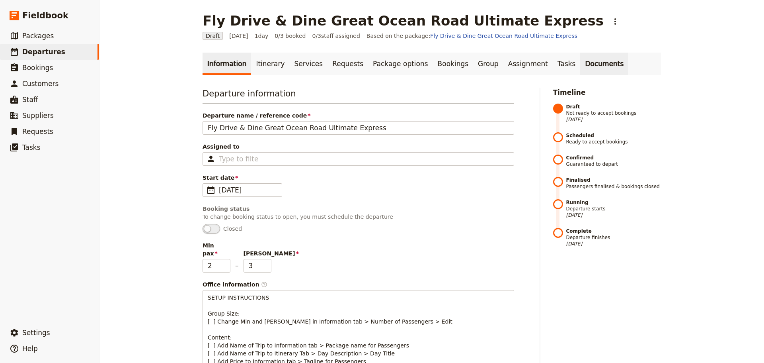
click at [581, 63] on link "Documents" at bounding box center [605, 64] width 48 height 22
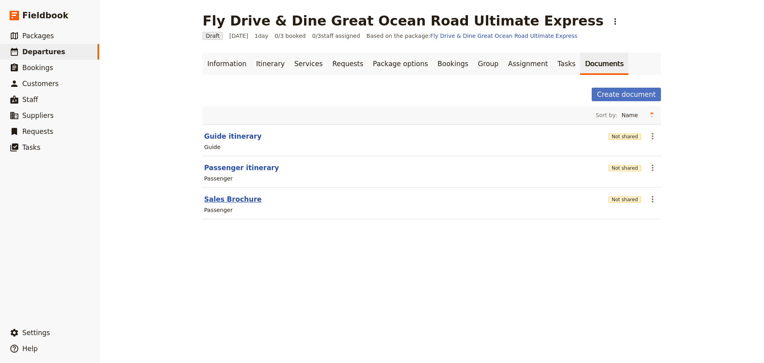
click at [231, 199] on button "Sales Brochure" at bounding box center [232, 199] width 57 height 10
select select "PASSENGER"
select select "DEFAULT"
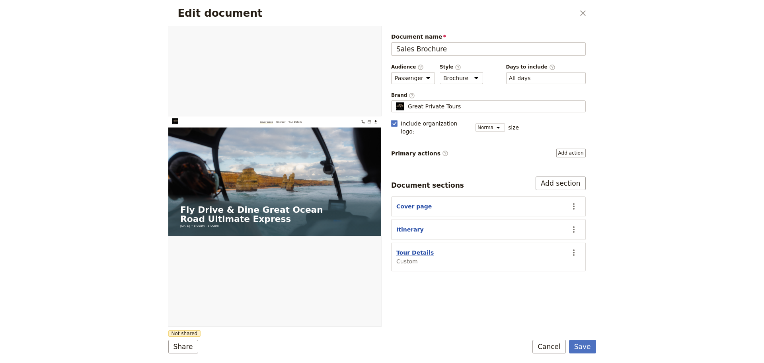
click at [405, 248] on button "Tour Details" at bounding box center [415, 252] width 37 height 8
select select "CUSTOM"
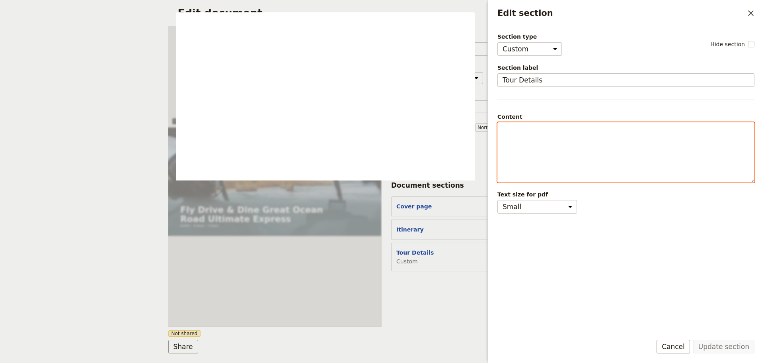
click at [536, 125] on div "Edit section" at bounding box center [626, 152] width 256 height 59
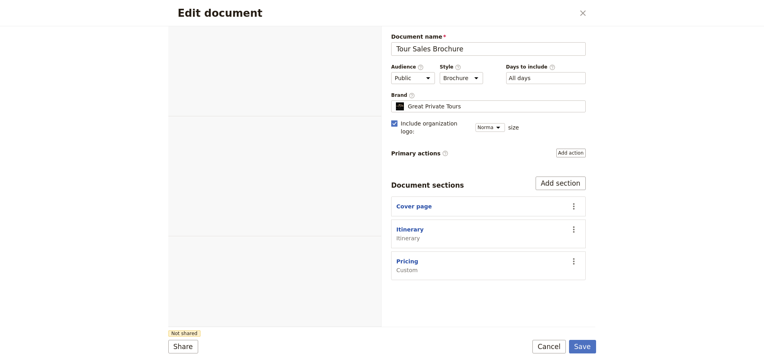
select select "DEFAULT"
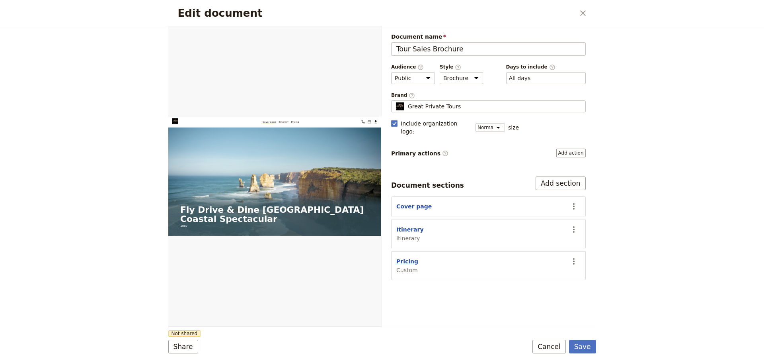
click at [406, 257] on button "Pricing" at bounding box center [408, 261] width 22 height 8
select select "CUSTOM"
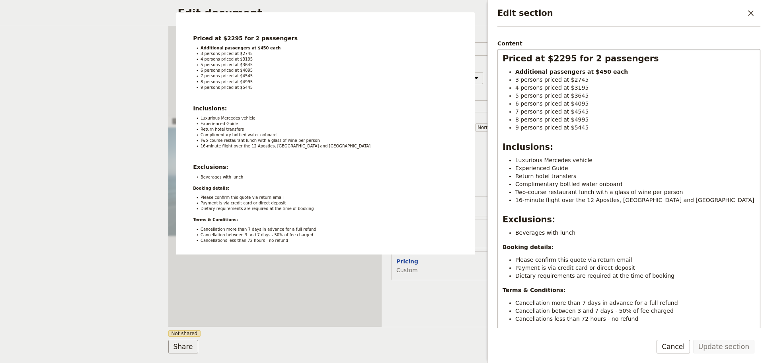
scroll to position [113, 0]
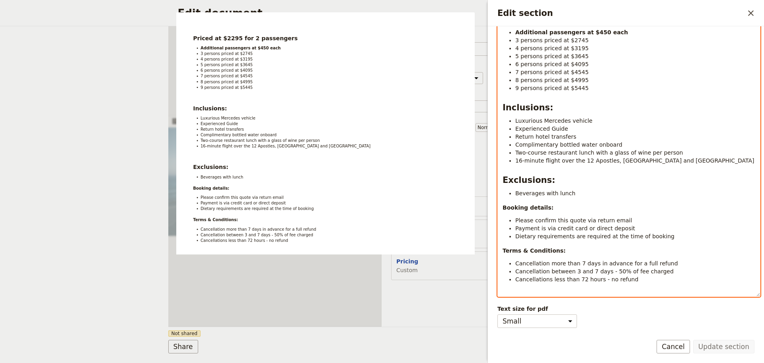
click at [669, 236] on li "Dietary requirements are required at the time of booking" at bounding box center [636, 236] width 240 height 8
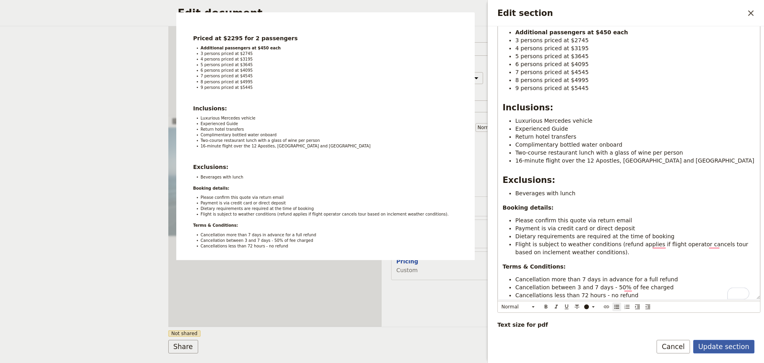
click at [735, 340] on button "Update section" at bounding box center [724, 347] width 61 height 14
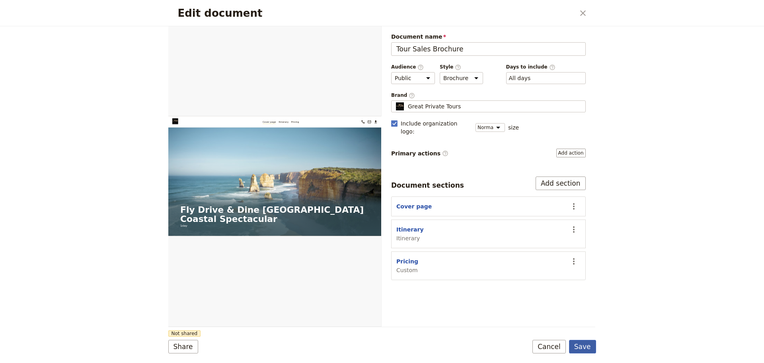
click at [583, 348] on button "Save" at bounding box center [582, 347] width 27 height 14
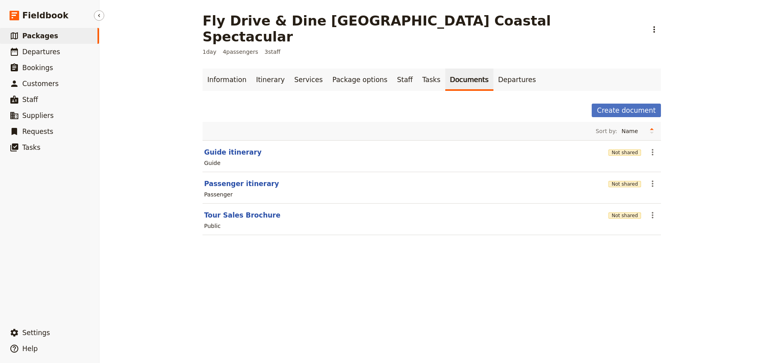
click at [65, 37] on link "​ Packages" at bounding box center [49, 36] width 99 height 16
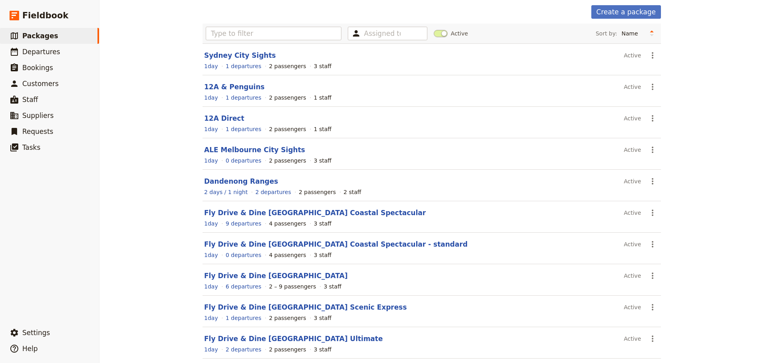
scroll to position [71, 0]
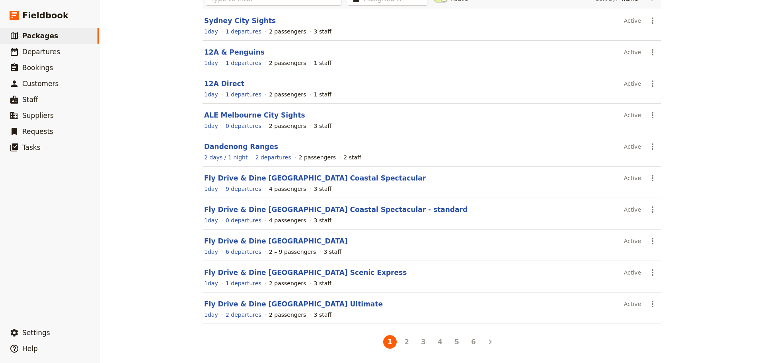
click at [258, 242] on link "Fly Drive & Dine [GEOGRAPHIC_DATA]" at bounding box center [276, 241] width 144 height 8
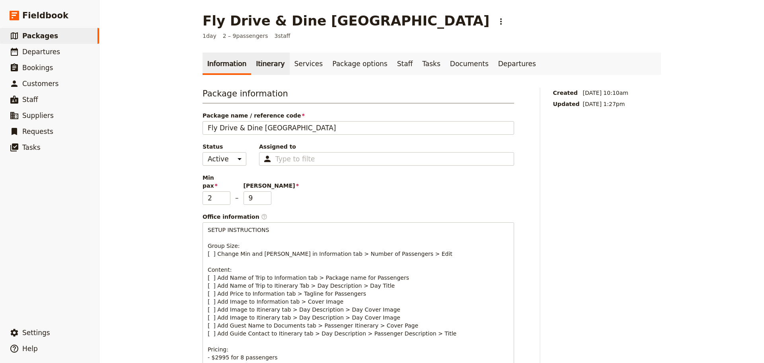
click at [254, 69] on link "Itinerary" at bounding box center [270, 64] width 38 height 22
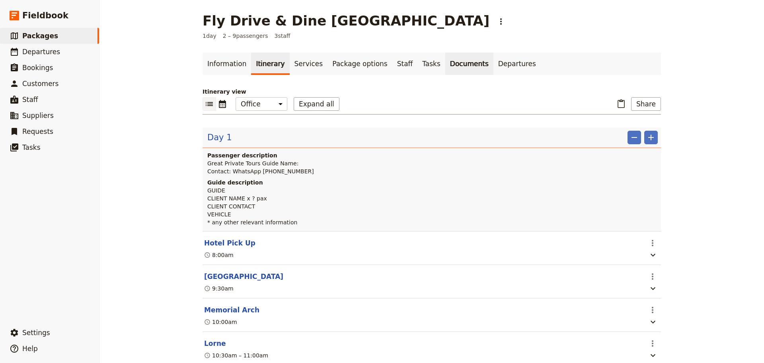
click at [446, 60] on link "Documents" at bounding box center [470, 64] width 48 height 22
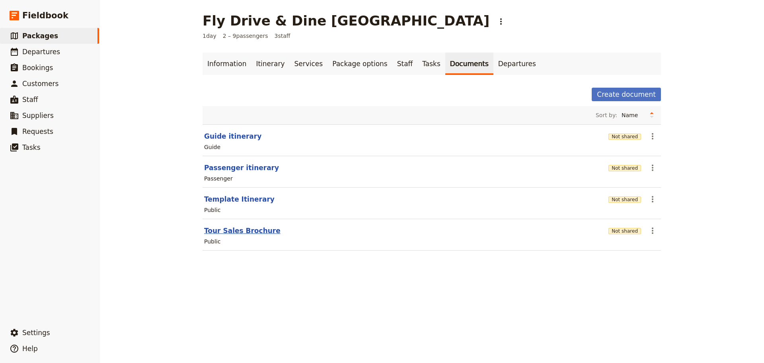
click at [225, 228] on button "Tour Sales Brochure" at bounding box center [242, 231] width 76 height 10
select select "DEFAULT"
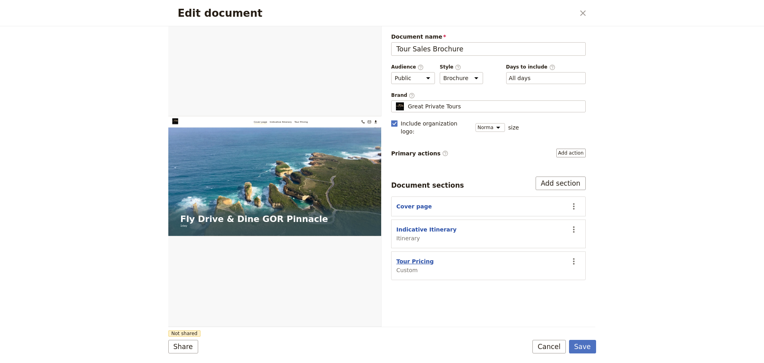
click at [410, 257] on button "Tour Pricing" at bounding box center [415, 261] width 37 height 8
select select "CUSTOM"
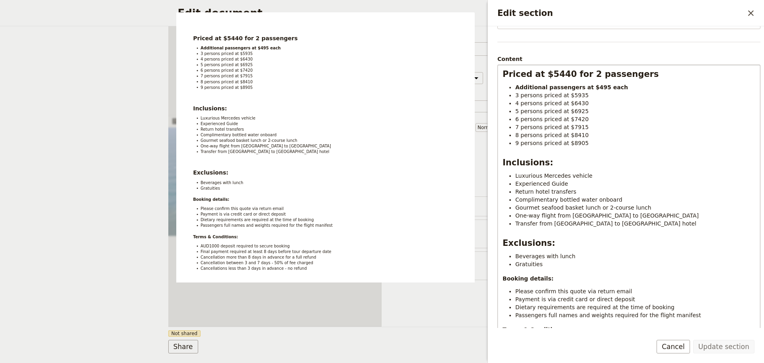
scroll to position [153, 0]
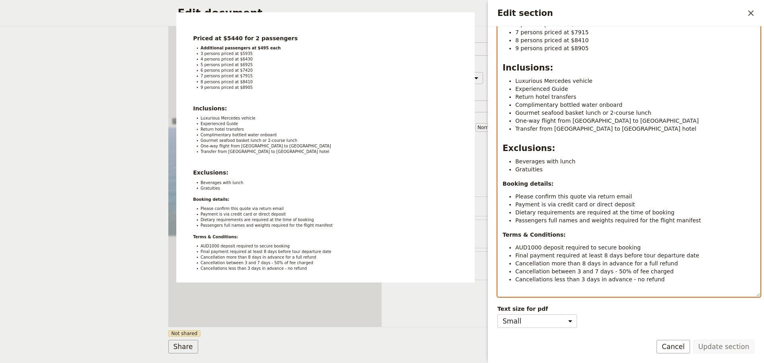
click at [688, 219] on li "Passengers full names and weights required for the flight manifest" at bounding box center [636, 220] width 240 height 8
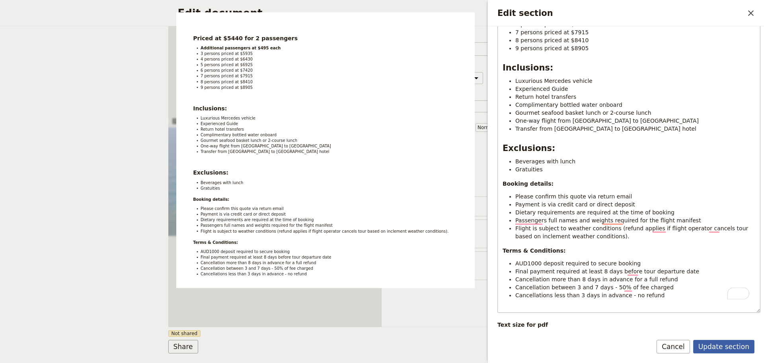
click at [726, 340] on button "Update section" at bounding box center [724, 347] width 61 height 14
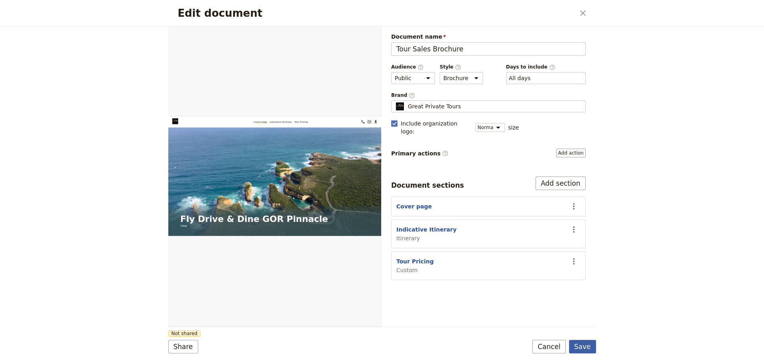
click at [586, 345] on button "Save" at bounding box center [582, 347] width 27 height 14
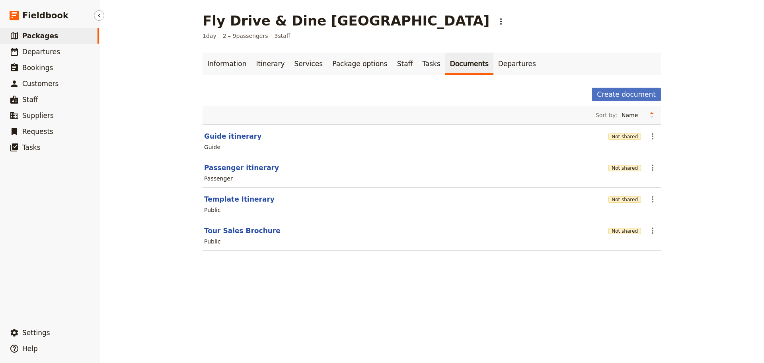
click at [54, 35] on link "​ Packages" at bounding box center [49, 36] width 99 height 16
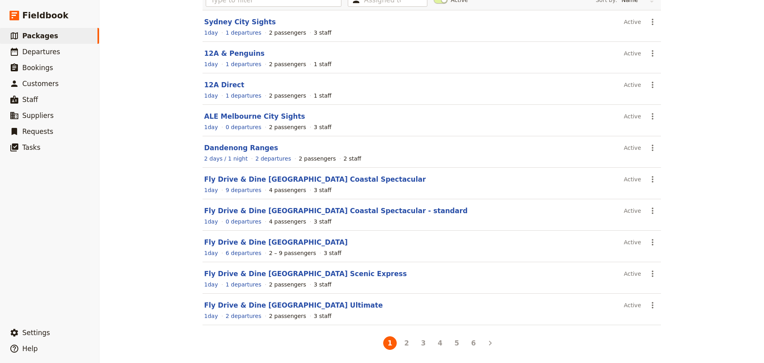
scroll to position [71, 0]
click at [262, 272] on link "Fly Drive & Dine Great Ocean Road Scenic Express" at bounding box center [305, 272] width 203 height 8
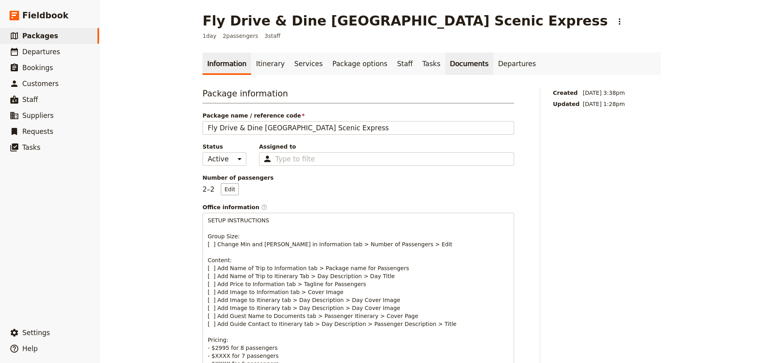
click at [446, 61] on link "Documents" at bounding box center [470, 64] width 48 height 22
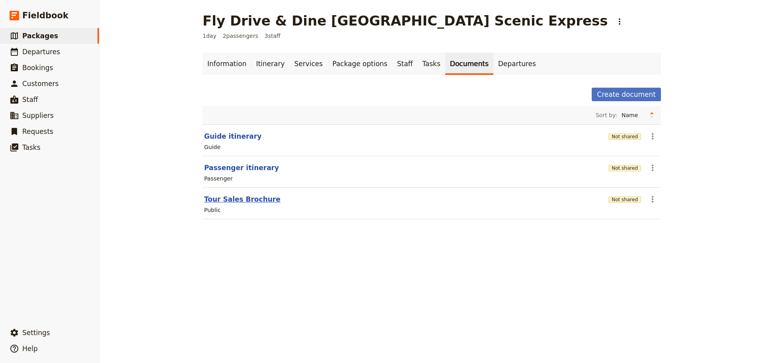
click at [226, 202] on button "Tour Sales Brochure" at bounding box center [242, 199] width 76 height 10
select select "DEFAULT"
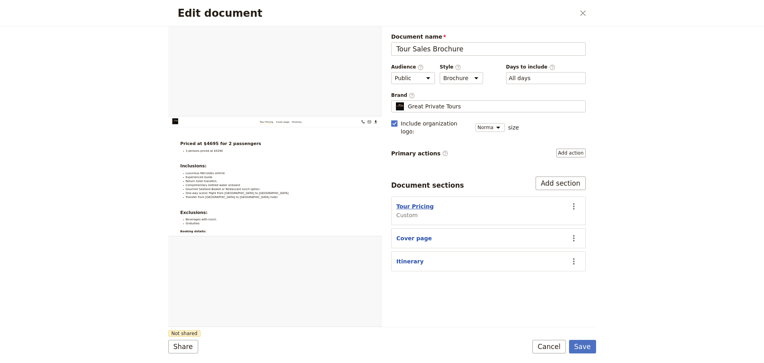
click at [419, 202] on button "Tour Pricing" at bounding box center [415, 206] width 37 height 8
select select "CUSTOM"
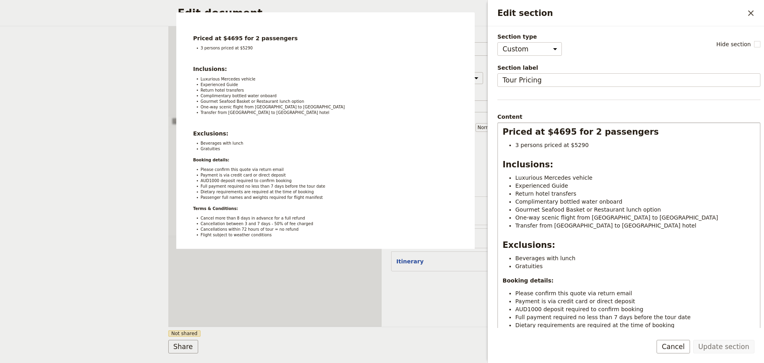
scroll to position [105, 0]
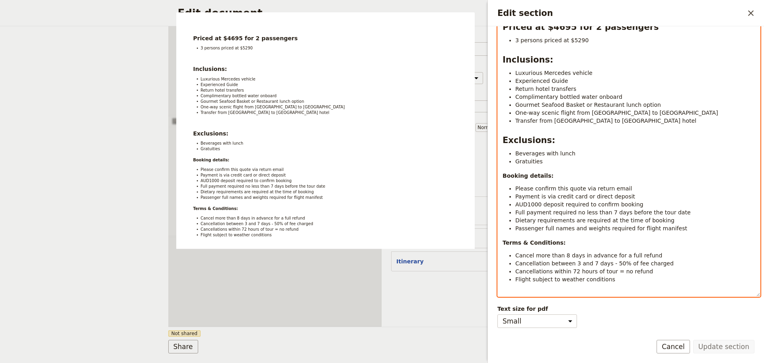
click at [688, 228] on li "Passenger full names and weights required for flight manifest" at bounding box center [636, 228] width 240 height 8
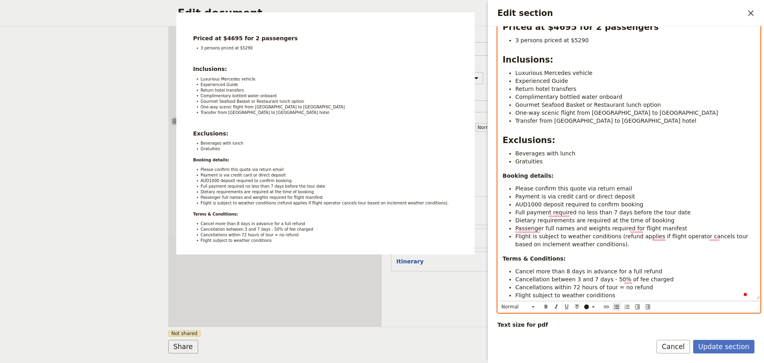
scroll to position [127, 0]
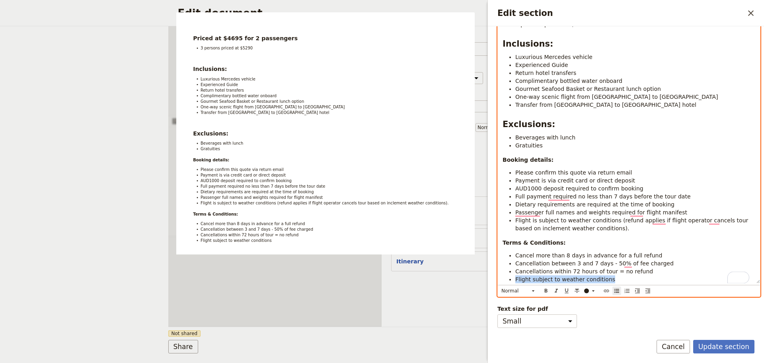
drag, startPoint x: 605, startPoint y: 271, endPoint x: 514, endPoint y: 271, distance: 91.2
click at [514, 271] on ul "Cancel more than 8 days in advance for a full refund Cancellation between 3 and…" at bounding box center [629, 267] width 253 height 32
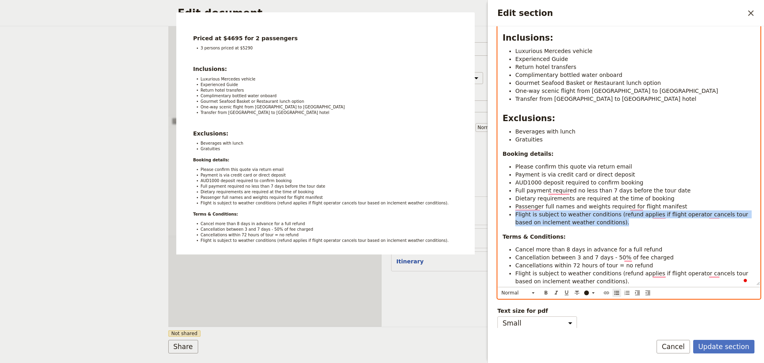
drag, startPoint x: 579, startPoint y: 225, endPoint x: 500, endPoint y: 216, distance: 79.7
click at [500, 216] on div "Priced at $4695 for 2 passengers 3 persons priced at $5290 Inclusions: Luxuriou…" at bounding box center [629, 140] width 262 height 289
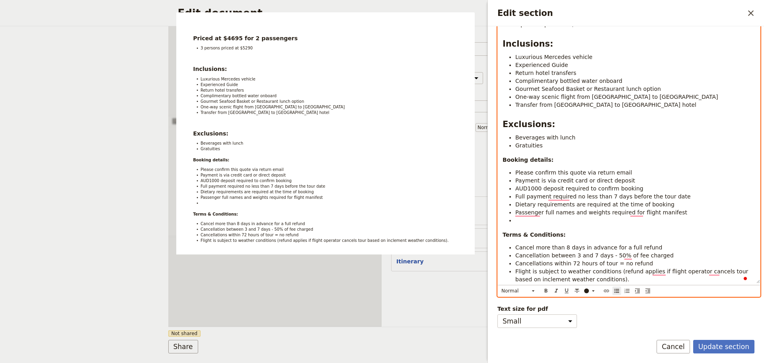
scroll to position [119, 0]
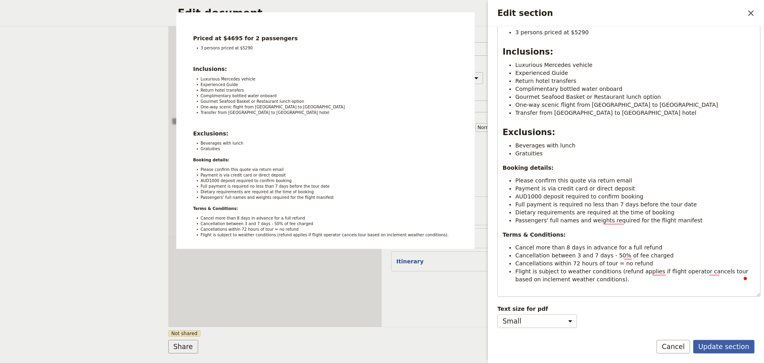
click at [733, 340] on button "Update section" at bounding box center [724, 347] width 61 height 14
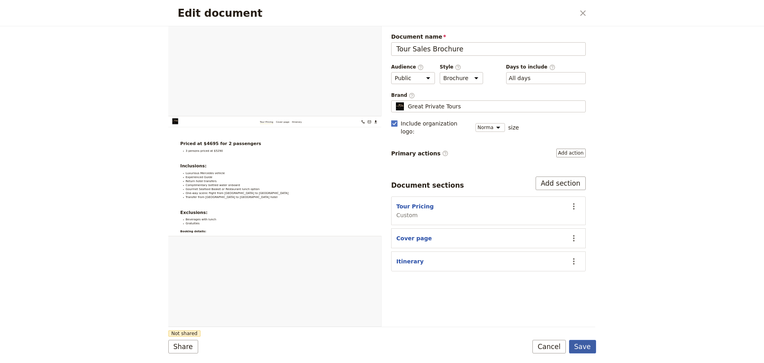
click at [582, 348] on button "Save" at bounding box center [582, 347] width 27 height 14
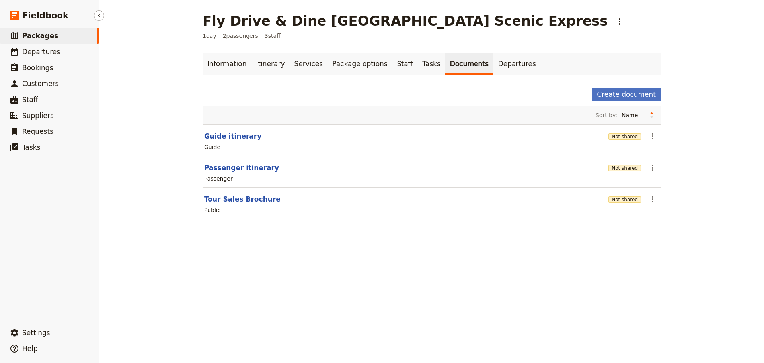
click at [33, 33] on span "Packages" at bounding box center [40, 36] width 36 height 8
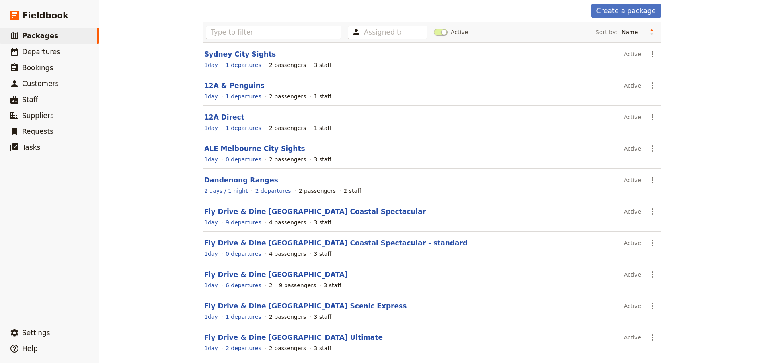
scroll to position [71, 0]
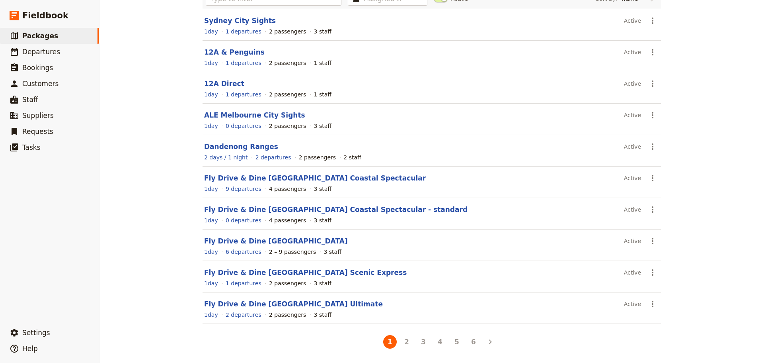
click at [309, 304] on link "Fly Drive & Dine Great Ocean Road Ultimate" at bounding box center [293, 304] width 179 height 8
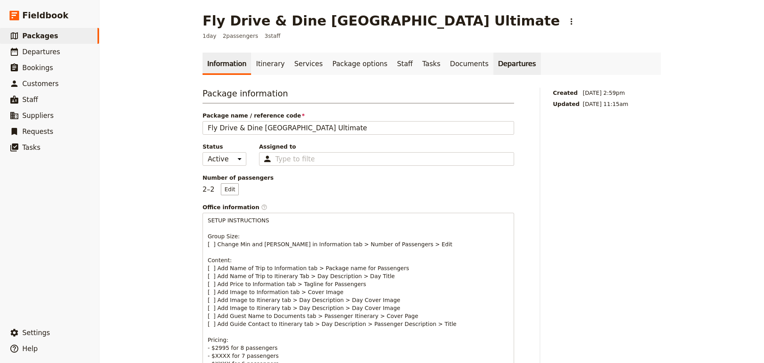
click at [494, 68] on link "Departures" at bounding box center [517, 64] width 47 height 22
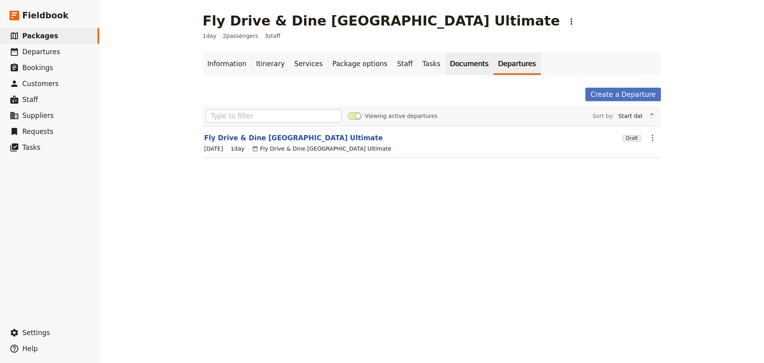
click at [446, 65] on link "Documents" at bounding box center [470, 64] width 48 height 22
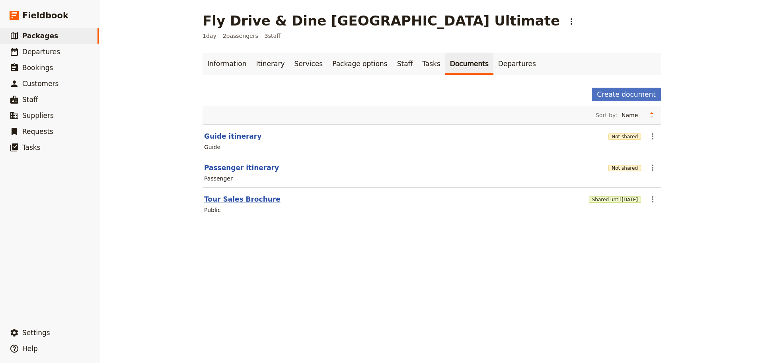
click at [218, 198] on button "Tour Sales Brochure" at bounding box center [242, 199] width 76 height 10
select select "DEFAULT"
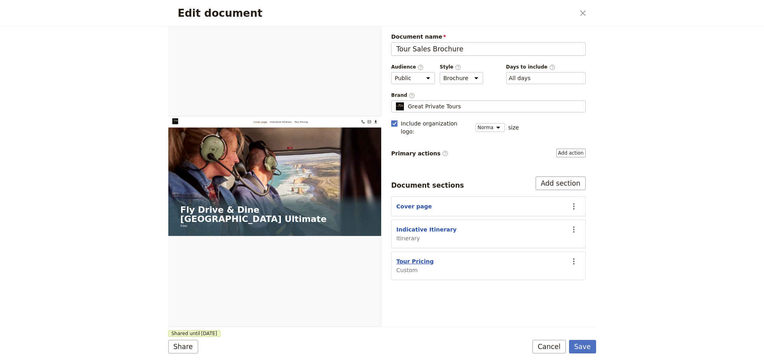
click at [420, 257] on button "Tour Pricing" at bounding box center [415, 261] width 37 height 8
select select "CUSTOM"
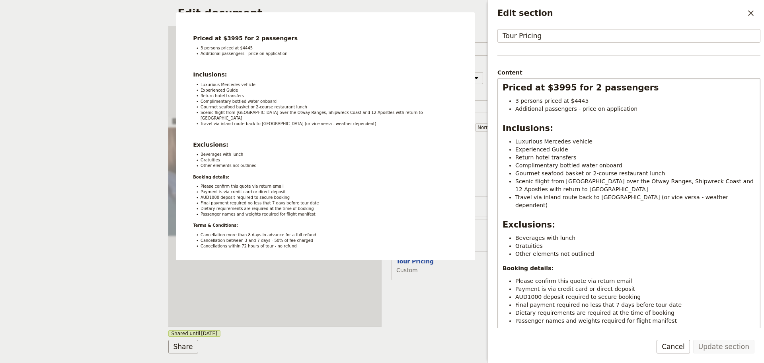
scroll to position [121, 0]
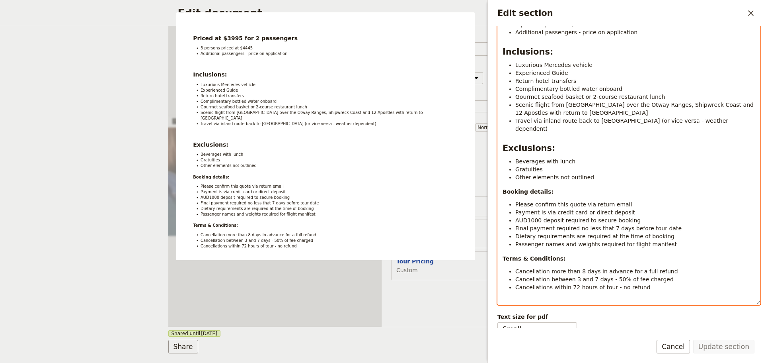
click at [663, 240] on li "Passenger names and weights required for flight manifest" at bounding box center [636, 244] width 240 height 8
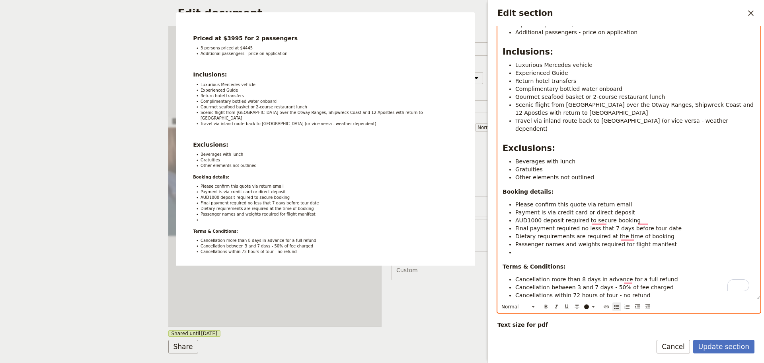
drag, startPoint x: 525, startPoint y: 242, endPoint x: 519, endPoint y: 242, distance: 6.0
click at [519, 248] on li "To enrich screen reader interactions, please activate Accessibility in Grammarl…" at bounding box center [636, 252] width 240 height 8
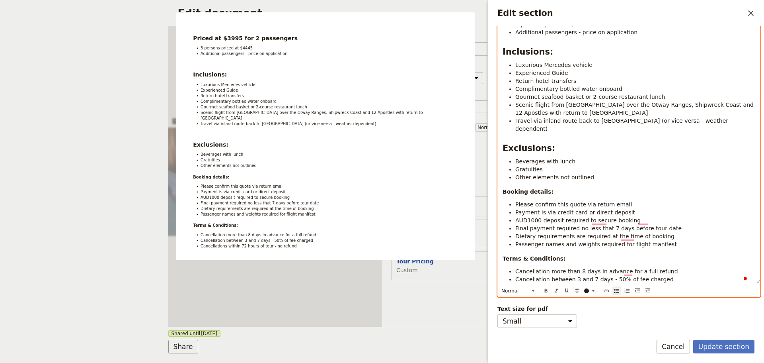
click at [657, 283] on li "Cancellations within 72 hours of tour - no refund" at bounding box center [636, 287] width 240 height 8
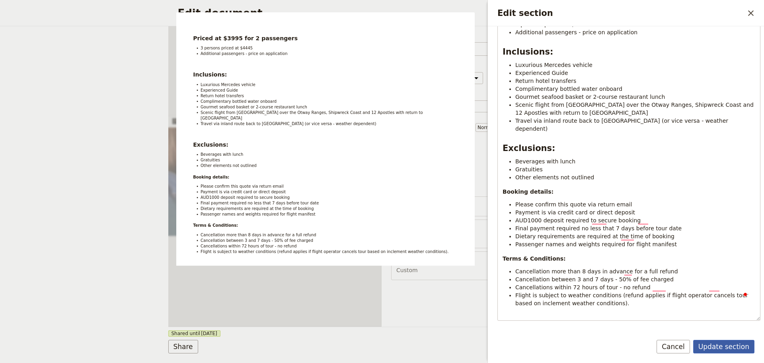
click at [724, 340] on button "Update section" at bounding box center [724, 347] width 61 height 14
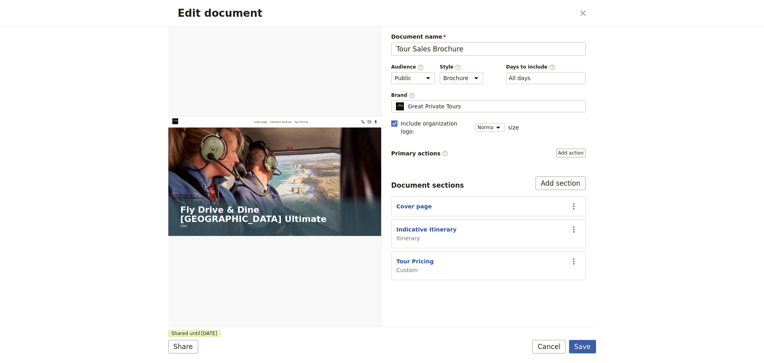
click at [583, 348] on button "Save" at bounding box center [582, 347] width 27 height 14
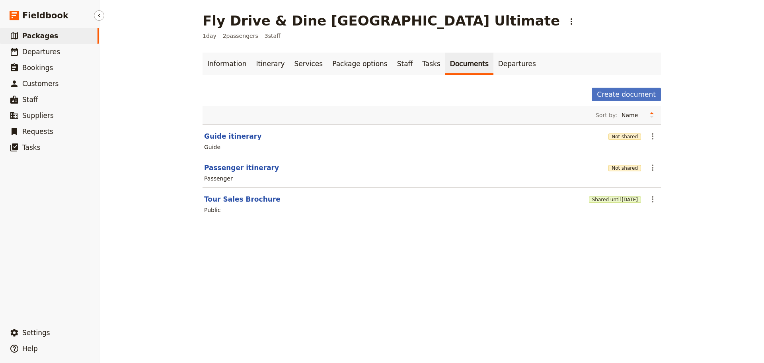
click at [47, 36] on span "Packages" at bounding box center [40, 36] width 36 height 8
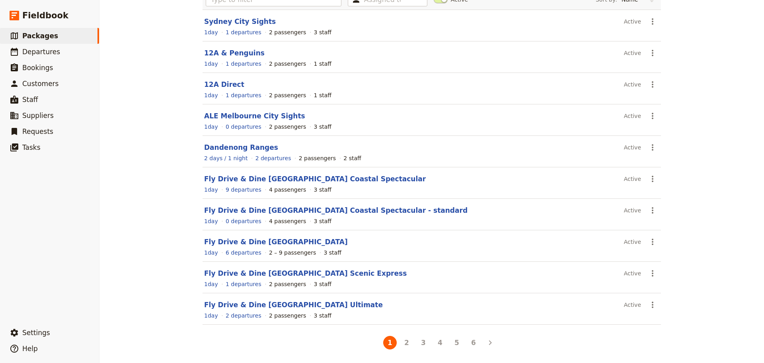
scroll to position [71, 0]
click at [401, 342] on button "2" at bounding box center [407, 342] width 14 height 14
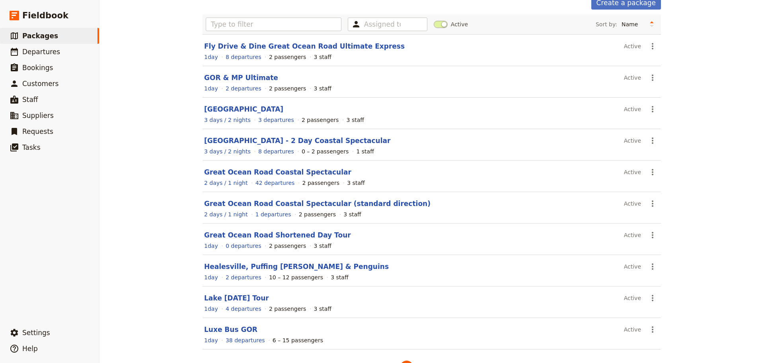
scroll to position [31, 0]
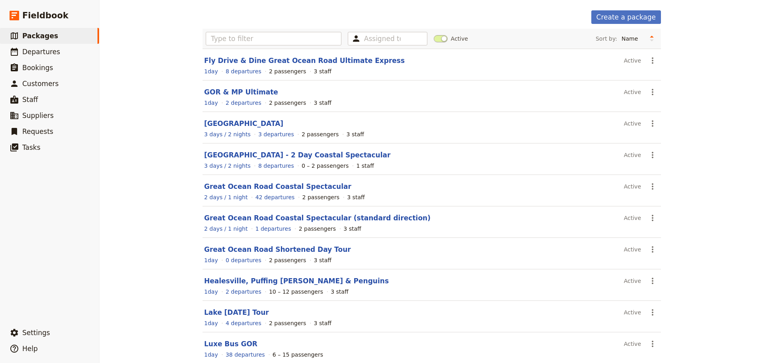
click at [289, 68] on div "2 passengers" at bounding box center [287, 71] width 37 height 8
click at [293, 59] on link "Fly Drive & Dine Great Ocean Road Ultimate Express" at bounding box center [304, 61] width 201 height 8
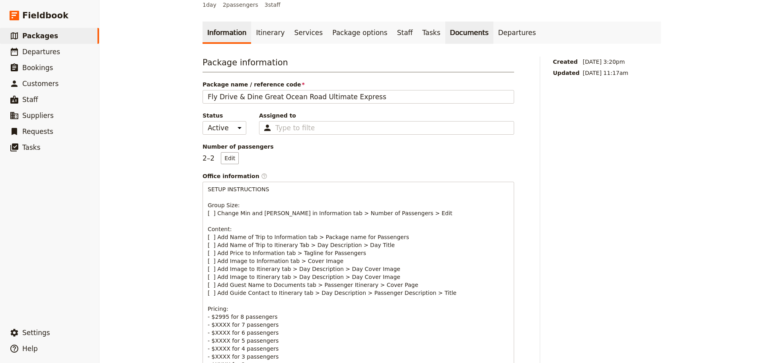
click at [446, 39] on link "Documents" at bounding box center [470, 33] width 48 height 22
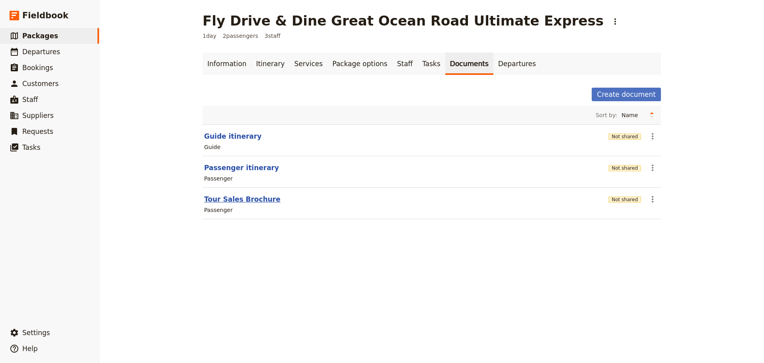
click at [237, 199] on button "Tour Sales Brochure" at bounding box center [242, 199] width 76 height 10
select select "PASSENGER"
select select "DEFAULT"
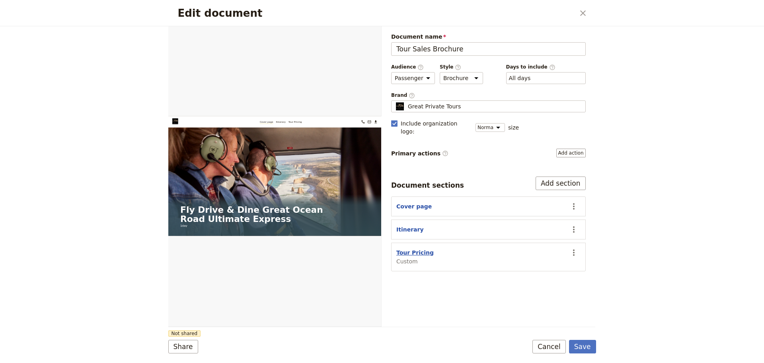
click at [407, 248] on button "Tour Pricing" at bounding box center [415, 252] width 37 height 8
select select "CUSTOM"
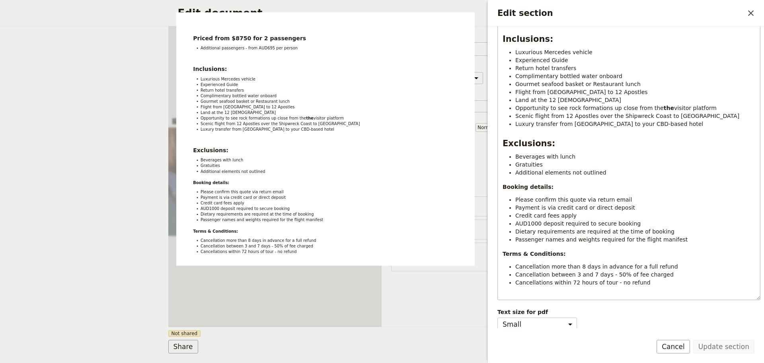
scroll to position [129, 0]
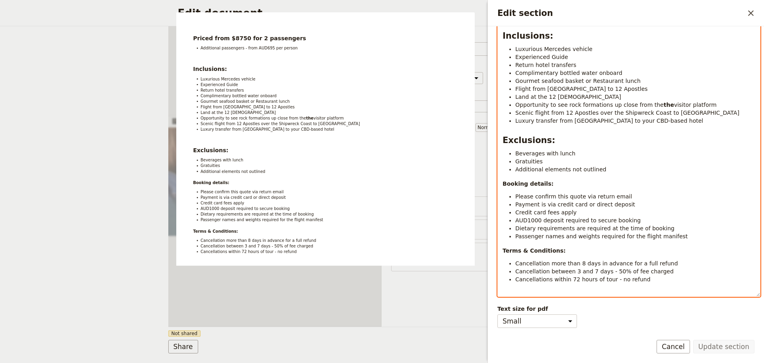
click at [682, 232] on ul "Please confirm this quote via return email Payment is via credit card or direct…" at bounding box center [629, 216] width 253 height 48
click at [680, 234] on li "Passenger names and weights required for the flight manifest" at bounding box center [636, 236] width 240 height 8
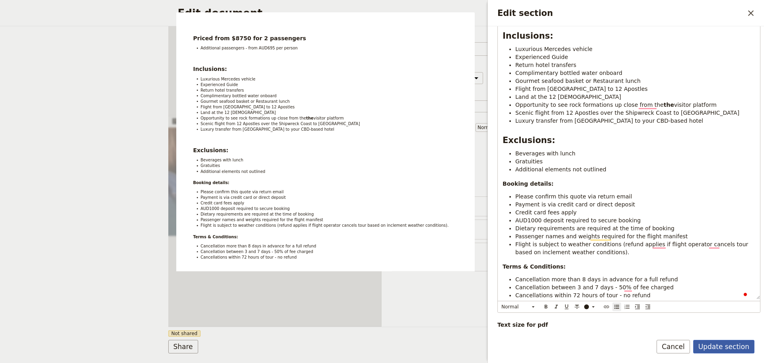
click at [722, 344] on button "Update section" at bounding box center [724, 347] width 61 height 14
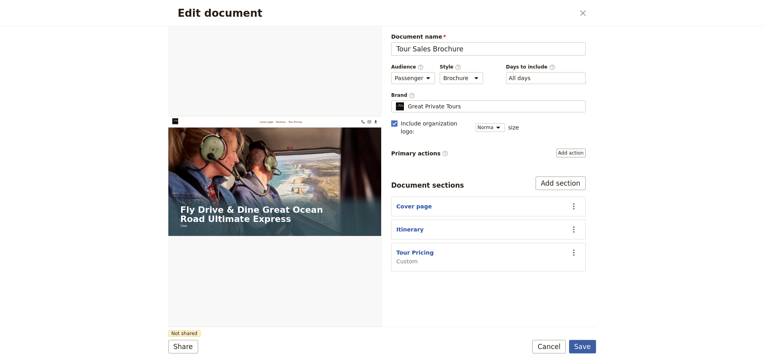
click at [584, 346] on button "Save" at bounding box center [582, 347] width 27 height 14
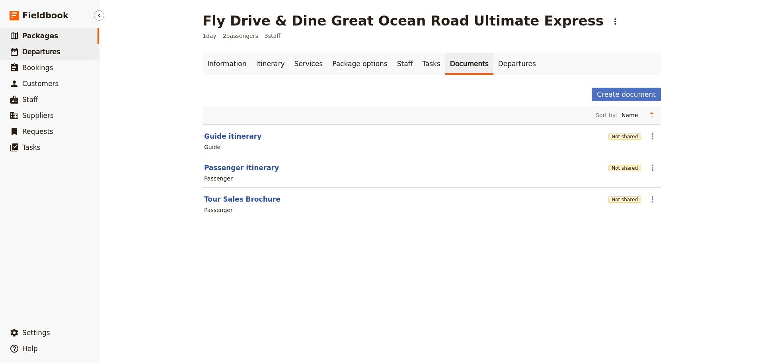
click at [57, 57] on link "​ Departures" at bounding box center [49, 52] width 99 height 16
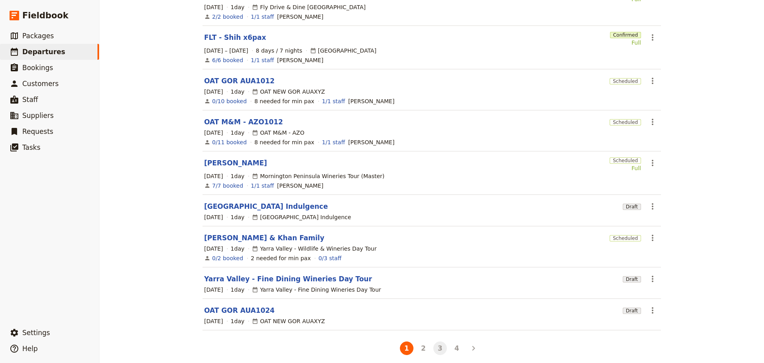
click at [440, 341] on button "3" at bounding box center [441, 348] width 14 height 14
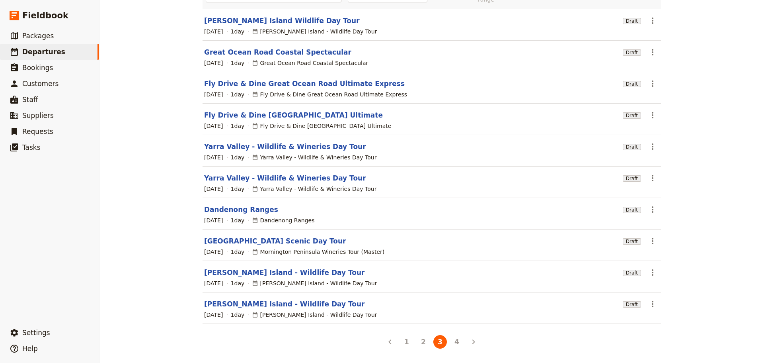
scroll to position [71, 0]
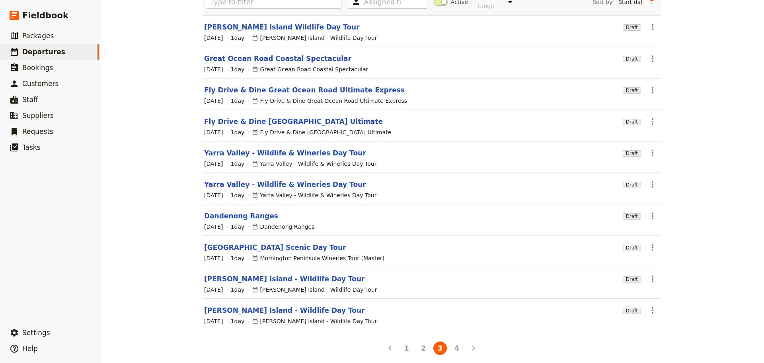
click at [318, 86] on link "Fly Drive & Dine Great Ocean Road Ultimate Express" at bounding box center [304, 90] width 201 height 10
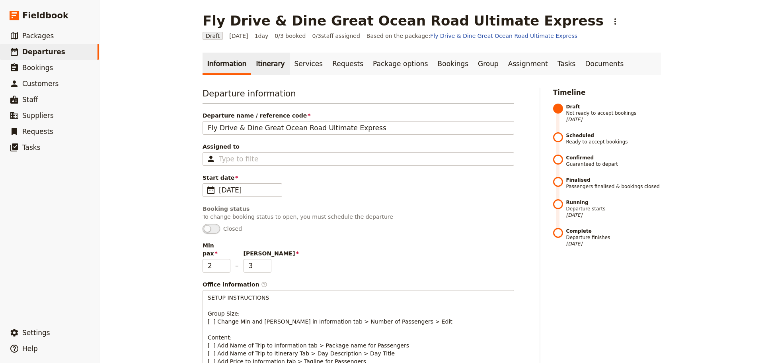
click at [257, 63] on link "Itinerary" at bounding box center [270, 64] width 38 height 22
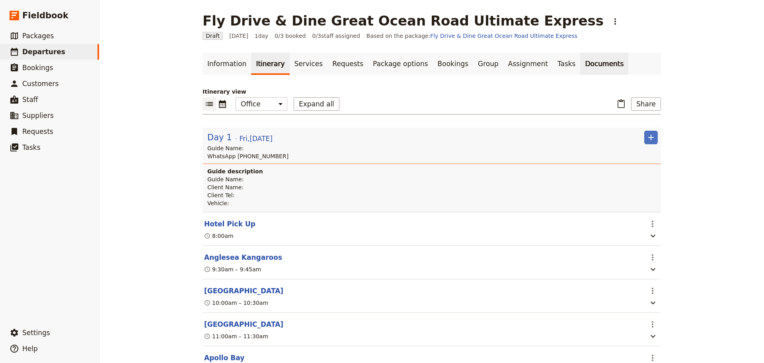
click at [581, 64] on link "Documents" at bounding box center [605, 64] width 48 height 22
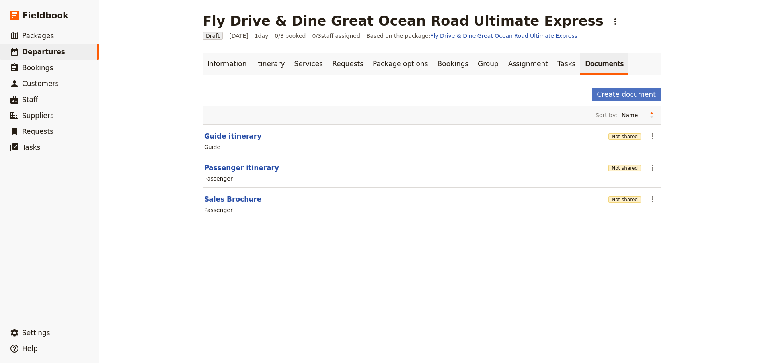
click at [229, 200] on button "Sales Brochure" at bounding box center [232, 199] width 57 height 10
select select "PASSENGER"
select select "DEFAULT"
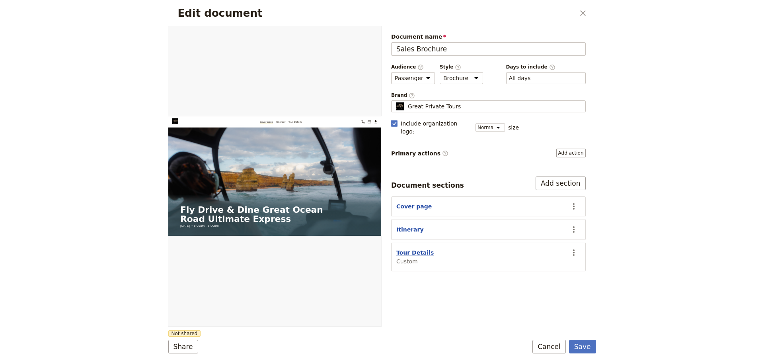
click at [407, 248] on button "Tour Details" at bounding box center [415, 252] width 37 height 8
select select "CUSTOM"
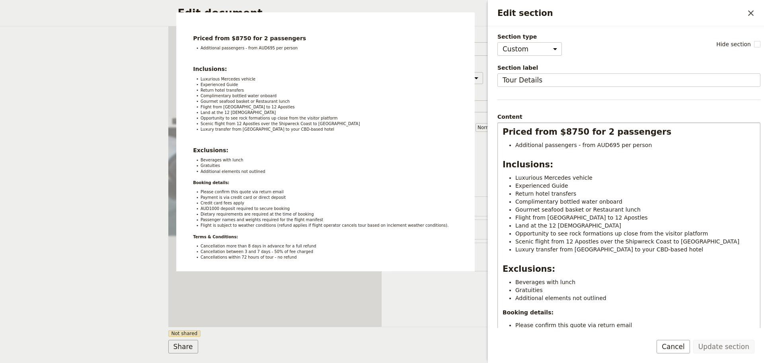
scroll to position [145, 0]
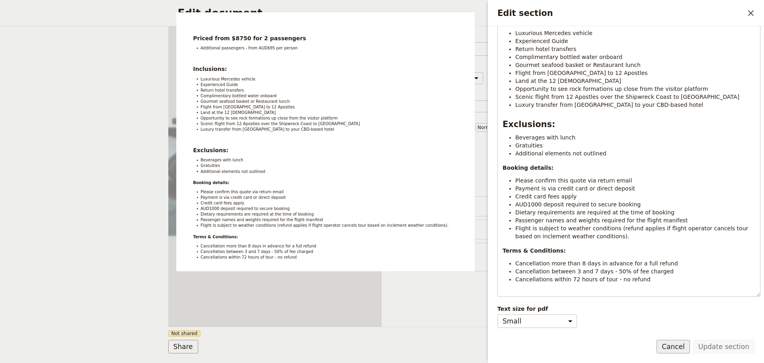
click at [677, 344] on button "Cancel" at bounding box center [673, 347] width 33 height 14
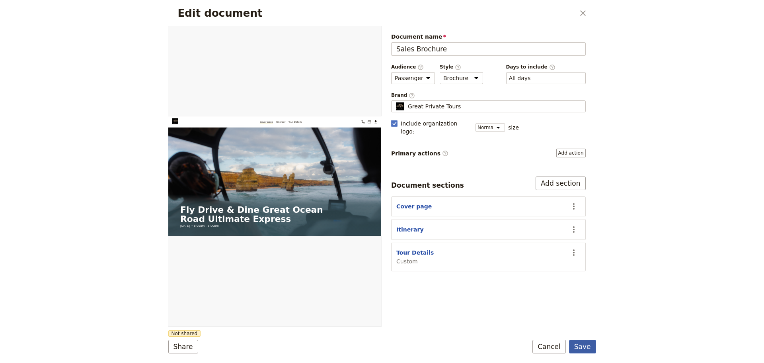
click at [587, 348] on button "Save" at bounding box center [582, 347] width 27 height 14
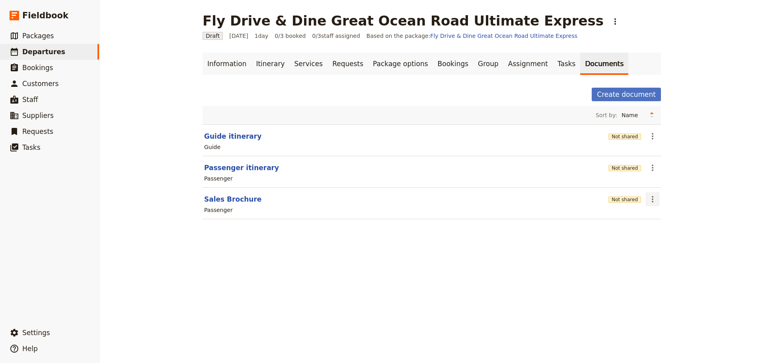
click at [648, 199] on icon "Actions" at bounding box center [653, 199] width 10 height 10
click at [659, 217] on span "Share" at bounding box center [657, 217] width 16 height 8
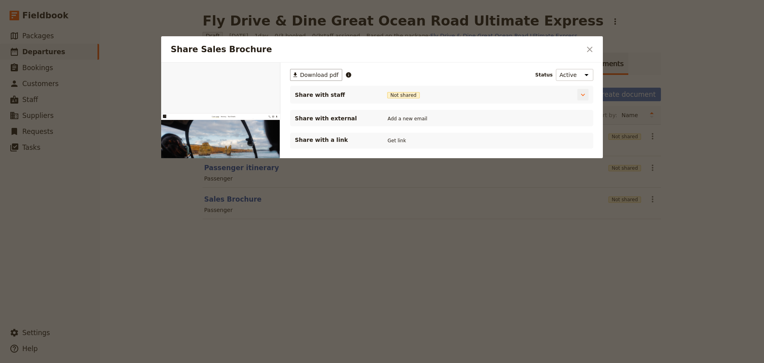
scroll to position [0, 0]
click at [400, 141] on button "Get link" at bounding box center [397, 140] width 22 height 9
click at [461, 141] on button "Get link" at bounding box center [457, 140] width 22 height 9
click at [601, 48] on div "Share Sales Brochure ​" at bounding box center [382, 49] width 442 height 26
click at [590, 54] on icon "Close dialog" at bounding box center [590, 50] width 10 height 10
